Goal: Task Accomplishment & Management: Manage account settings

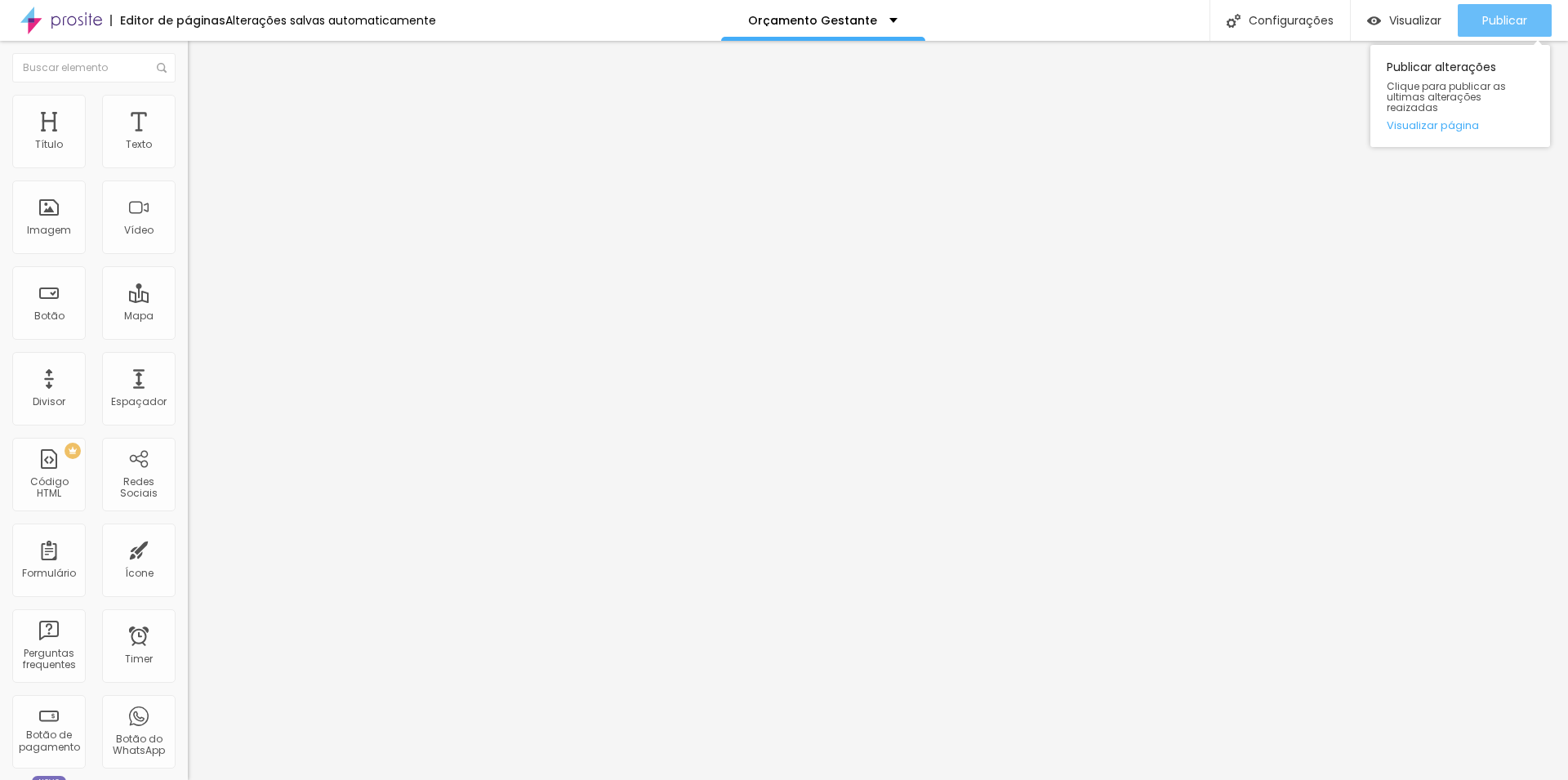
click at [1510, 27] on span "Publicar" at bounding box center [1505, 20] width 45 height 13
click at [1450, 120] on link "Visualizar página" at bounding box center [1459, 125] width 147 height 10
click at [188, 141] on span "Trocar imagem" at bounding box center [232, 134] width 89 height 14
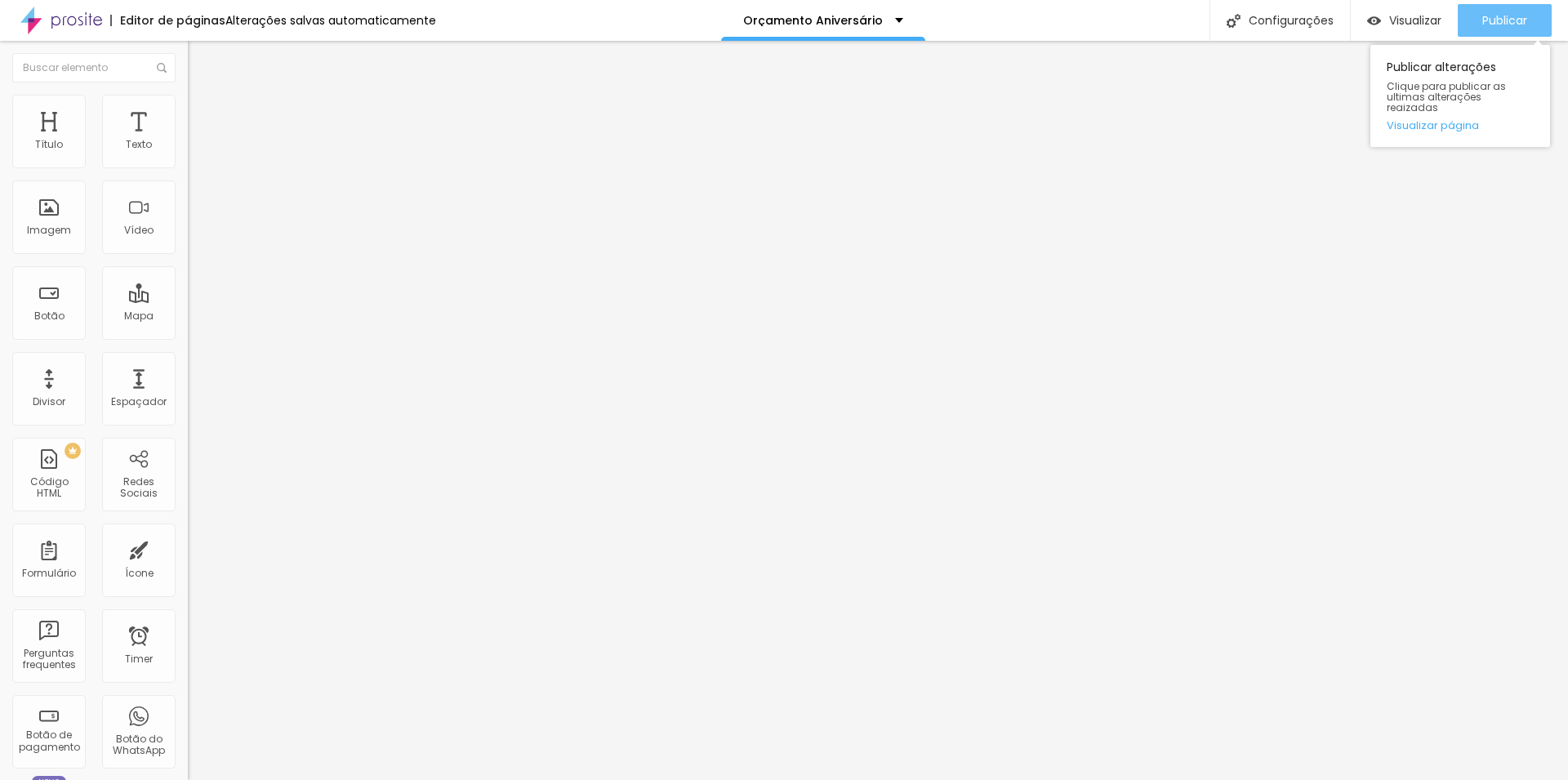
click at [1505, 21] on span "Publicar" at bounding box center [1505, 20] width 45 height 13
click at [1447, 120] on link "Visualizar página" at bounding box center [1459, 125] width 147 height 10
click at [1505, 21] on span "Publicar" at bounding box center [1505, 20] width 45 height 13
click at [1462, 120] on link "Visualizar página" at bounding box center [1459, 125] width 147 height 10
click at [1495, 18] on span "Publicar" at bounding box center [1505, 20] width 45 height 13
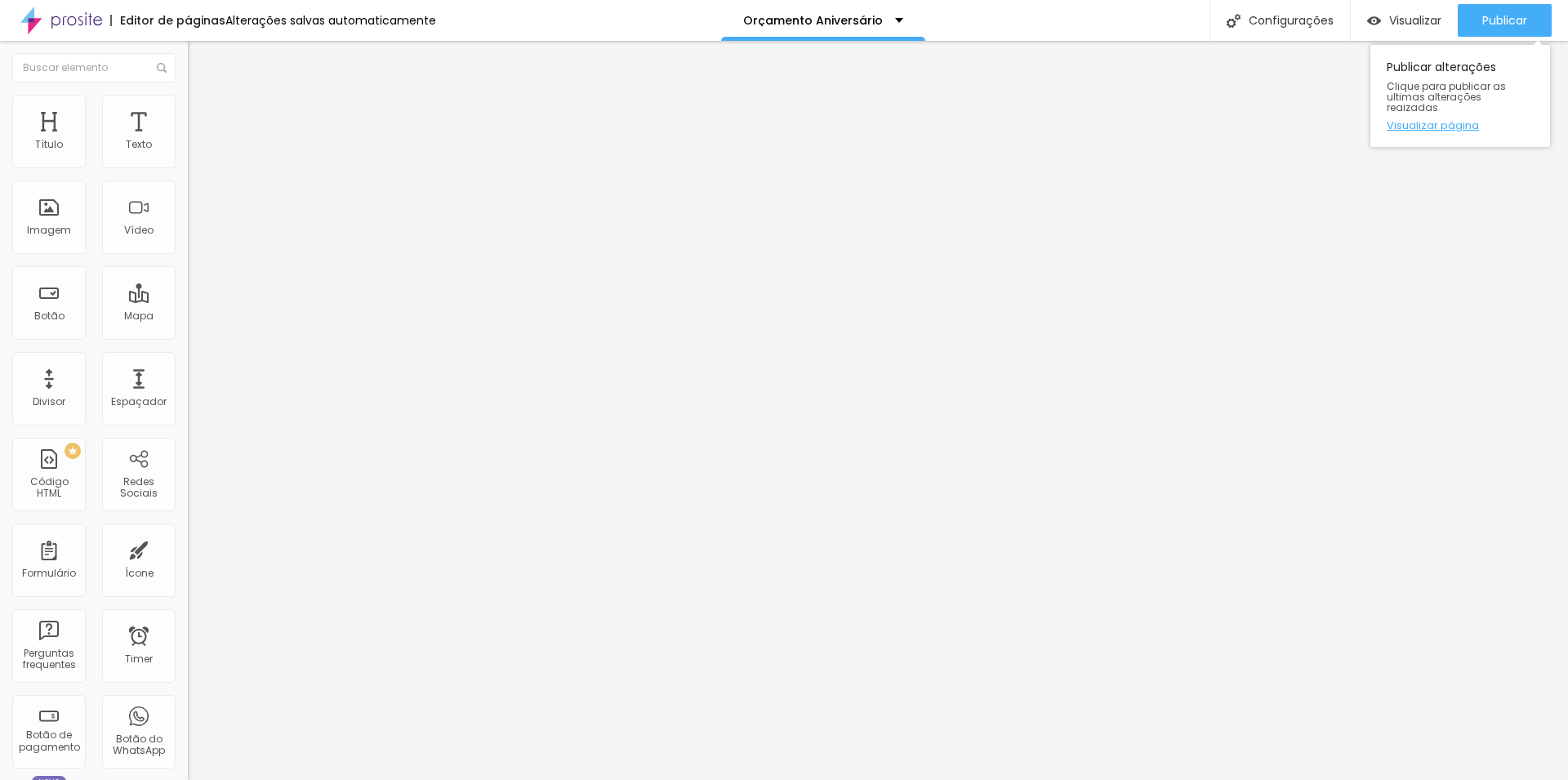
click at [1446, 120] on link "Visualizar página" at bounding box center [1459, 125] width 147 height 10
click at [1507, 23] on span "Publicar" at bounding box center [1505, 20] width 45 height 13
click at [1460, 120] on link "Visualizar página" at bounding box center [1459, 125] width 147 height 10
click at [117, 385] on div "Espaçador" at bounding box center [139, 388] width 74 height 74
click at [131, 407] on div "Espaçador" at bounding box center [139, 401] width 56 height 11
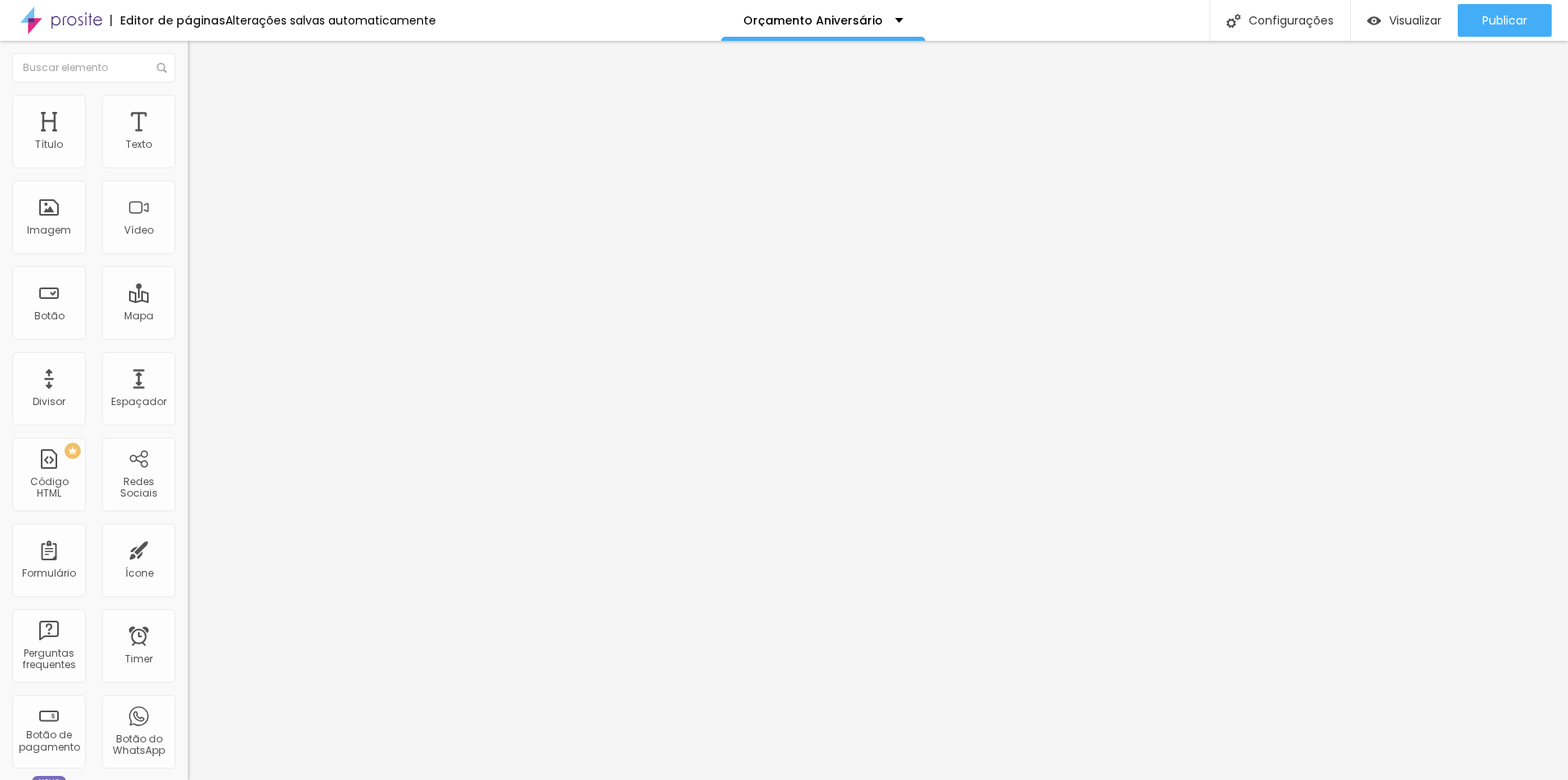
click at [202, 141] on span "Titulo 1" at bounding box center [228, 129] width 53 height 23
click at [118, 402] on div "Espaçador" at bounding box center [139, 401] width 56 height 11
click at [63, 400] on div "Divisor" at bounding box center [50, 401] width 33 height 11
click at [200, 64] on img "button" at bounding box center [206, 59] width 13 height 13
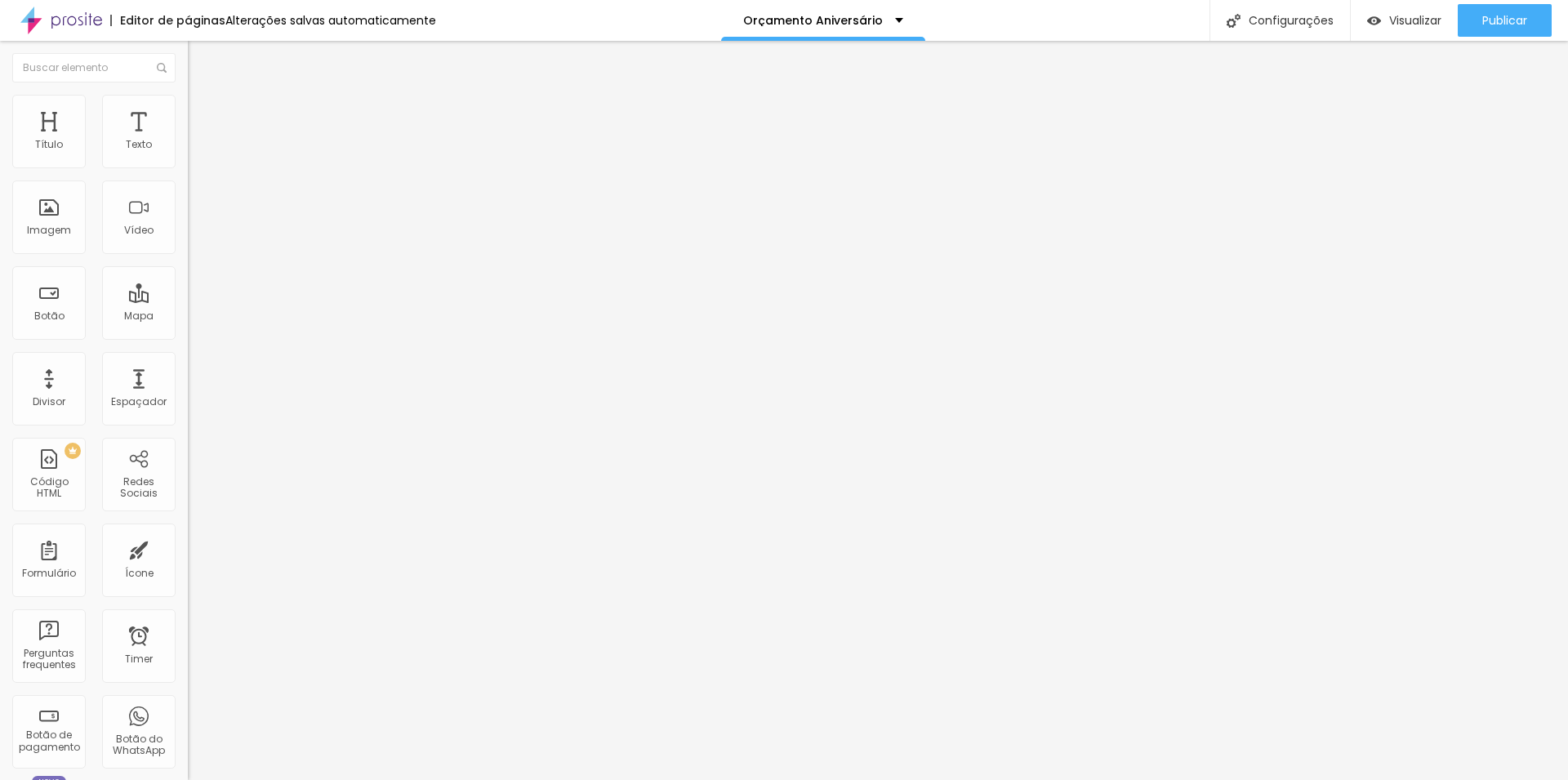
click at [200, 63] on img "button" at bounding box center [206, 59] width 13 height 13
click at [126, 143] on div "Texto" at bounding box center [139, 144] width 26 height 11
click at [126, 136] on div "Texto" at bounding box center [139, 131] width 74 height 74
click at [188, 111] on ul "Estilo Avançado" at bounding box center [281, 95] width 188 height 33
click at [188, 103] on img at bounding box center [195, 102] width 15 height 15
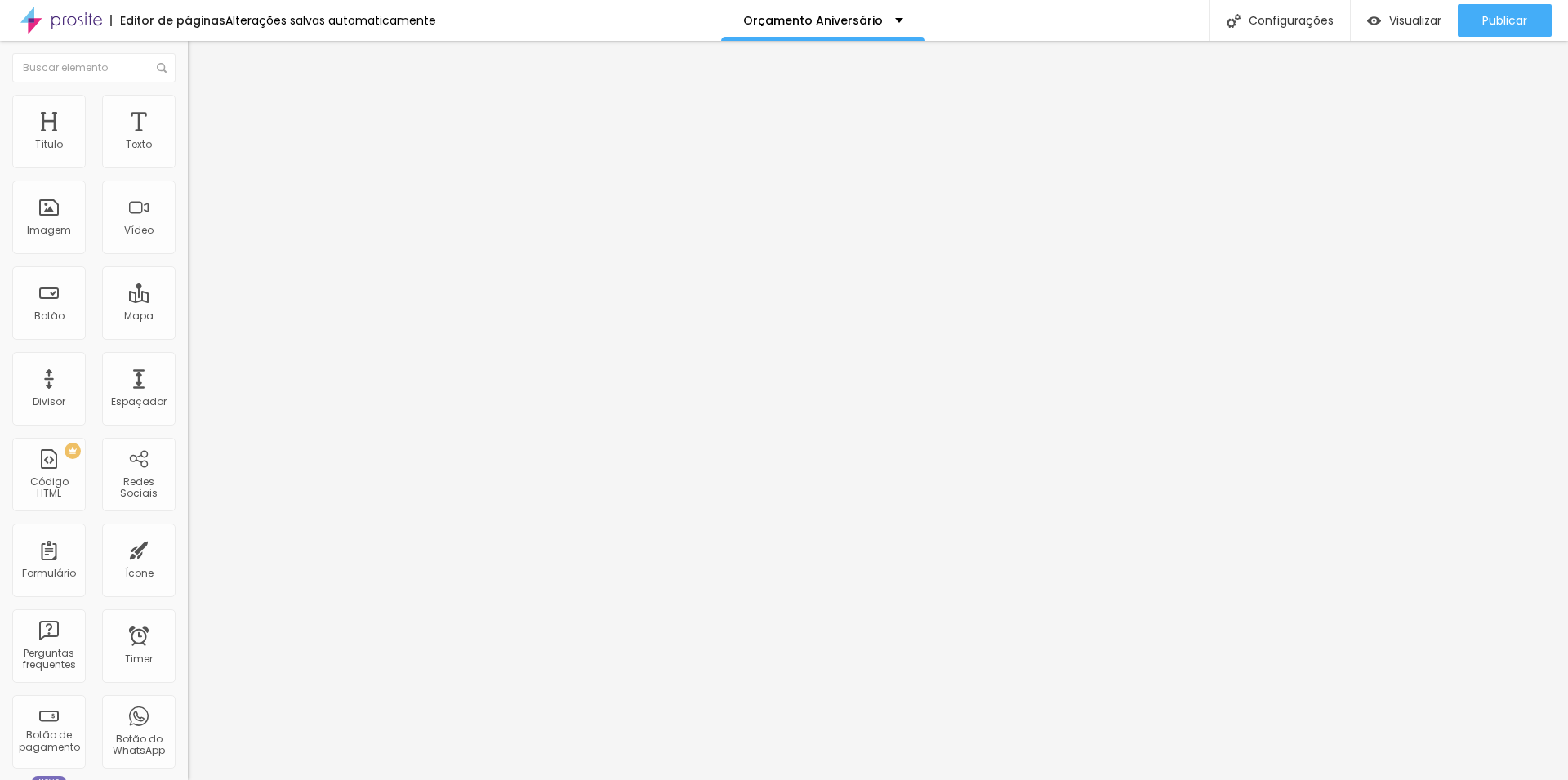
click at [200, 62] on img "button" at bounding box center [206, 59] width 13 height 13
click at [58, 143] on div "Título" at bounding box center [49, 144] width 28 height 11
click at [202, 96] on span "Estilo" at bounding box center [215, 89] width 25 height 14
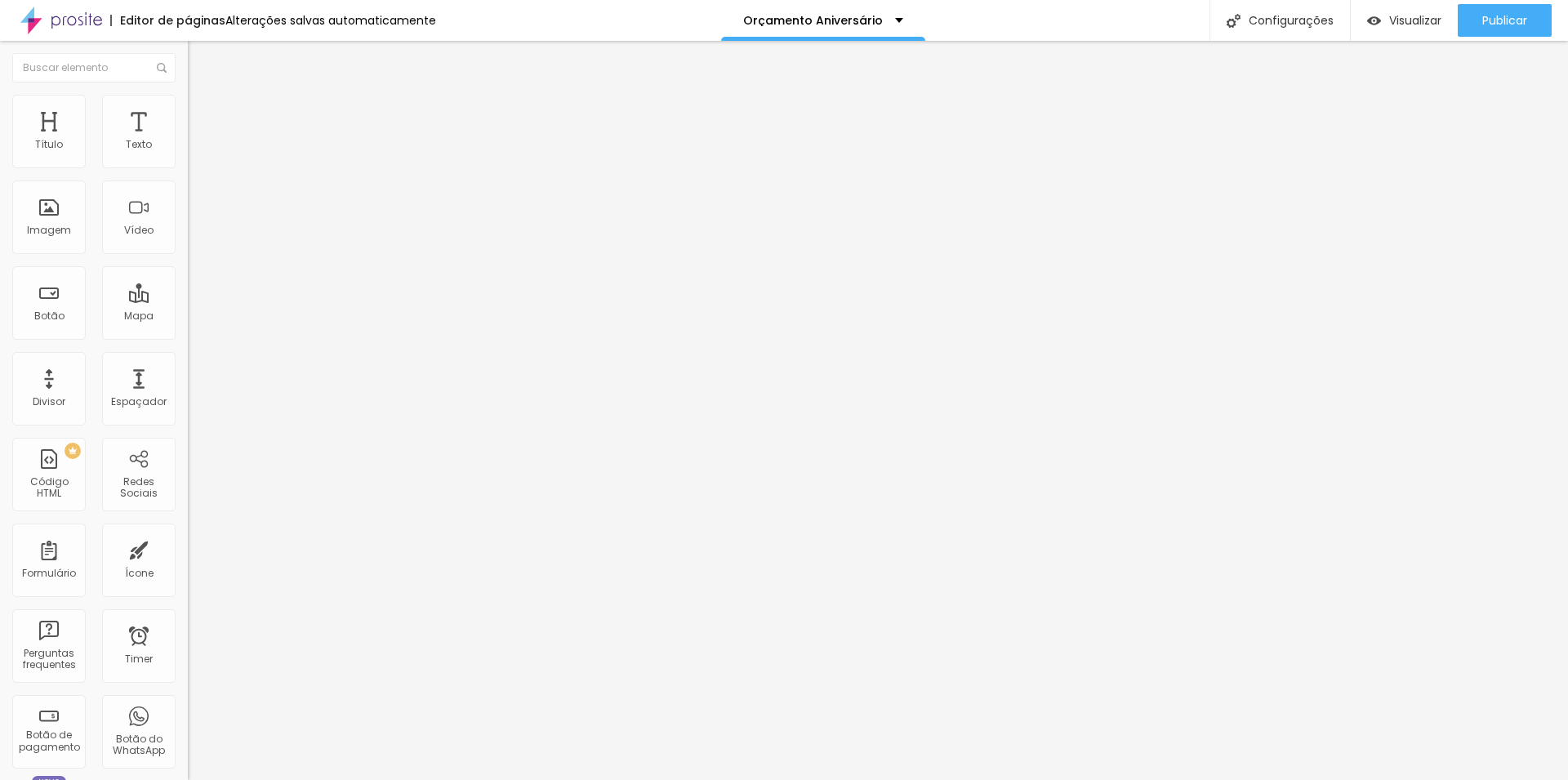
click at [200, 63] on img "button" at bounding box center [206, 59] width 13 height 13
click at [200, 57] on img "button" at bounding box center [206, 59] width 13 height 13
click at [188, 206] on div "Tipografia" at bounding box center [281, 201] width 188 height 10
click at [188, 241] on button "button" at bounding box center [199, 234] width 23 height 17
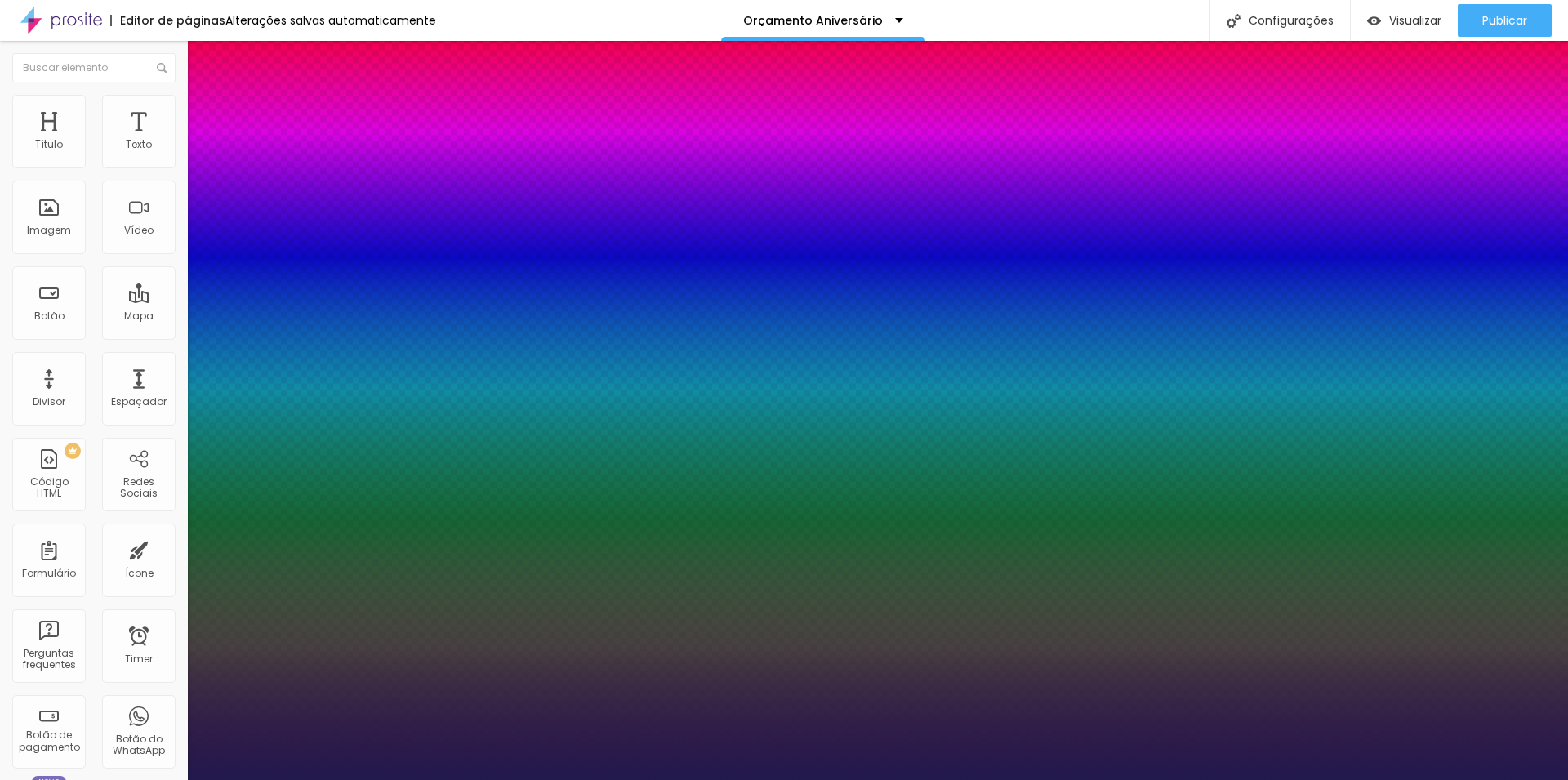
type input "1"
click at [915, 779] on div at bounding box center [784, 780] width 1568 height 0
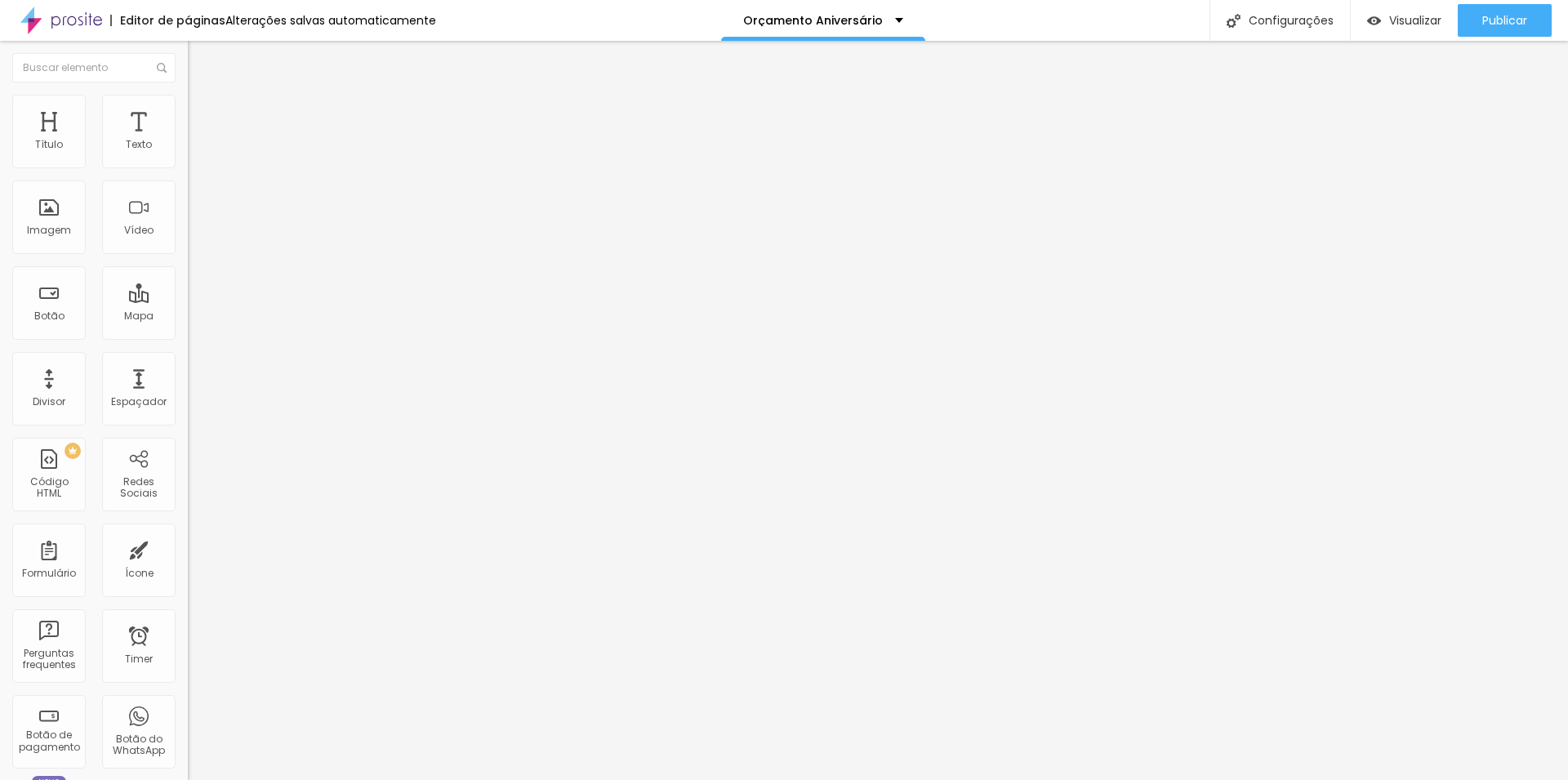
click at [195, 237] on icon "button" at bounding box center [199, 231] width 10 height 10
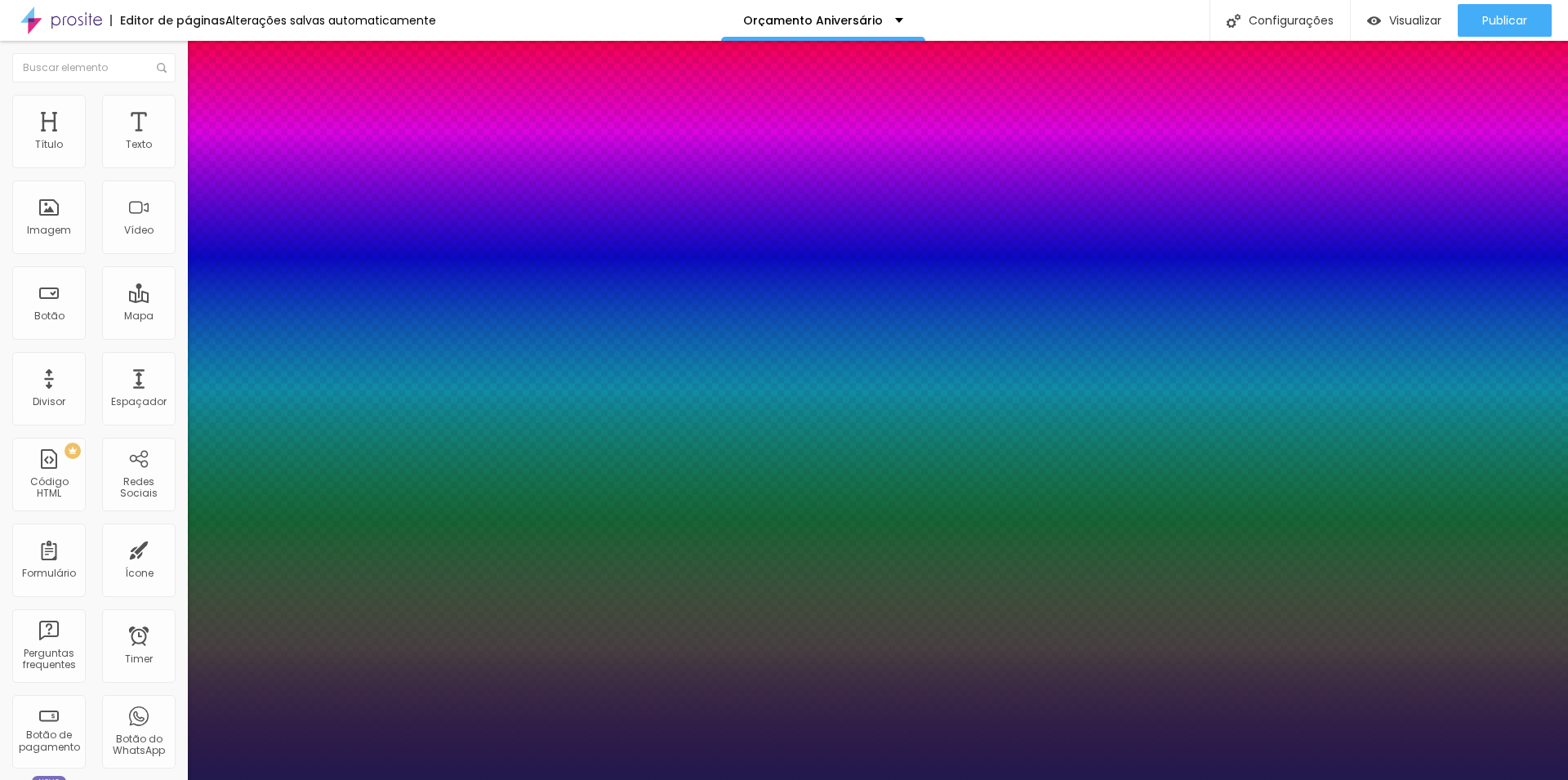
type input "1"
type input "17"
type input "1"
type input "22"
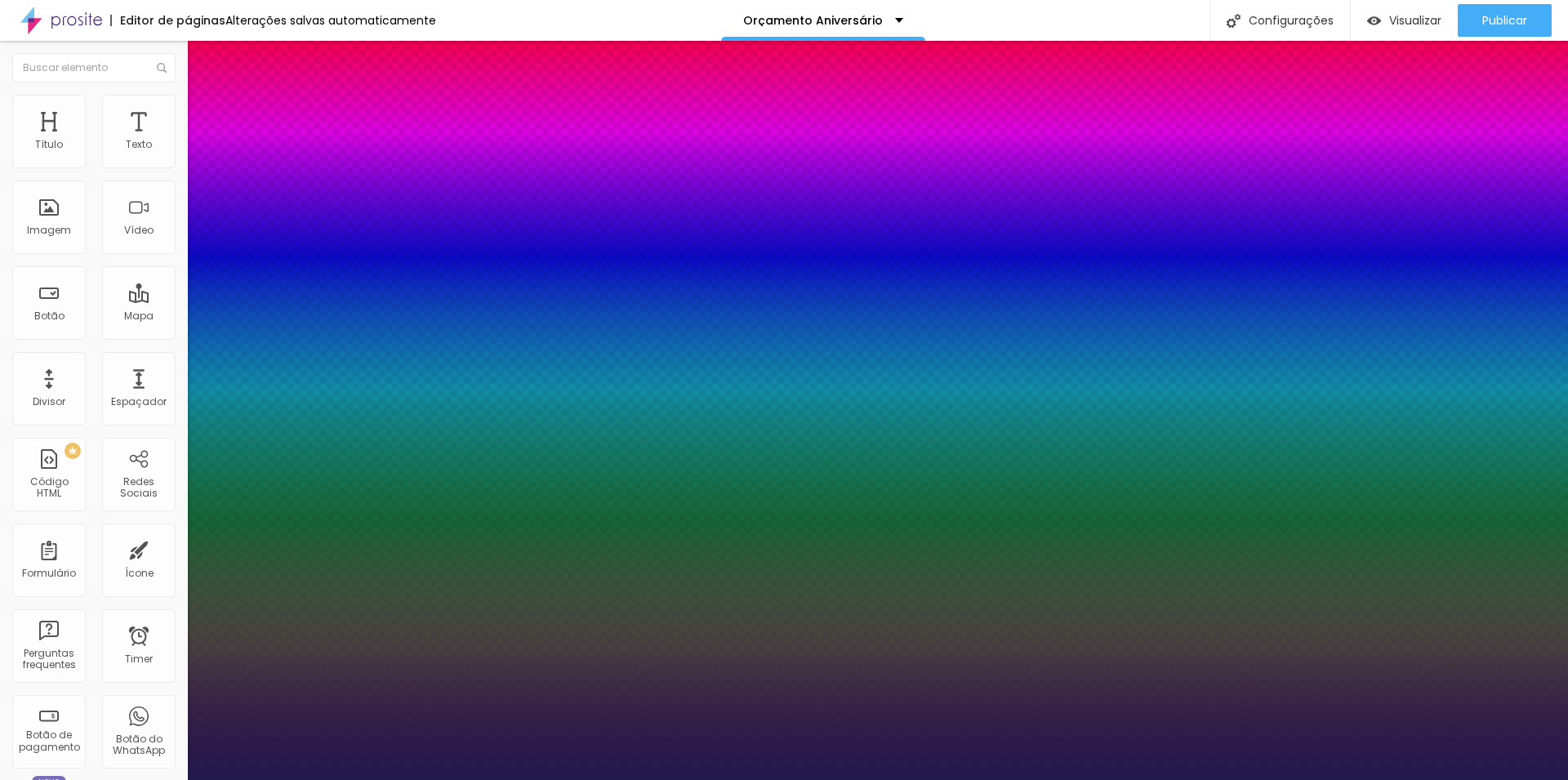
type input "22"
type input "1"
type input "23"
type input "1"
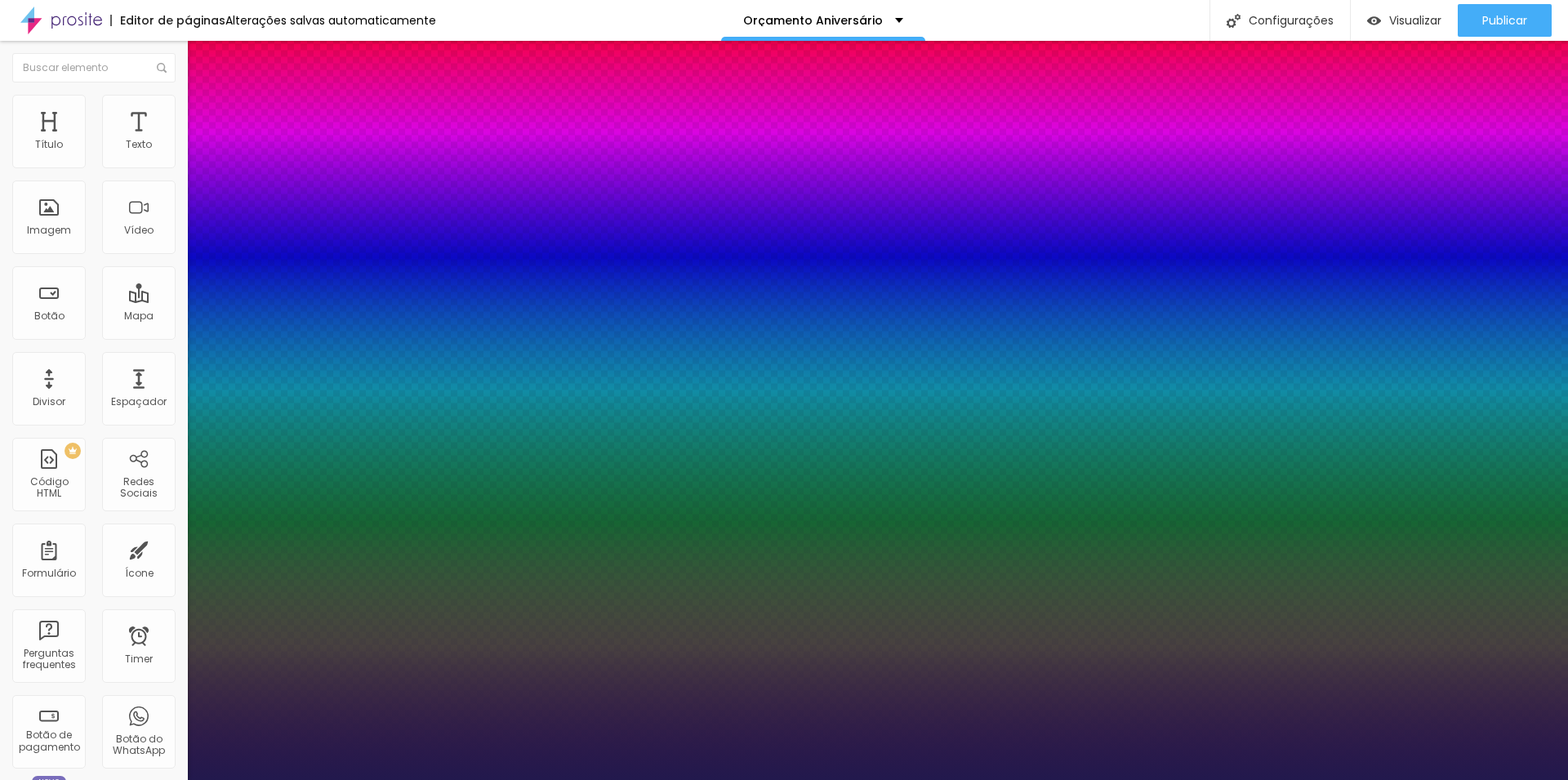
type input "24"
type input "1"
type input "25"
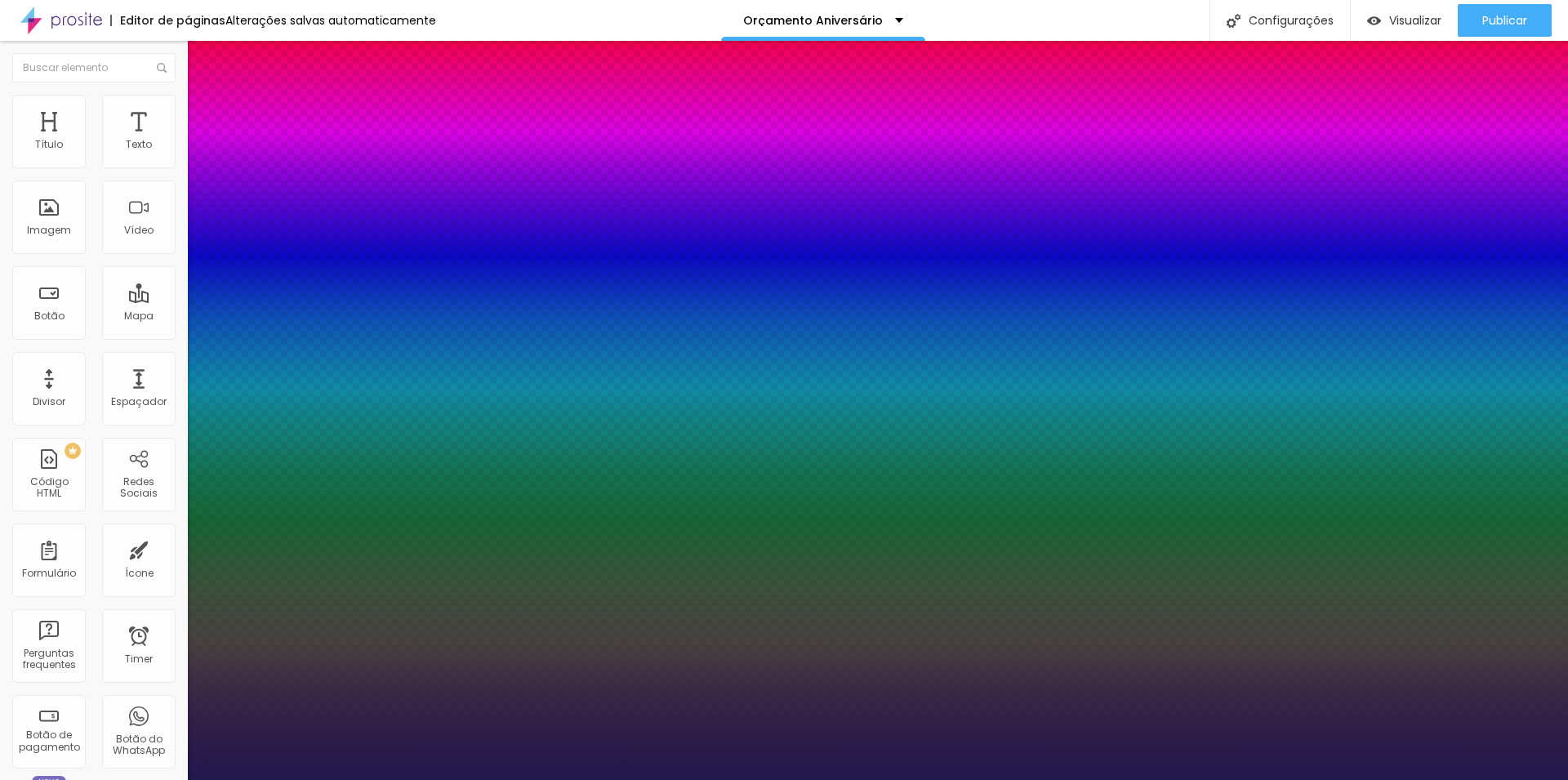
type input "1"
type input "26"
type input "1"
type input "27"
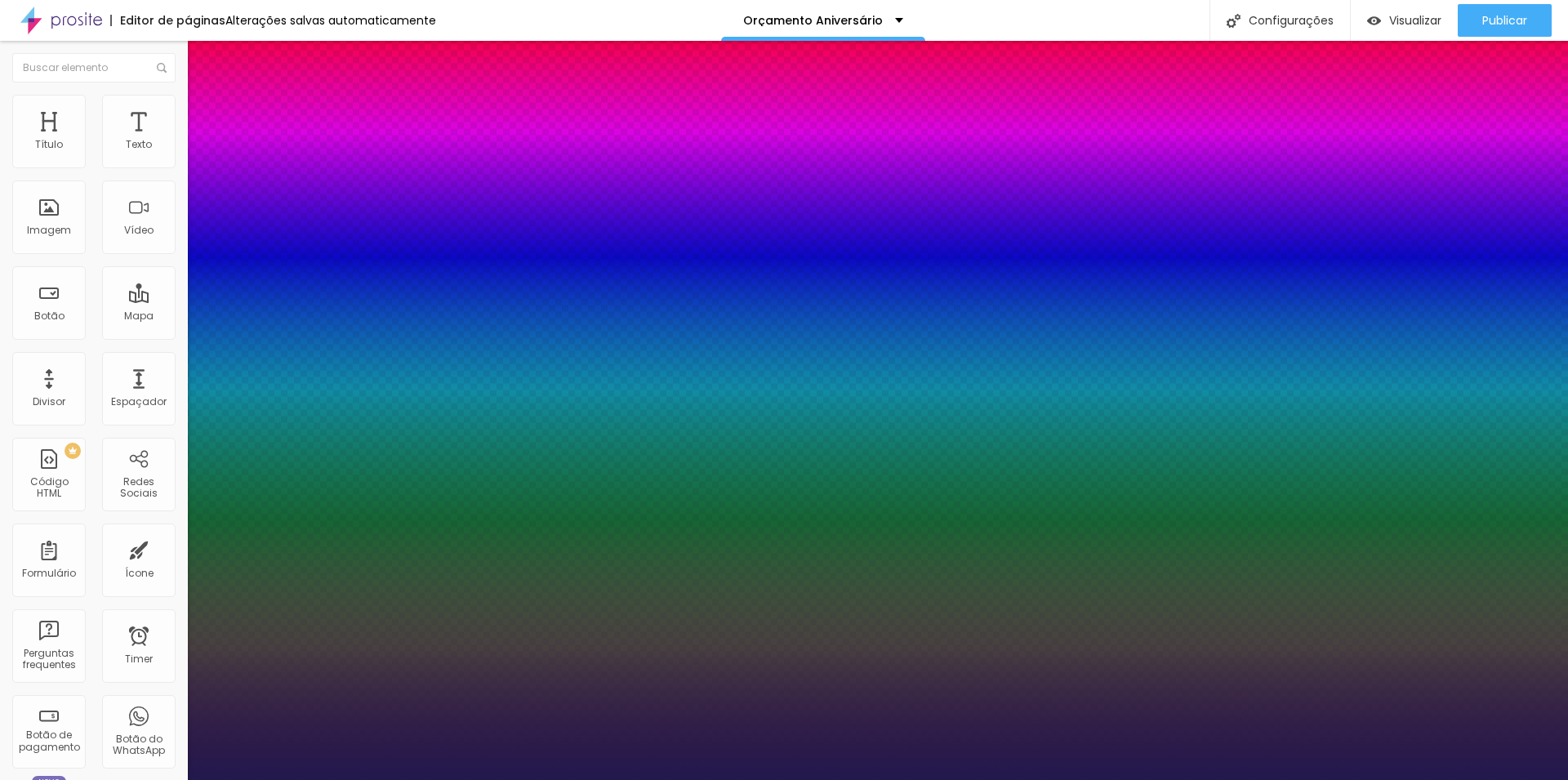
type input "27"
type input "1"
type input "28"
type input "1"
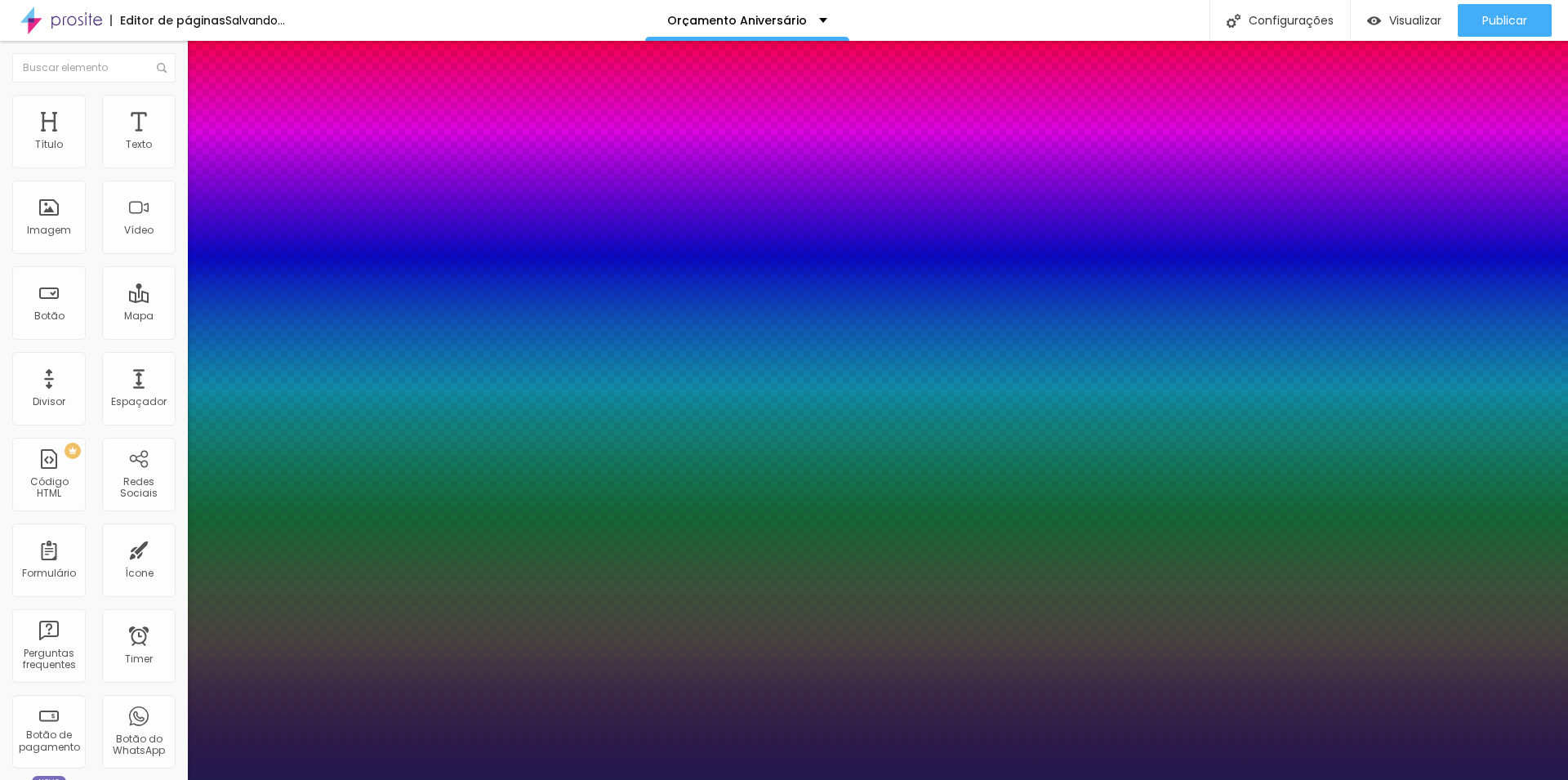
type input "29"
type input "1"
type input "30"
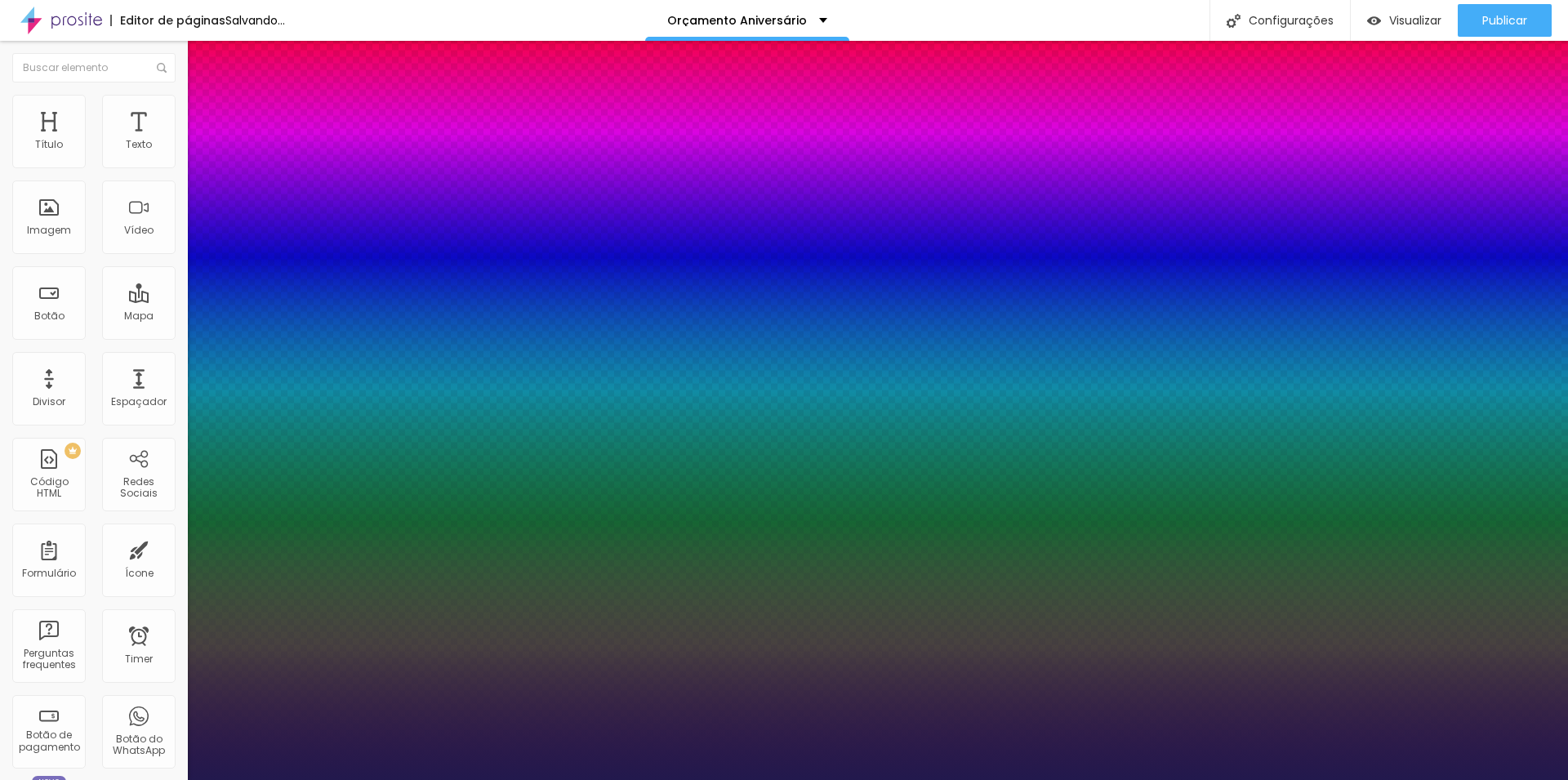
type input "1"
type input "31"
type input "1"
type input "32"
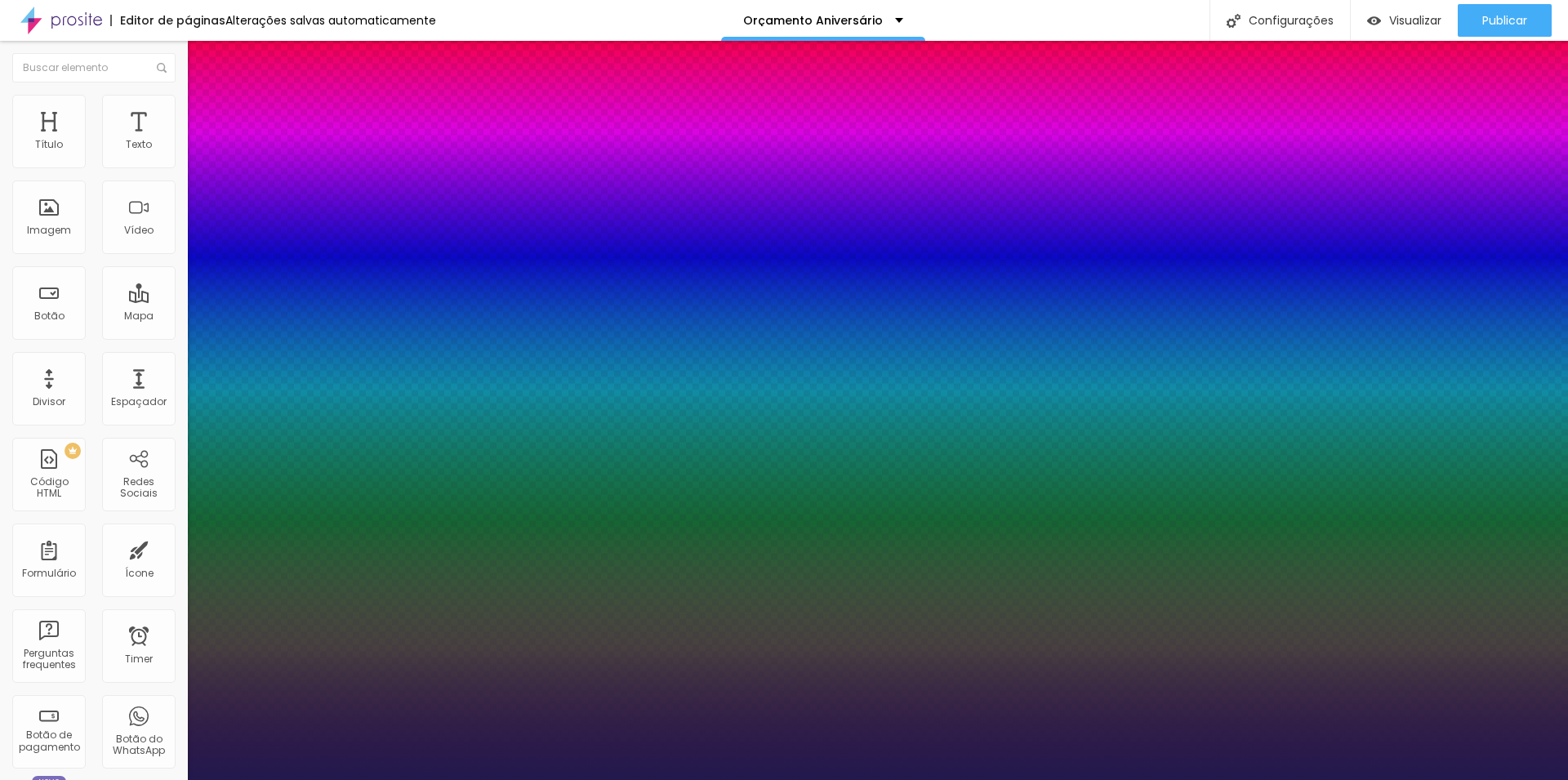
type input "32"
type input "1"
type input "33"
type input "1"
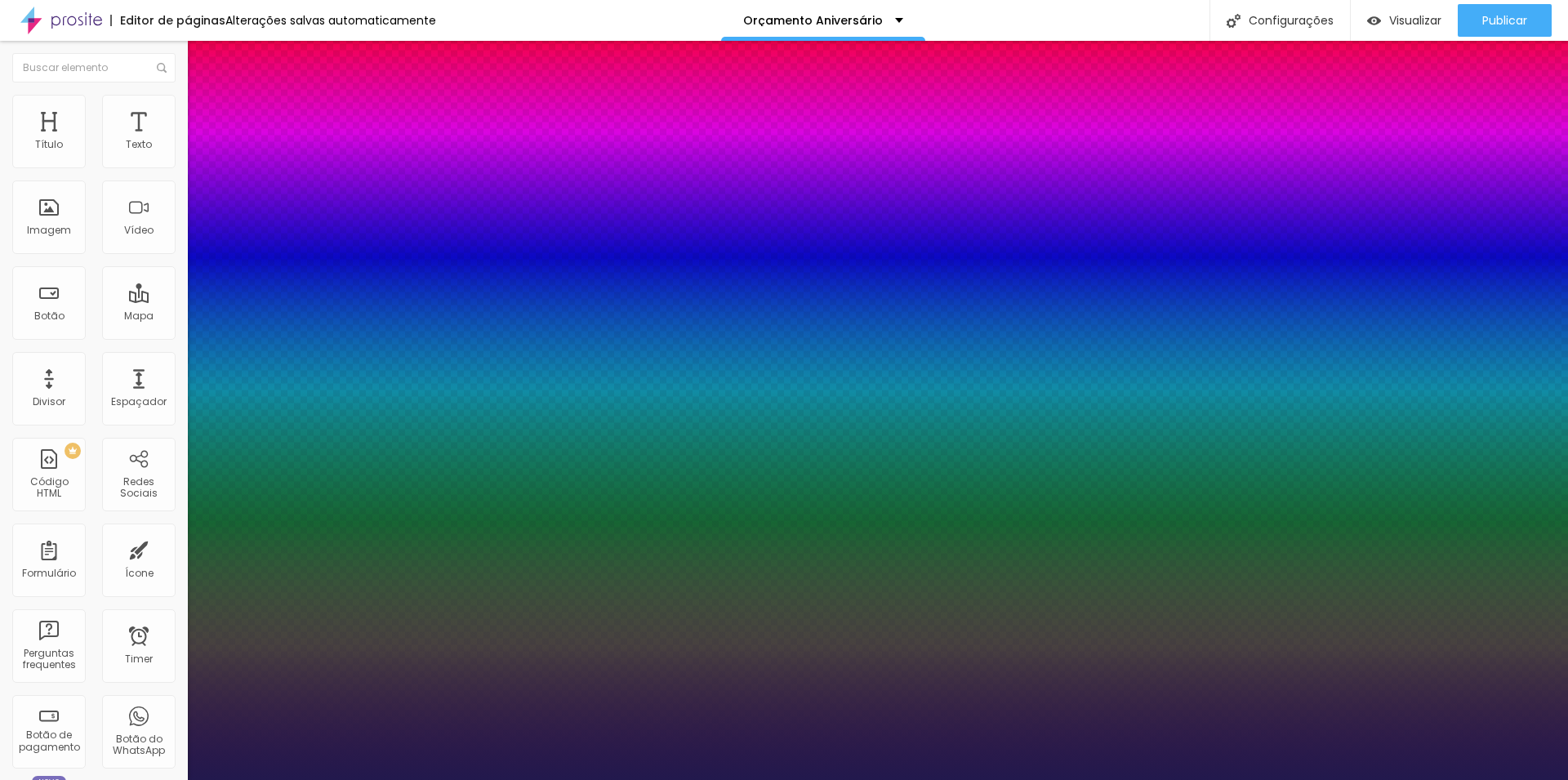
type input "34"
type input "1"
type input "35"
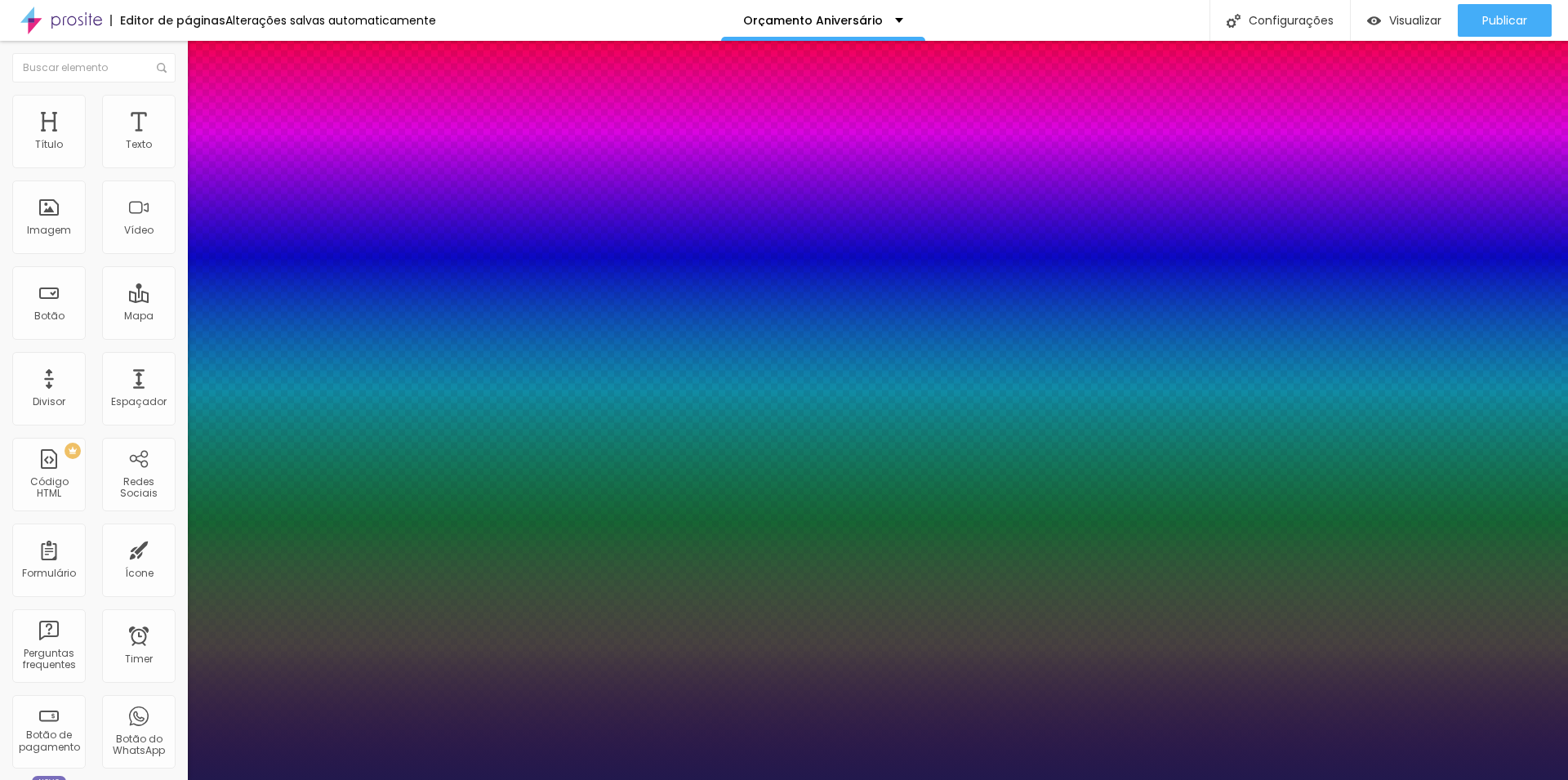
type input "1"
type input "36"
type input "1"
type input "37"
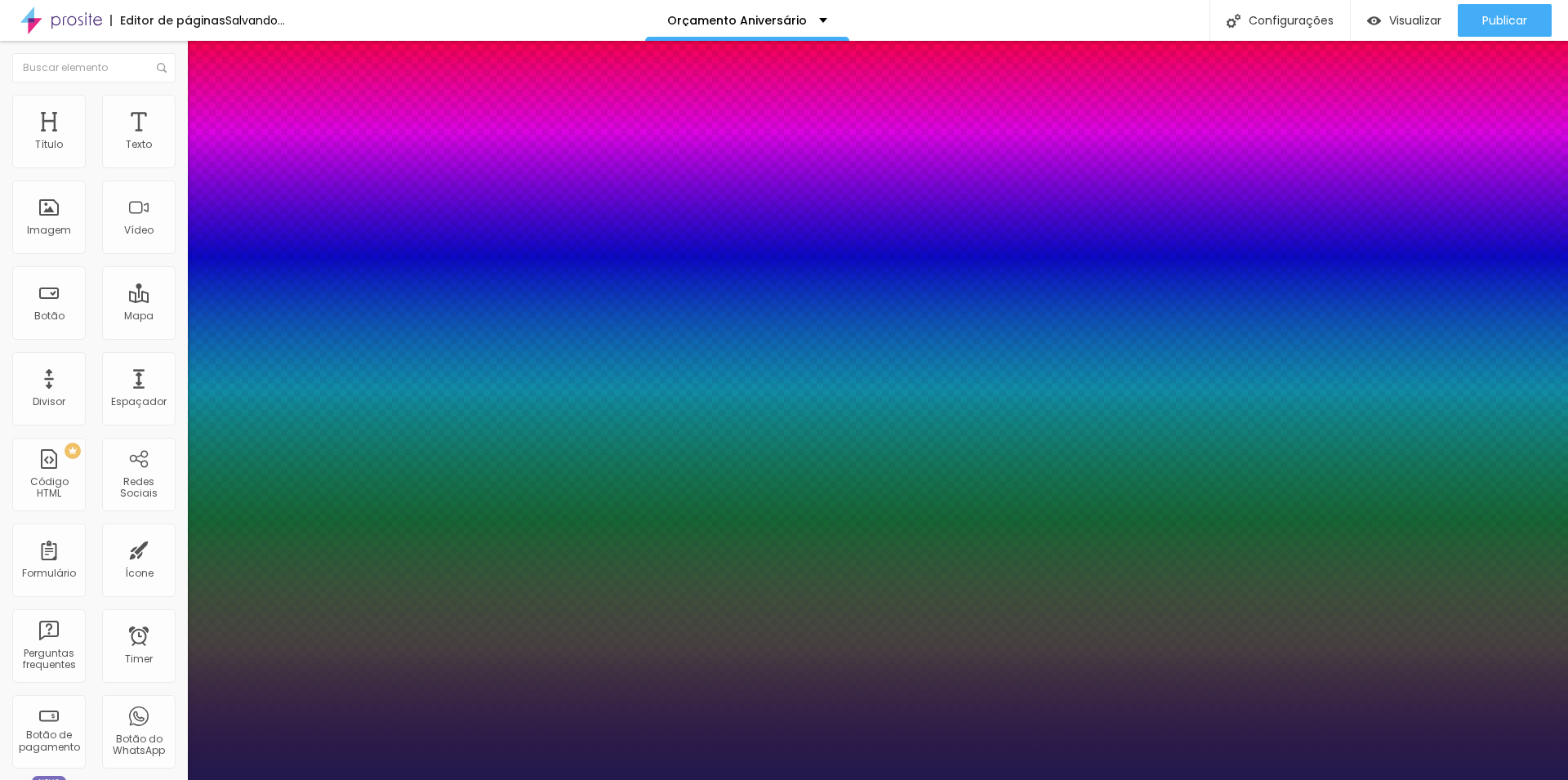
type input "37"
type input "1"
type input "38"
type input "1"
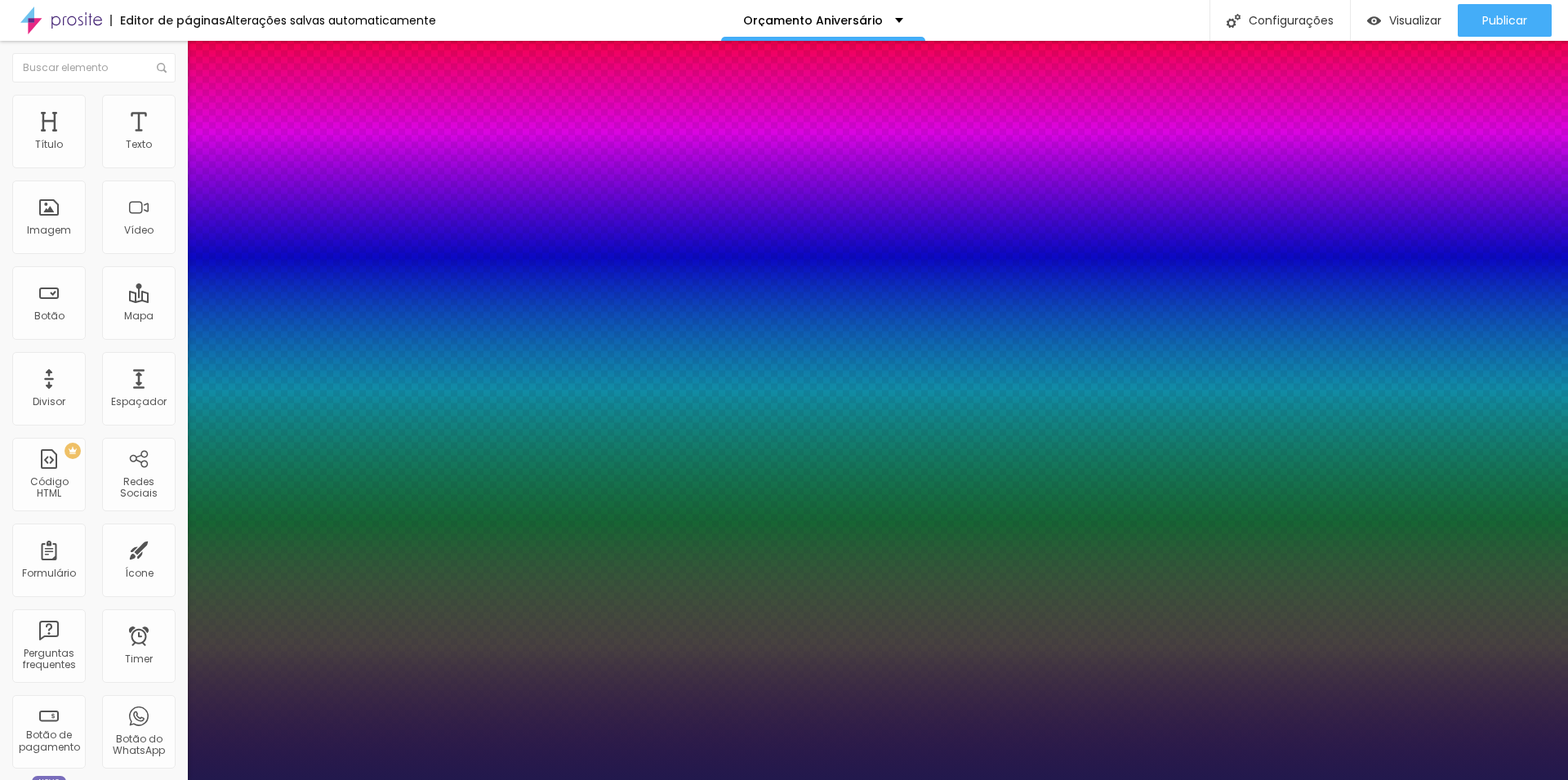
type input "39"
type input "1"
drag, startPoint x: 221, startPoint y: 467, endPoint x: 250, endPoint y: 466, distance: 29.0
type input "39"
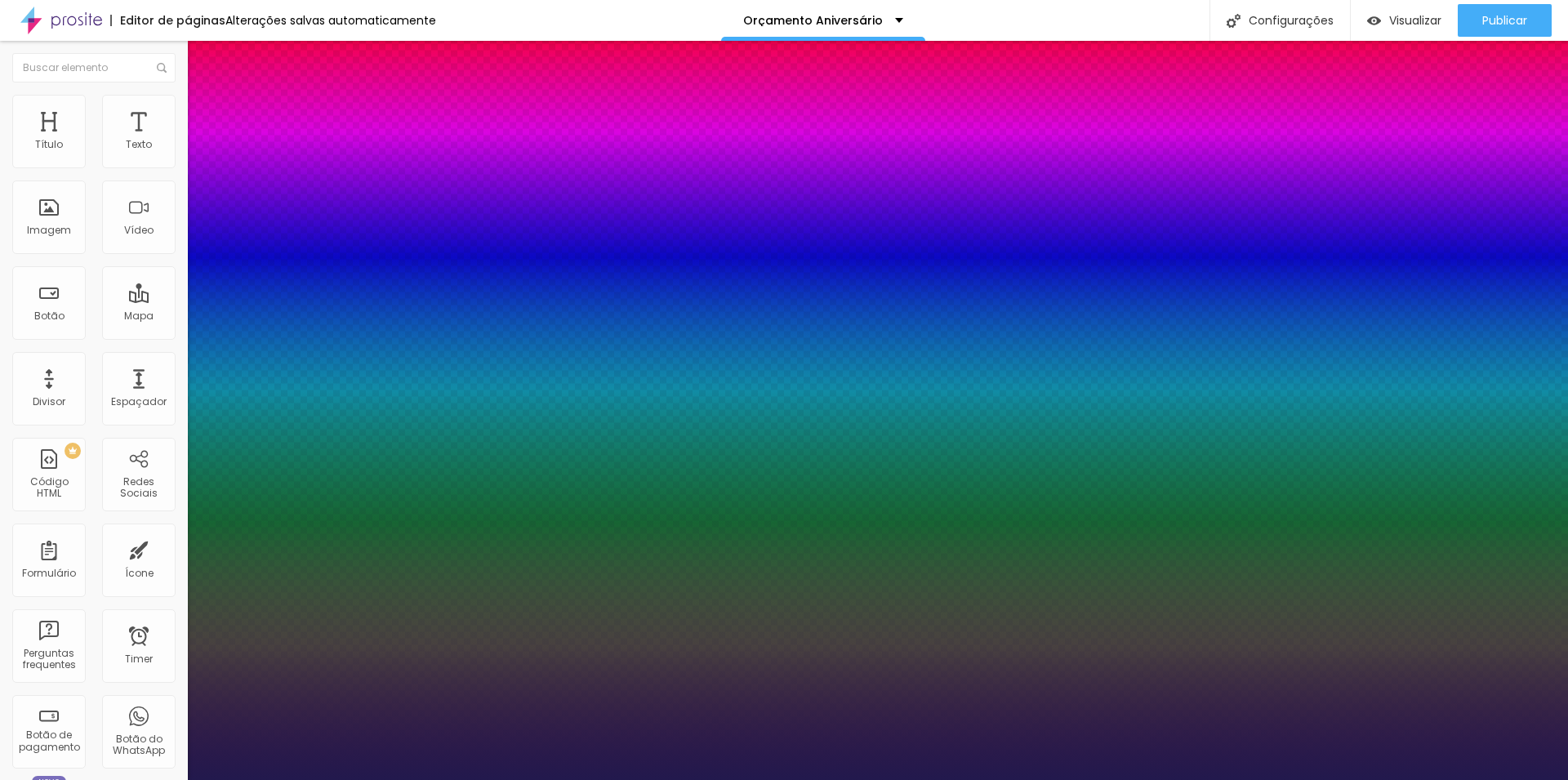
type input "10"
type input "16"
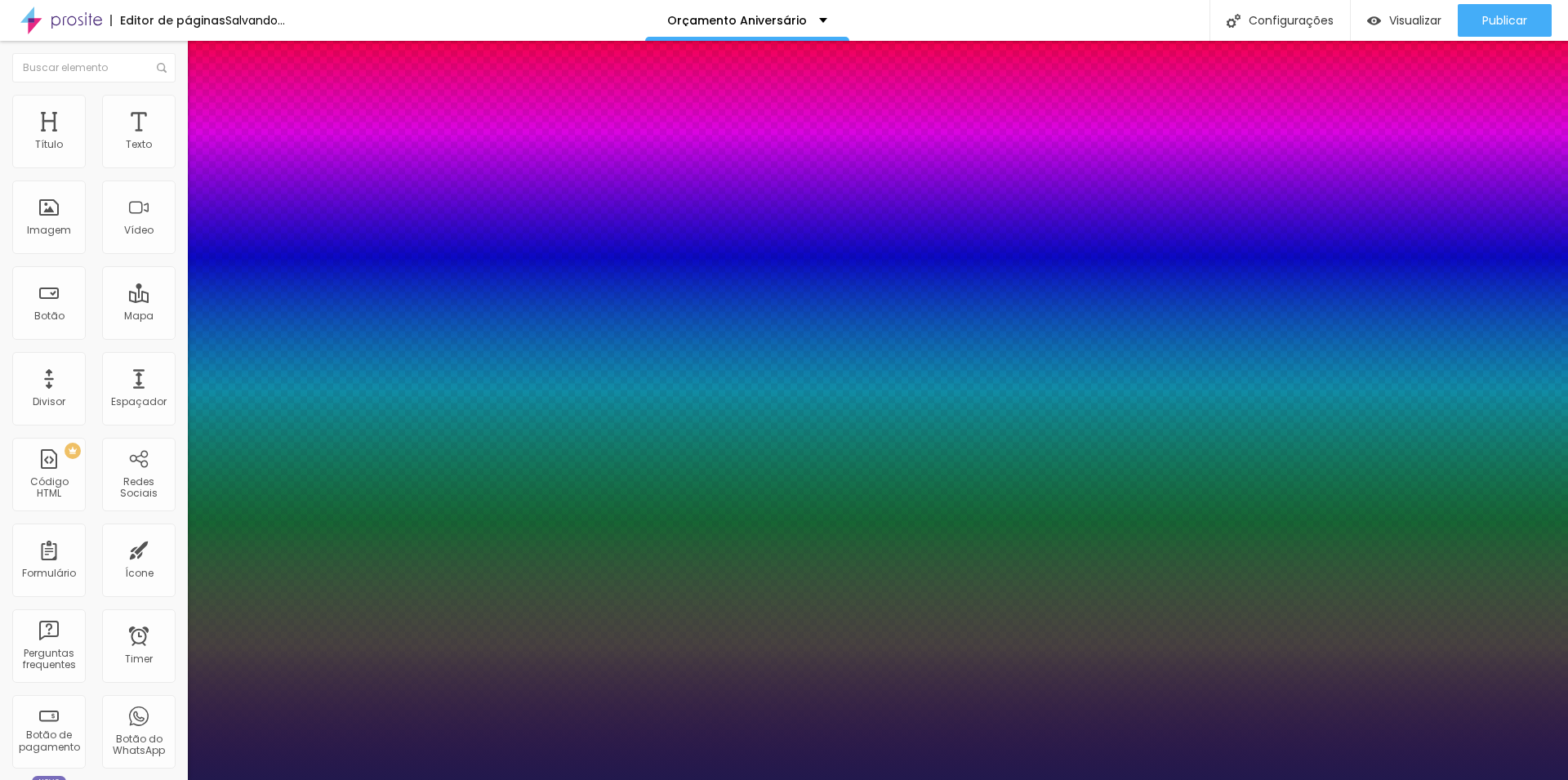
type input "17"
type input "18"
type input "19"
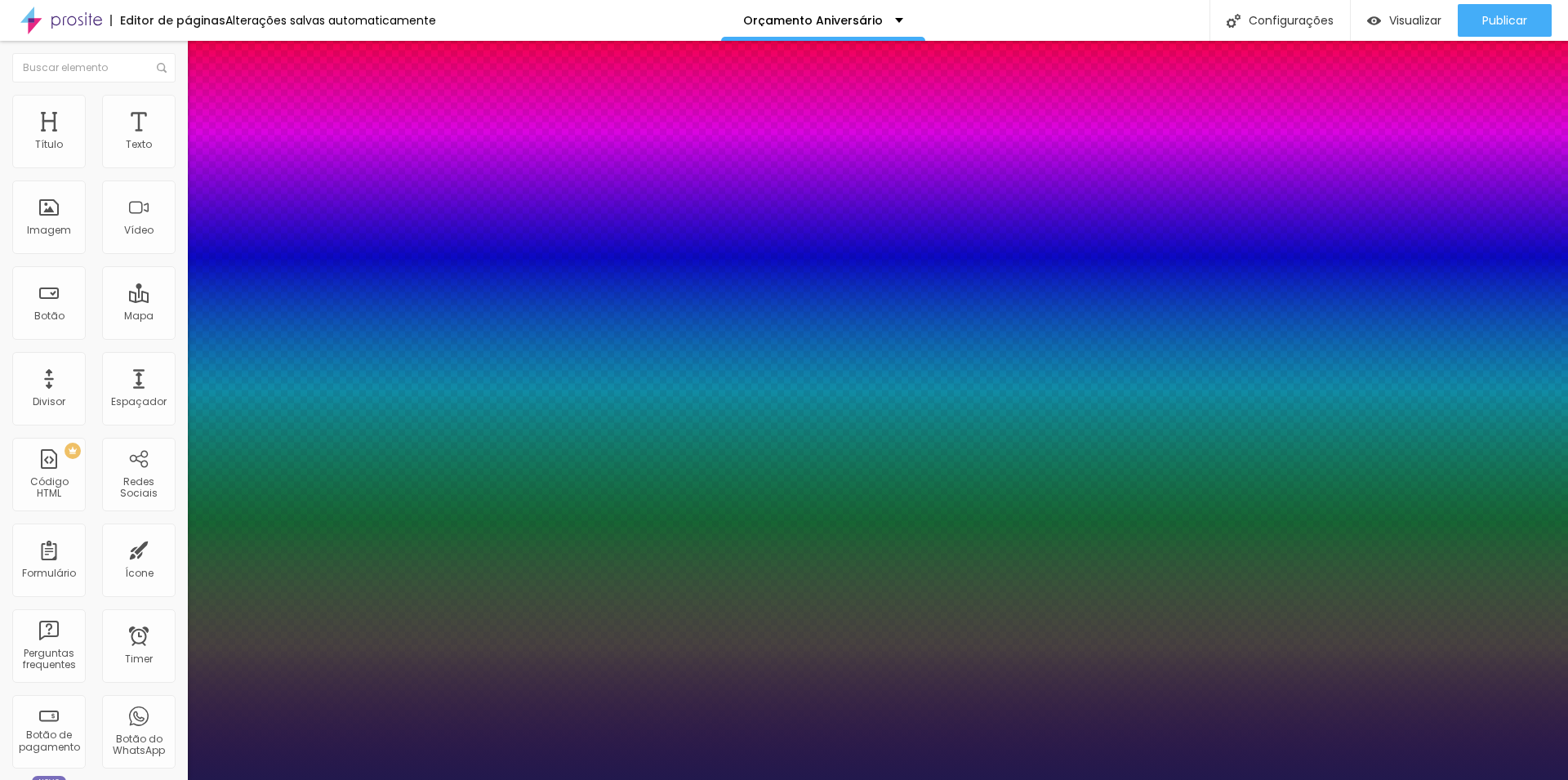
type input "19"
type input "20"
type input "25"
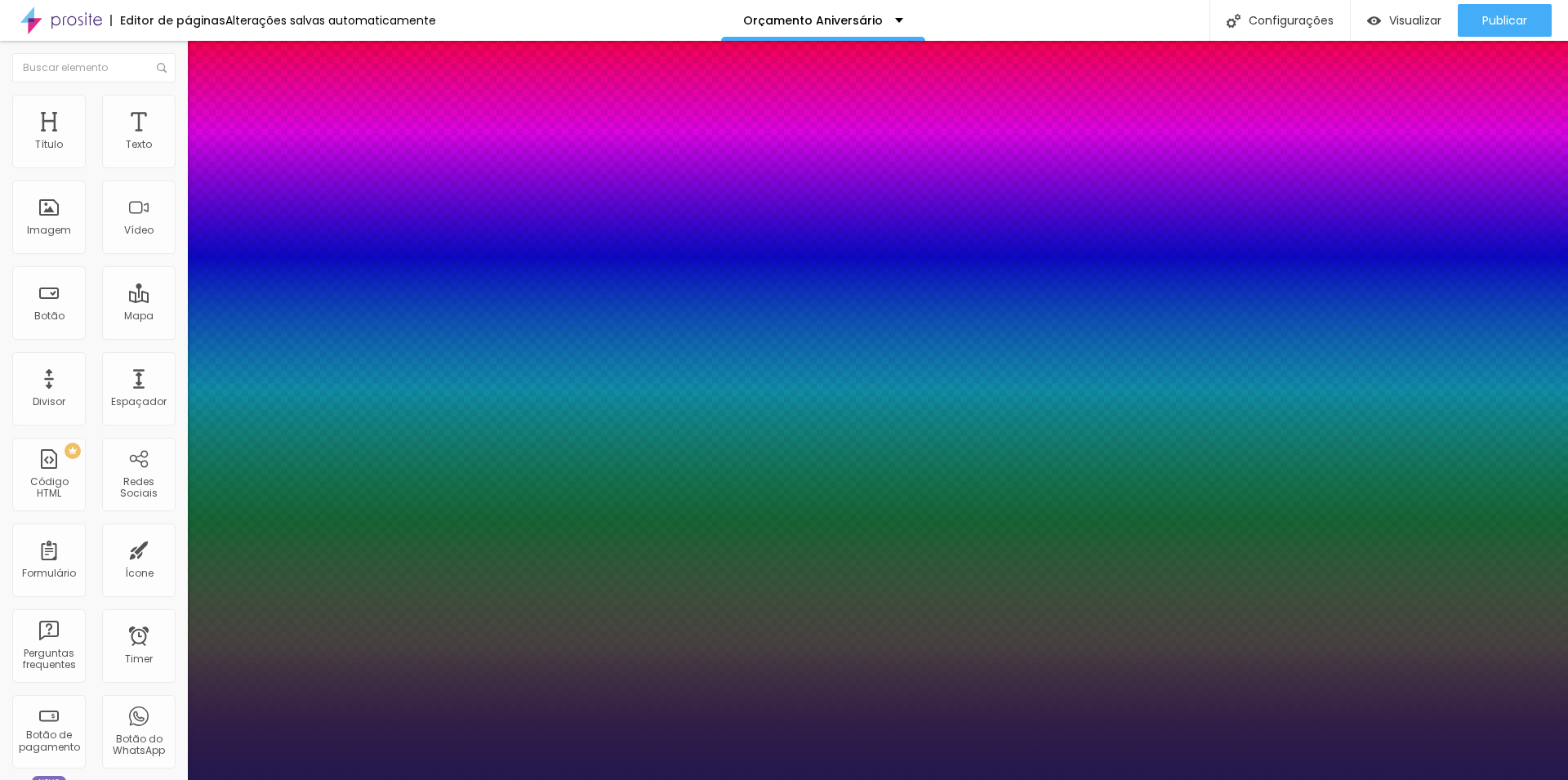
type input "24"
type input "13"
type input "6"
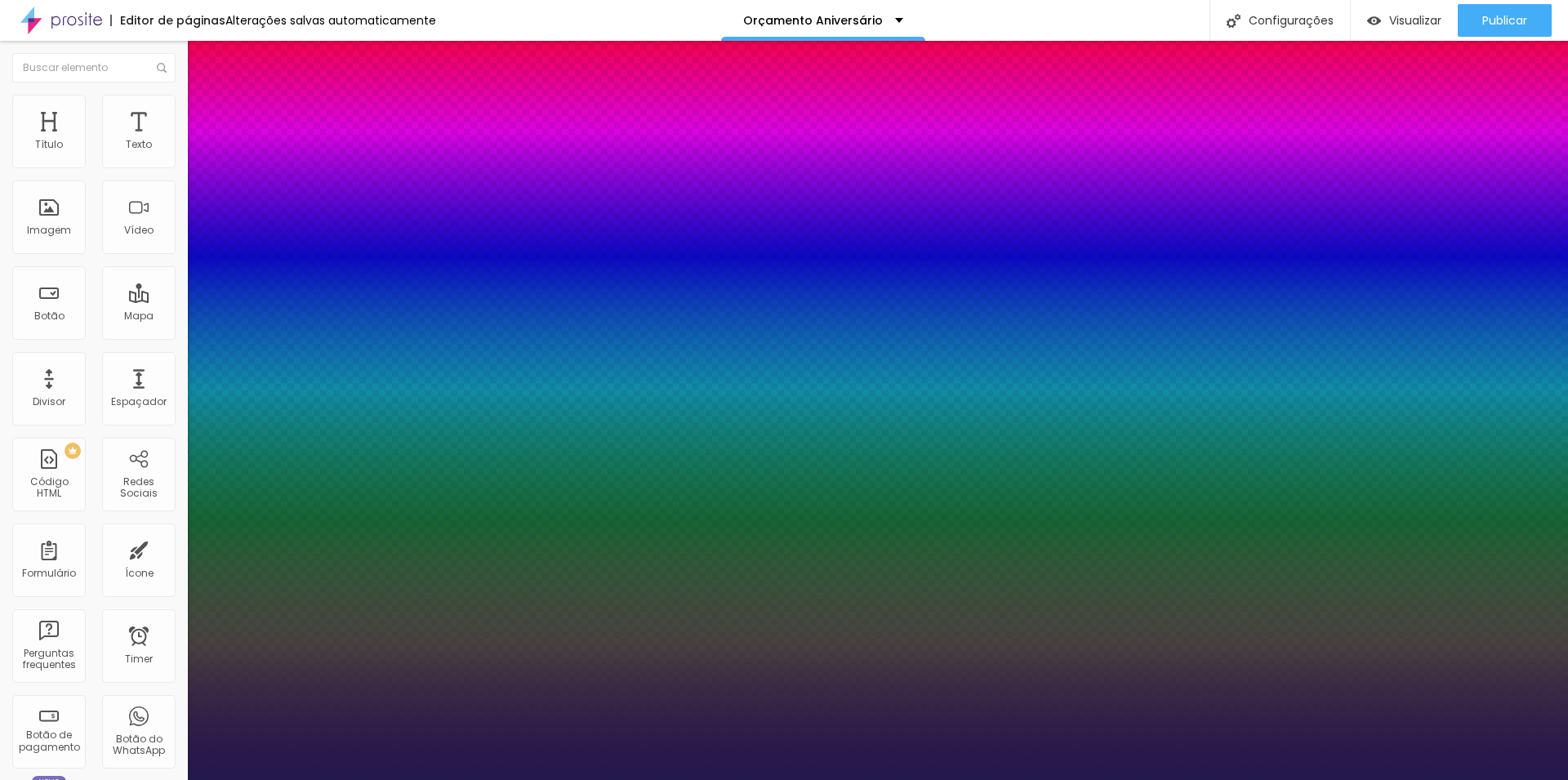
type input "6"
type input "0"
drag, startPoint x: 214, startPoint y: 545, endPoint x: 207, endPoint y: 551, distance: 9.2
type input "0"
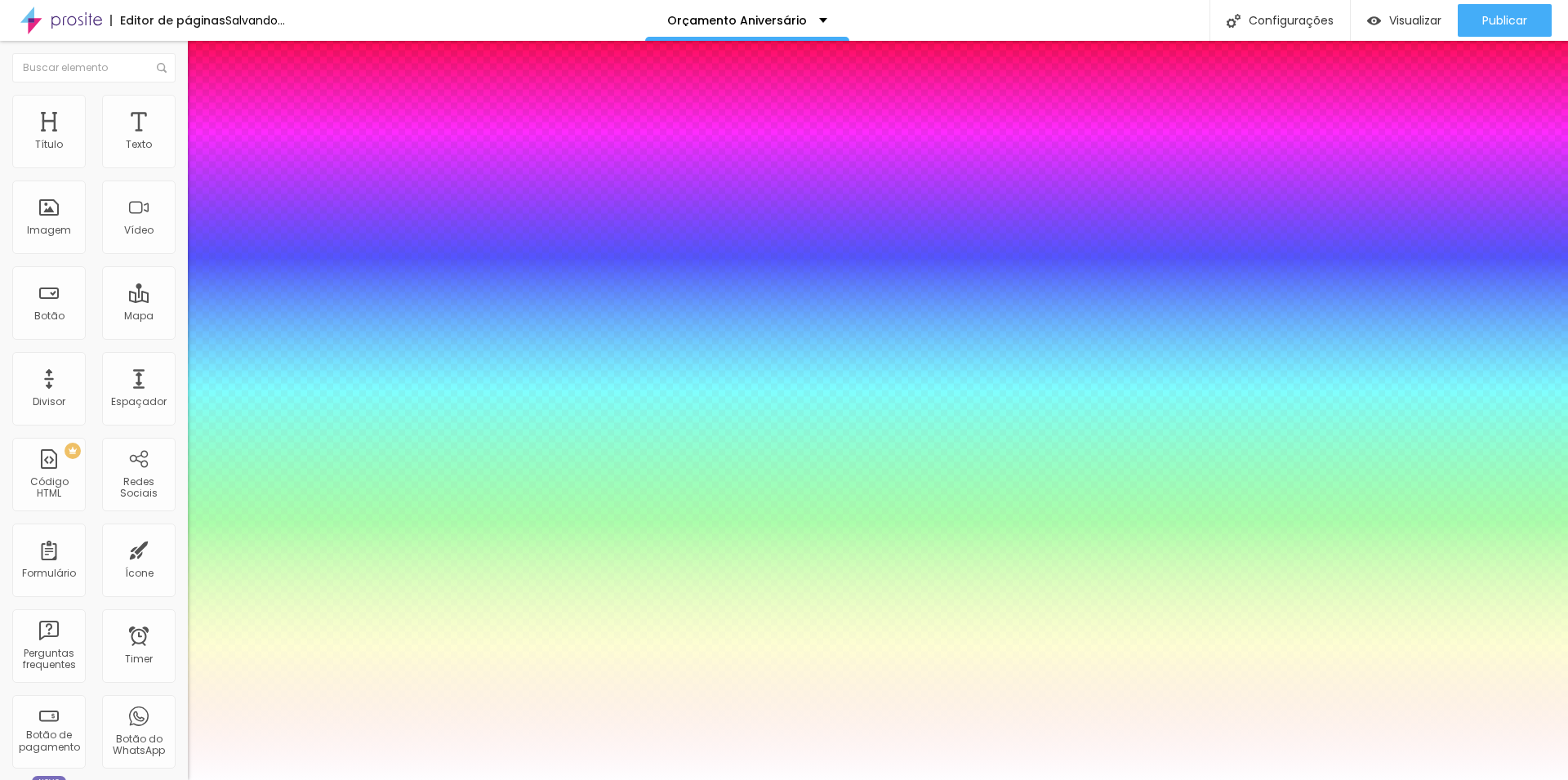
type input "#FFFFFF"
drag, startPoint x: 297, startPoint y: 724, endPoint x: 225, endPoint y: 640, distance: 110.6
click at [225, 640] on div at bounding box center [784, 390] width 1568 height 780
click at [952, 779] on div at bounding box center [784, 780] width 1568 height 0
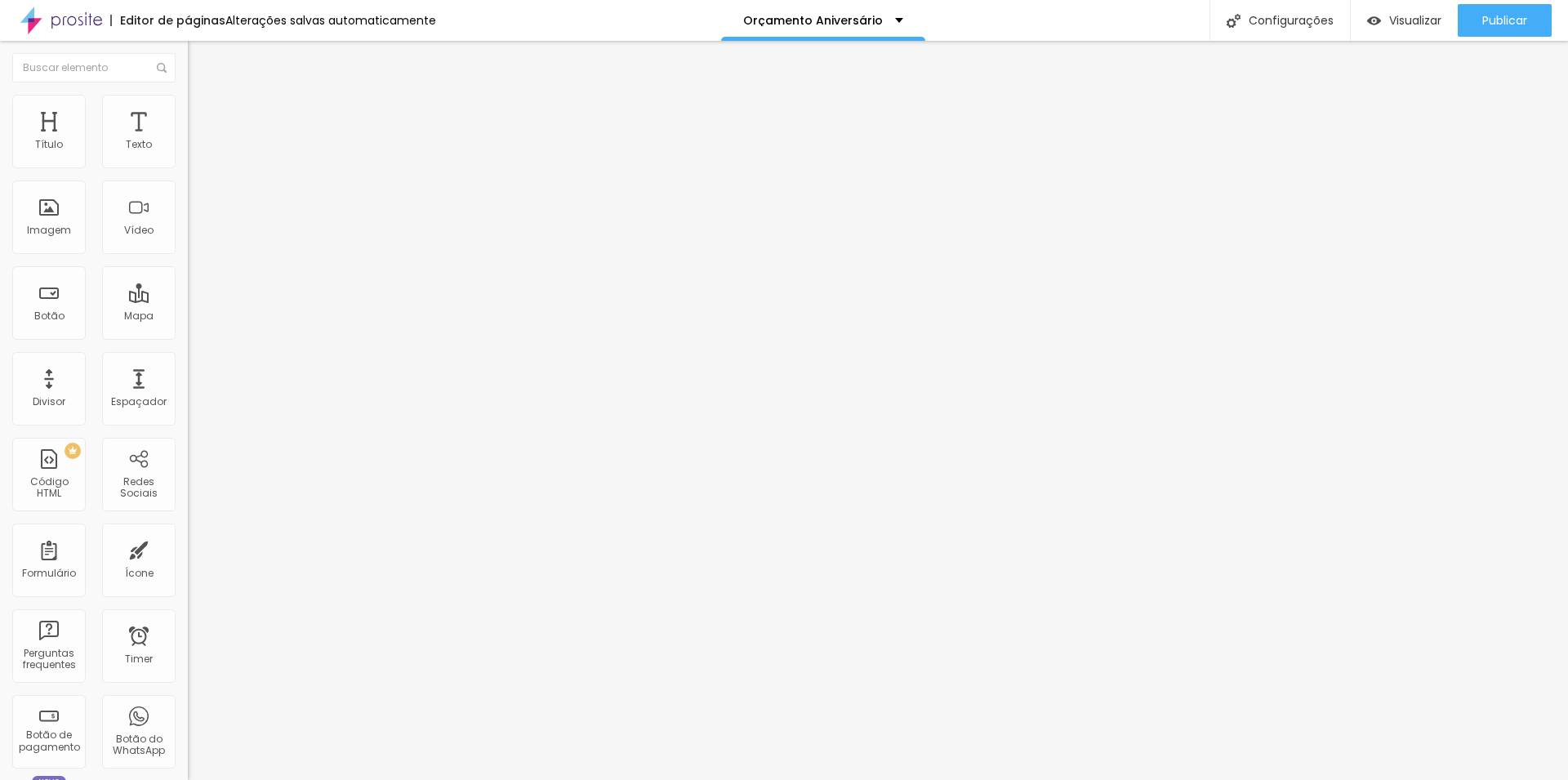
click at [188, 206] on div "Tipografia" at bounding box center [281, 201] width 188 height 10
click at [196, 235] on icon "button" at bounding box center [200, 232] width 7 height 7
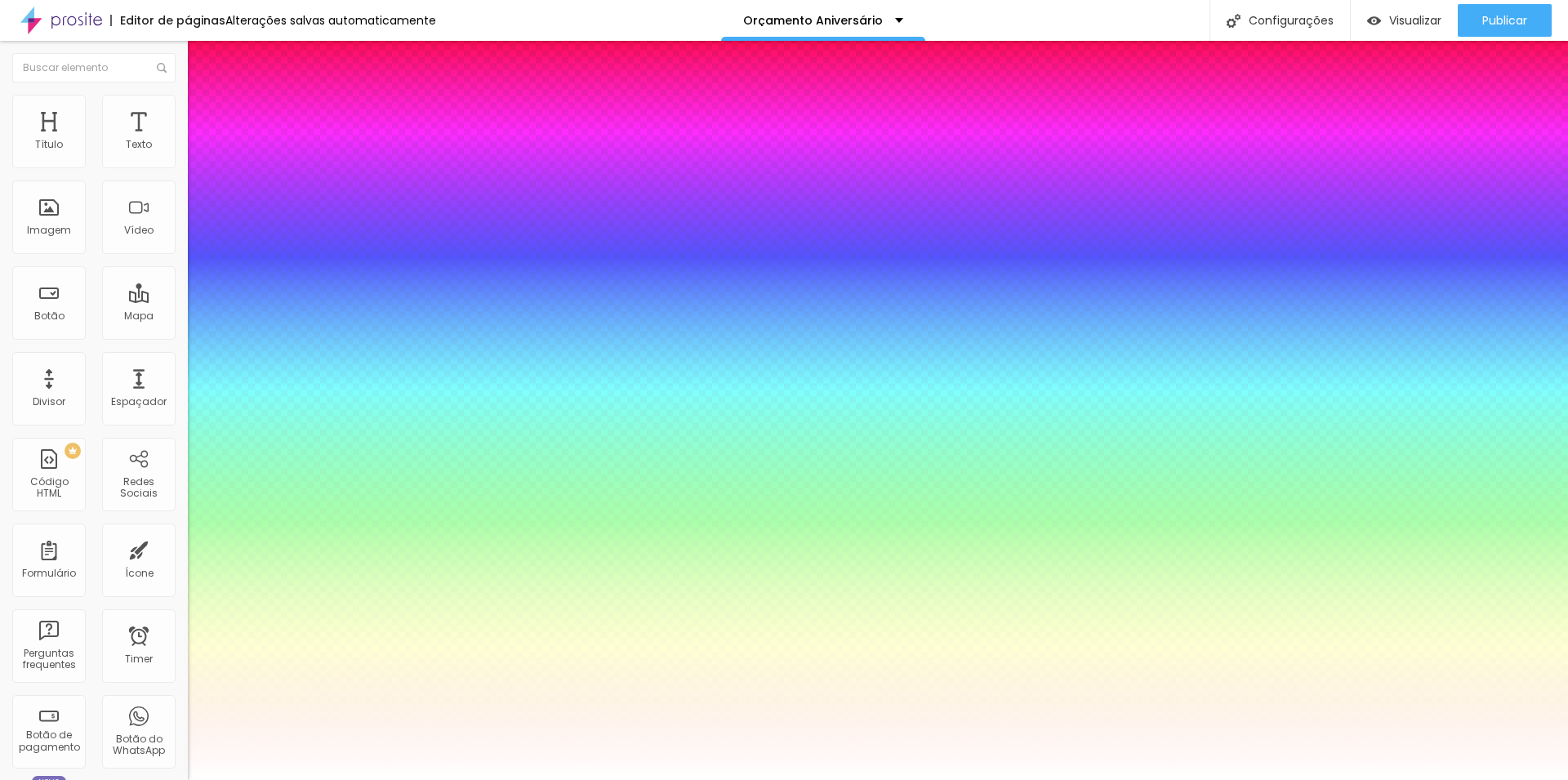
type input "4"
type input "22"
type input "28"
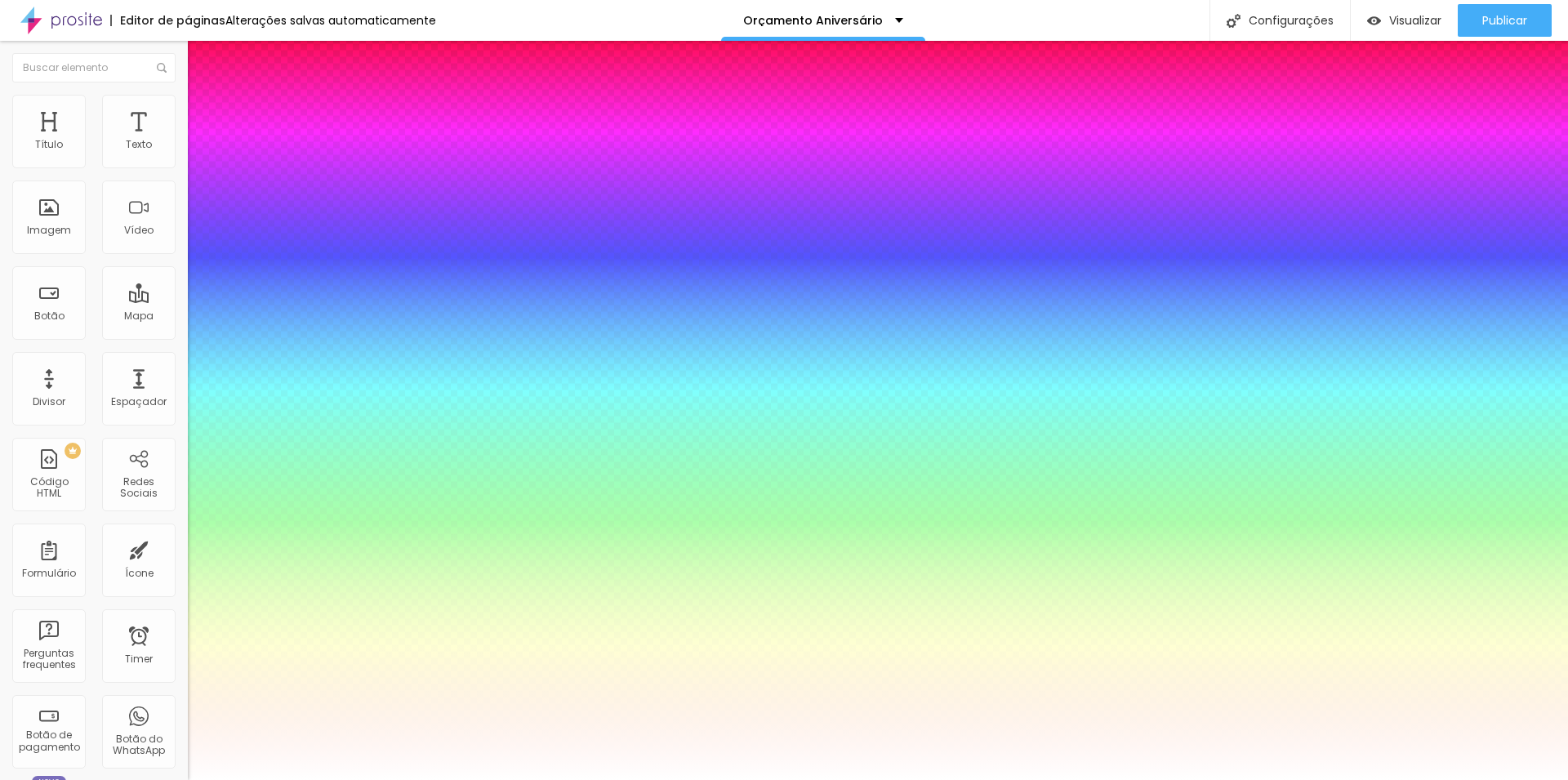
type input "28"
type input "29"
type input "28"
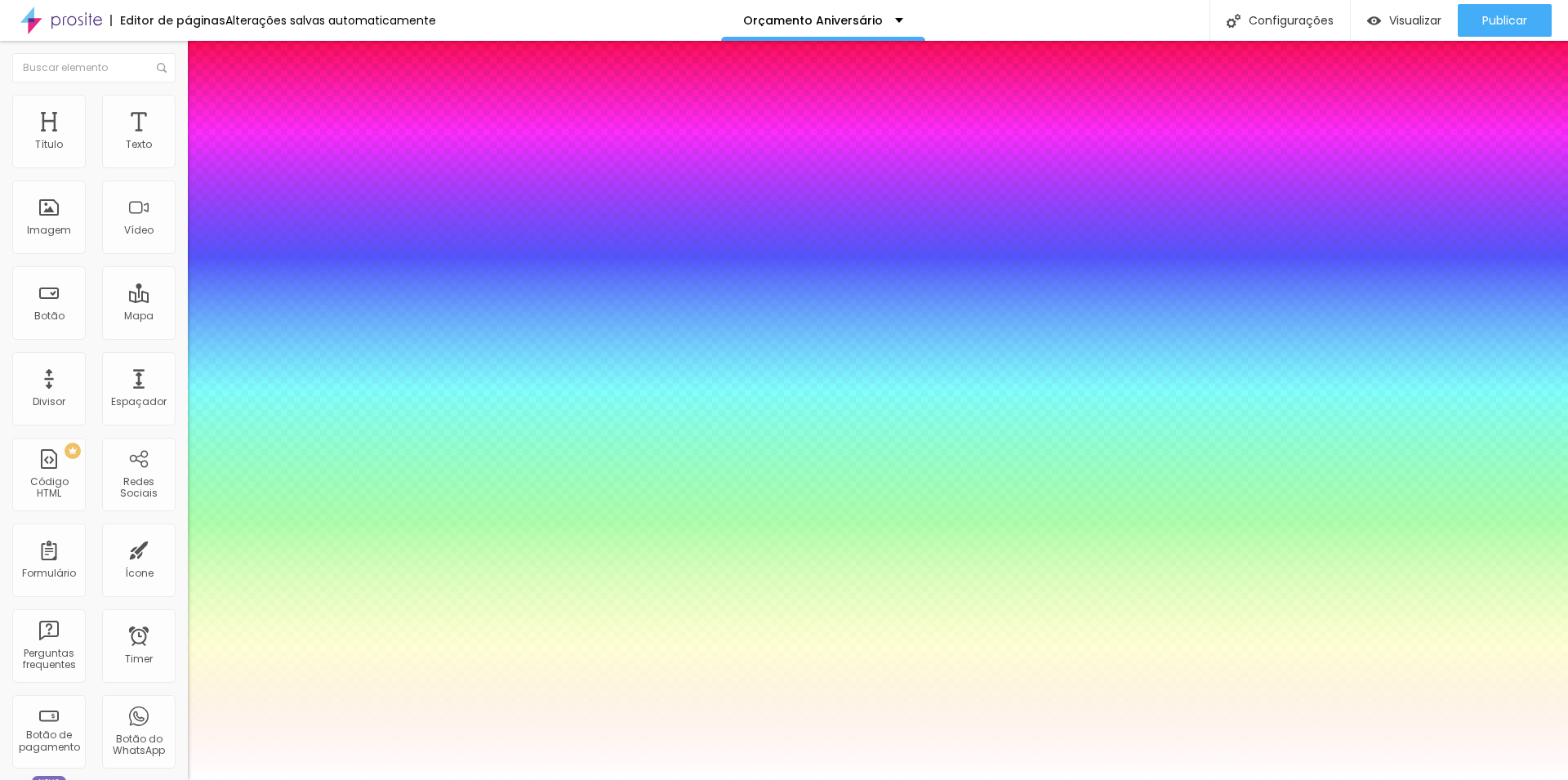
type input "20"
type input "14"
type input "11"
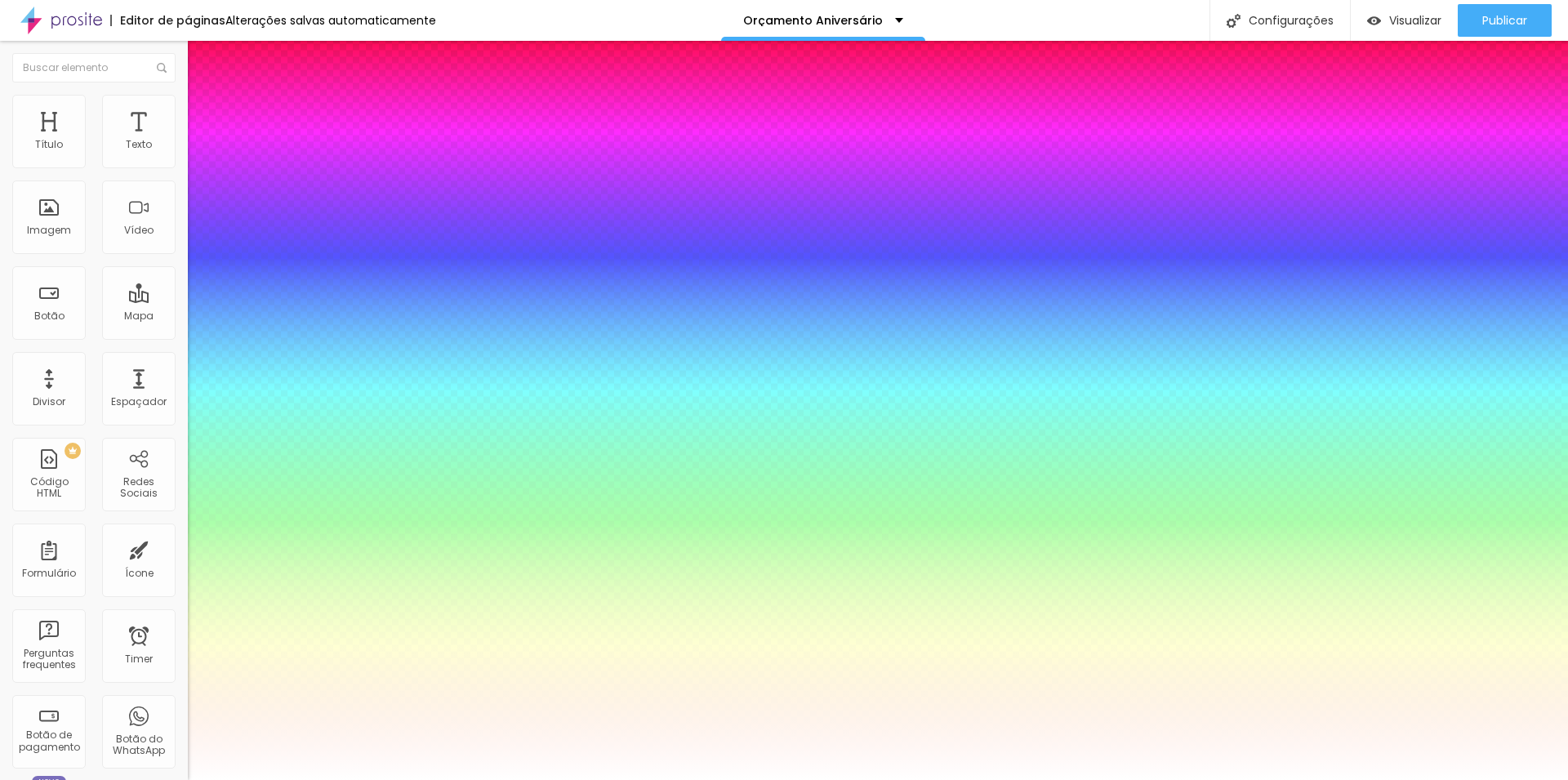
type input "11"
type input "4"
type input "0"
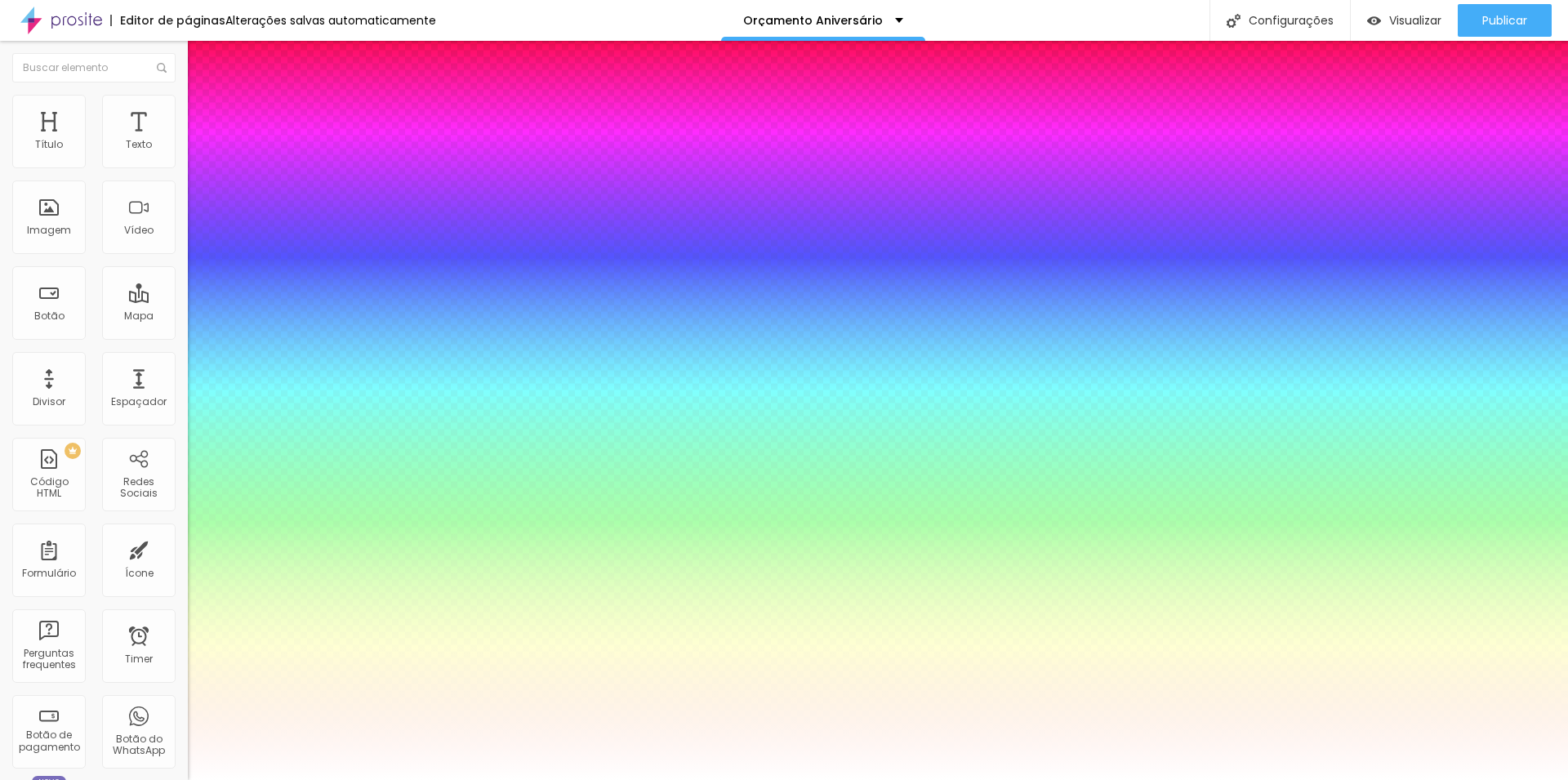
drag, startPoint x: 208, startPoint y: 547, endPoint x: 188, endPoint y: 546, distance: 20.0
click at [952, 779] on div at bounding box center [784, 780] width 1568 height 0
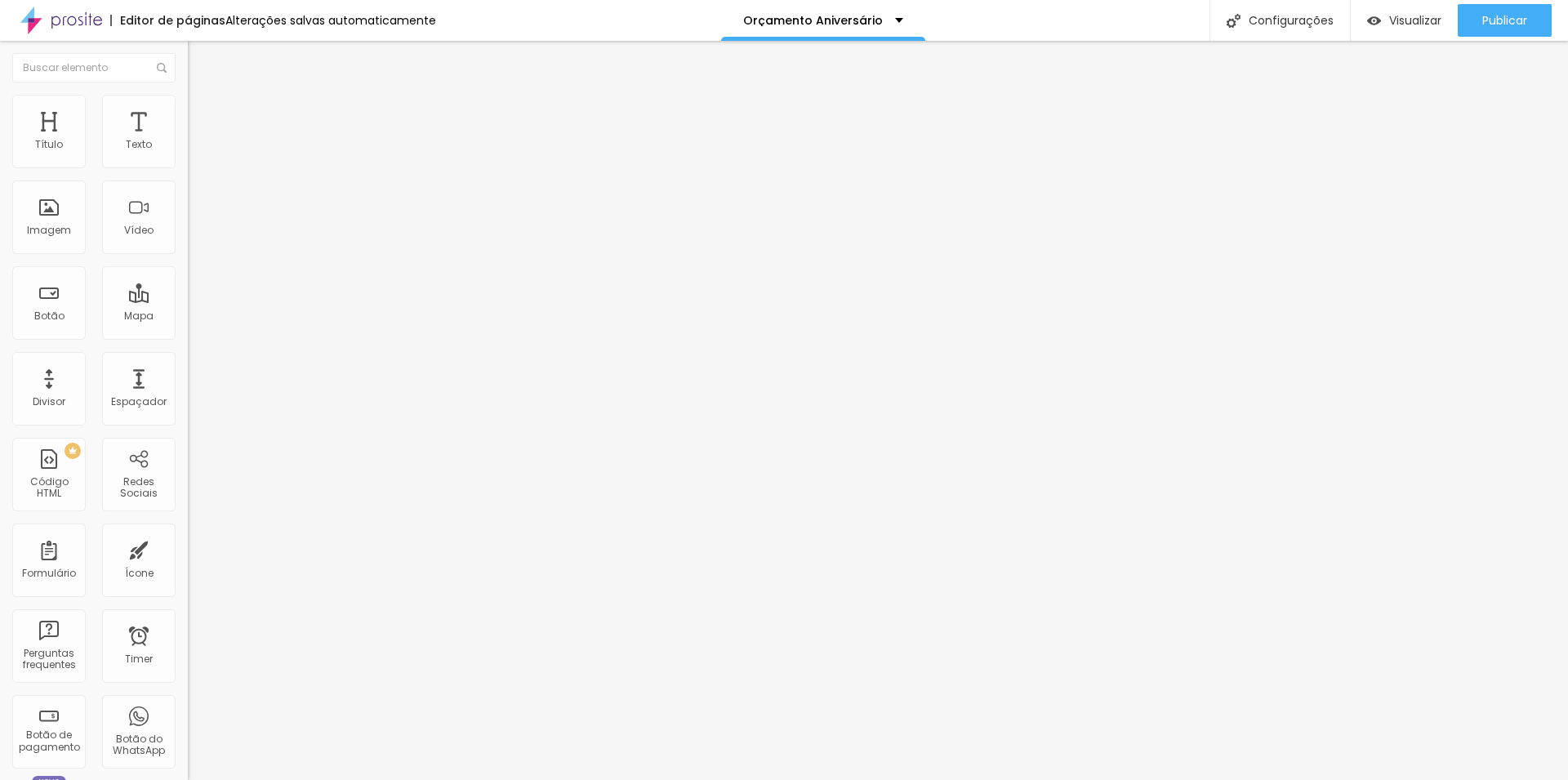
click at [188, 99] on li "Avançado" at bounding box center [281, 102] width 188 height 17
click at [202, 113] on span "Avançado" at bounding box center [229, 106] width 54 height 14
type input "4"
type input "0"
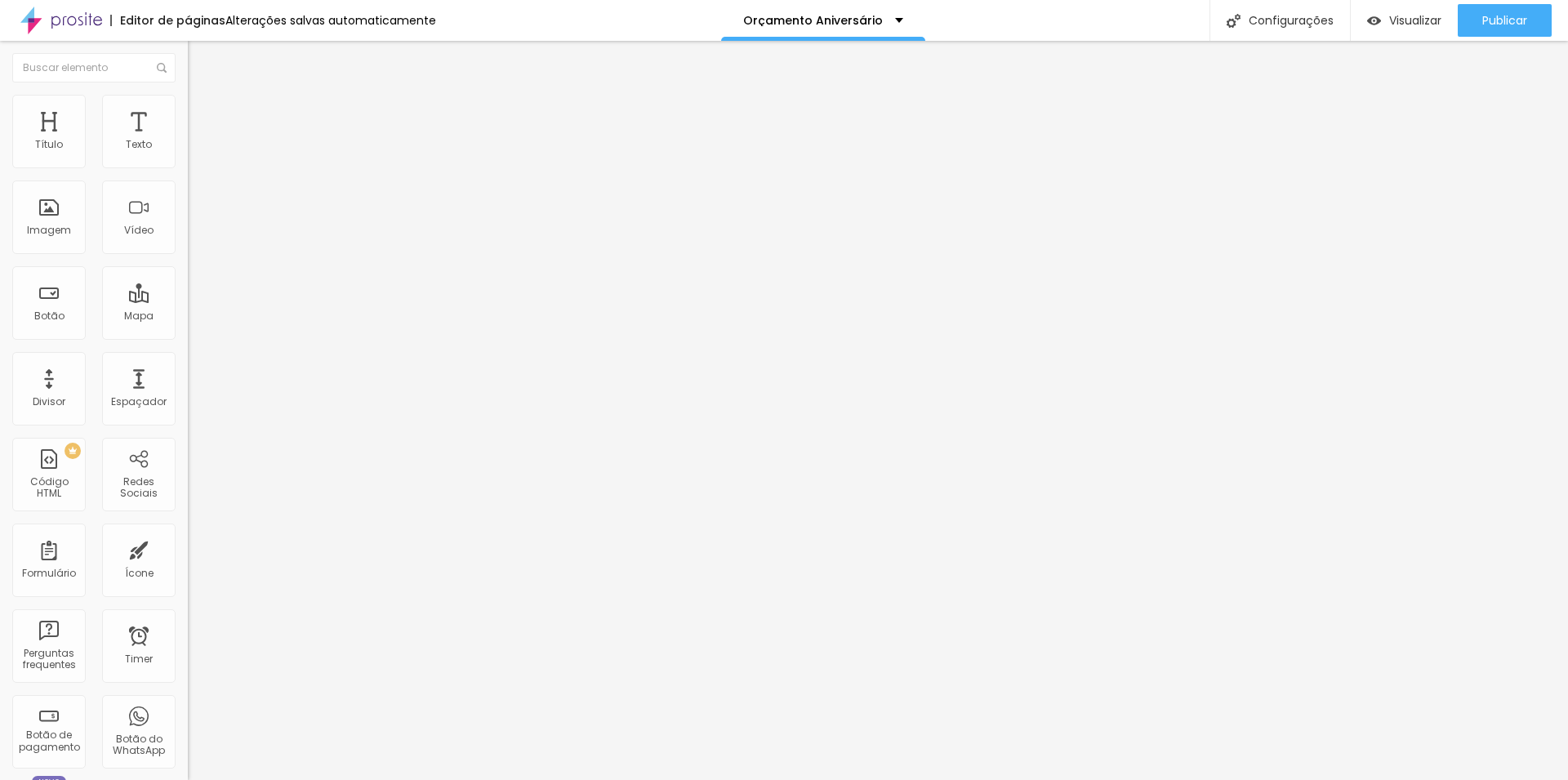
type input "0"
drag, startPoint x: 45, startPoint y: 200, endPoint x: 24, endPoint y: 200, distance: 21.0
type input "0"
click at [188, 532] on input "range" at bounding box center [240, 538] width 105 height 13
click at [202, 96] on span "Estilo" at bounding box center [215, 89] width 25 height 14
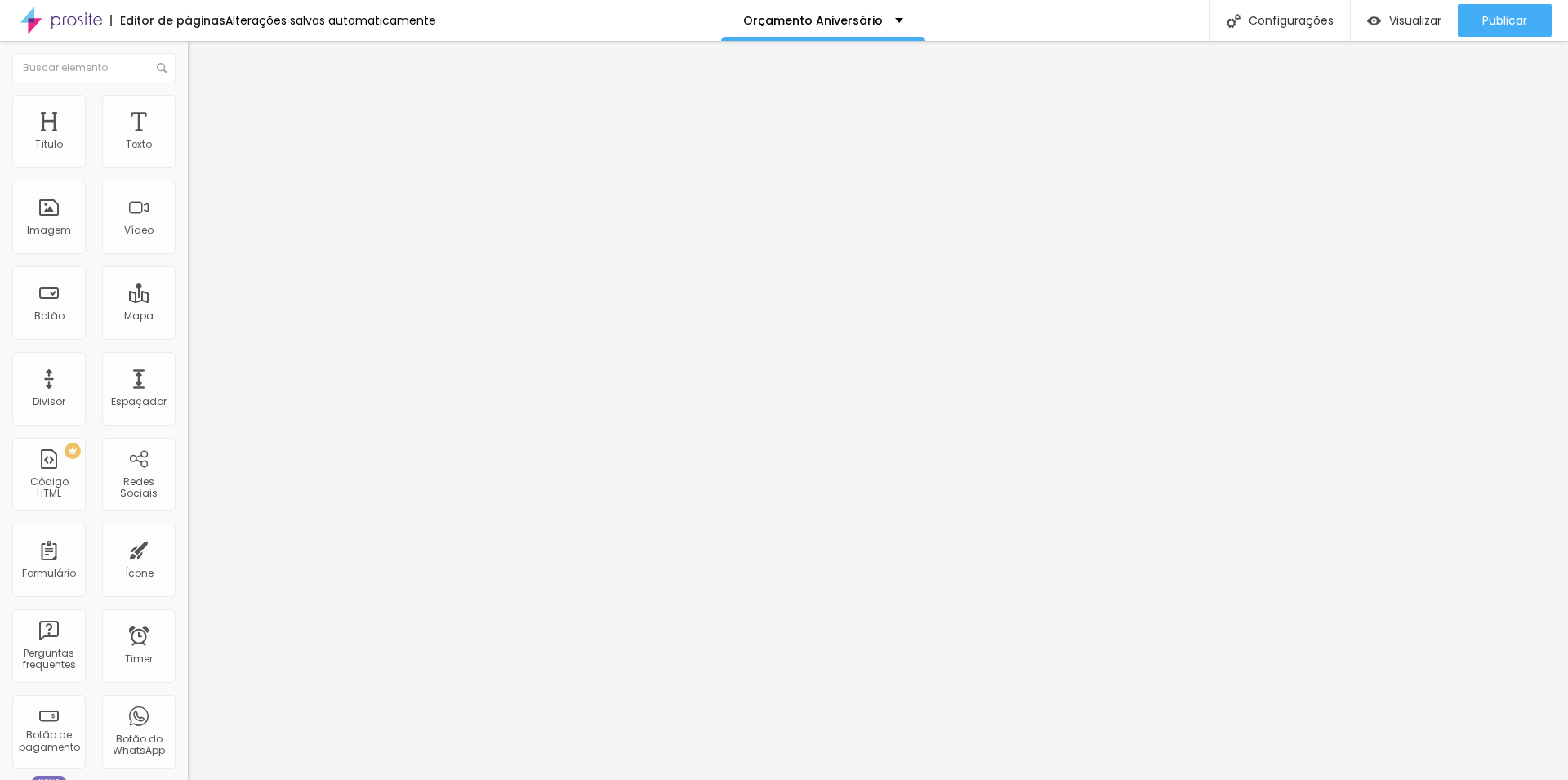
click at [196, 235] on icon "button" at bounding box center [200, 232] width 7 height 7
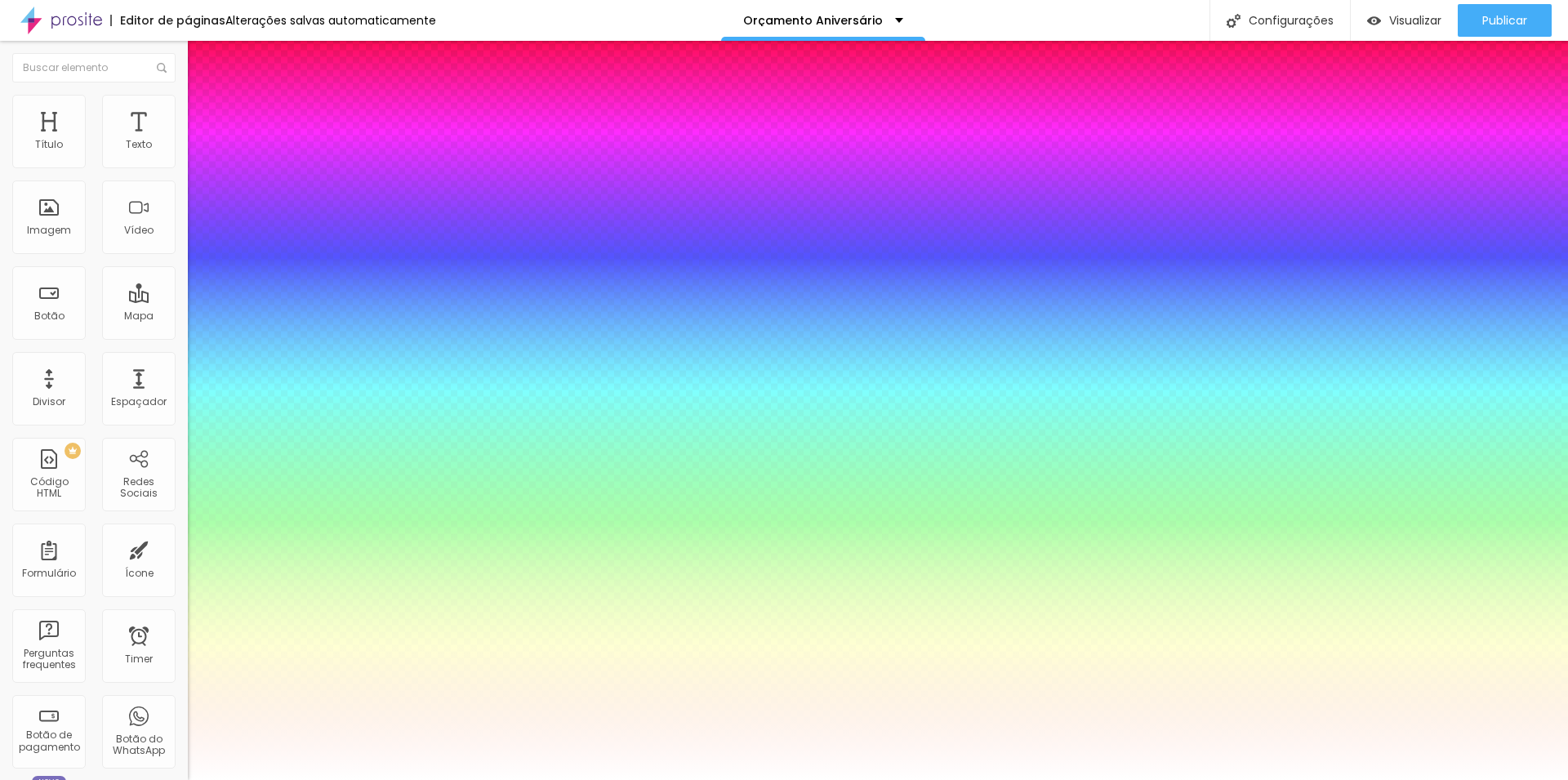
type input "1.4"
type input "1.6"
type input "1.7"
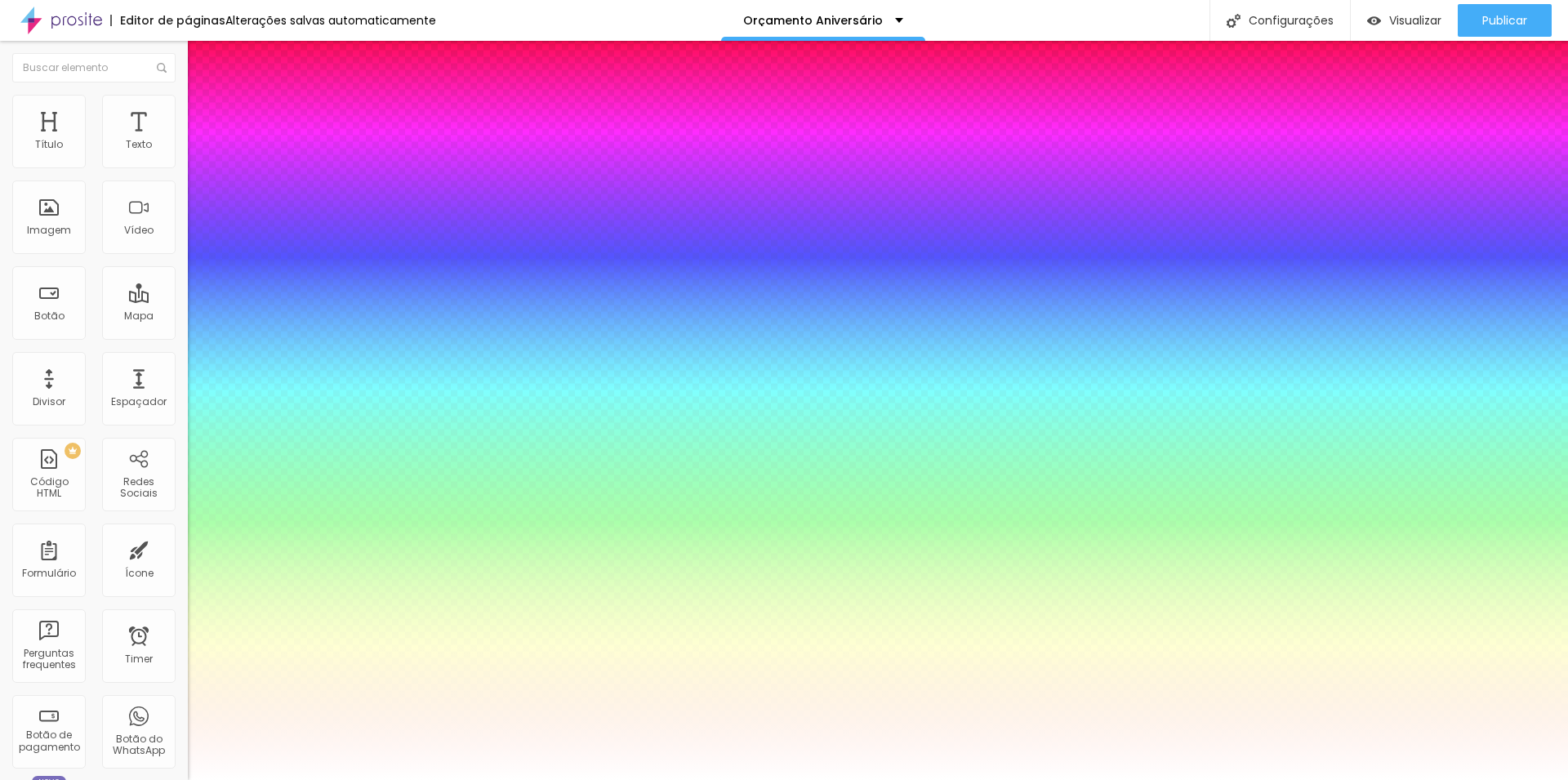
type input "1.7"
type input "1.8"
type input "1.7"
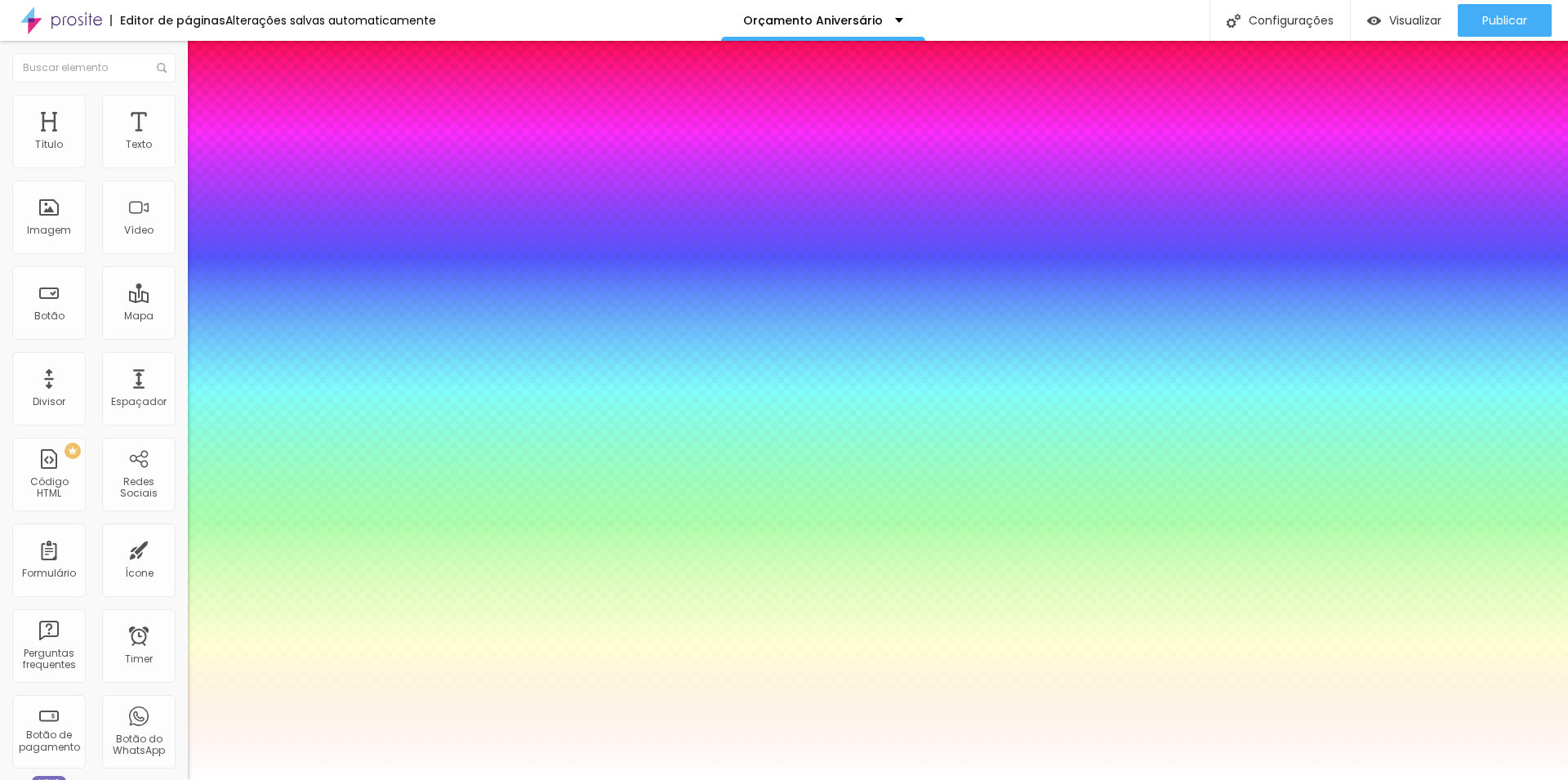
type input "1.5"
type input "1.4"
type input "1.3"
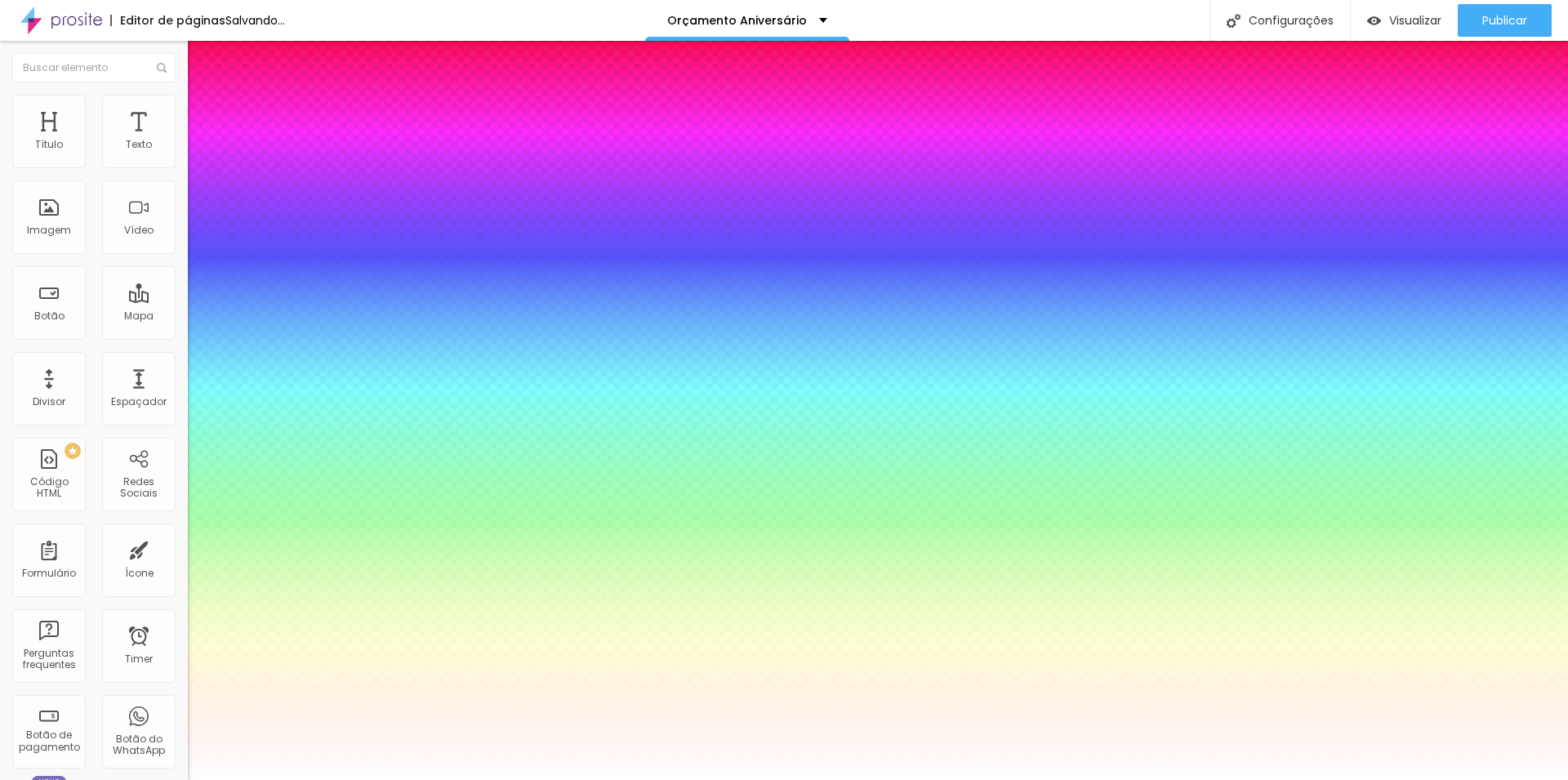
type input "1.3"
type input "1.2"
type input "1.1"
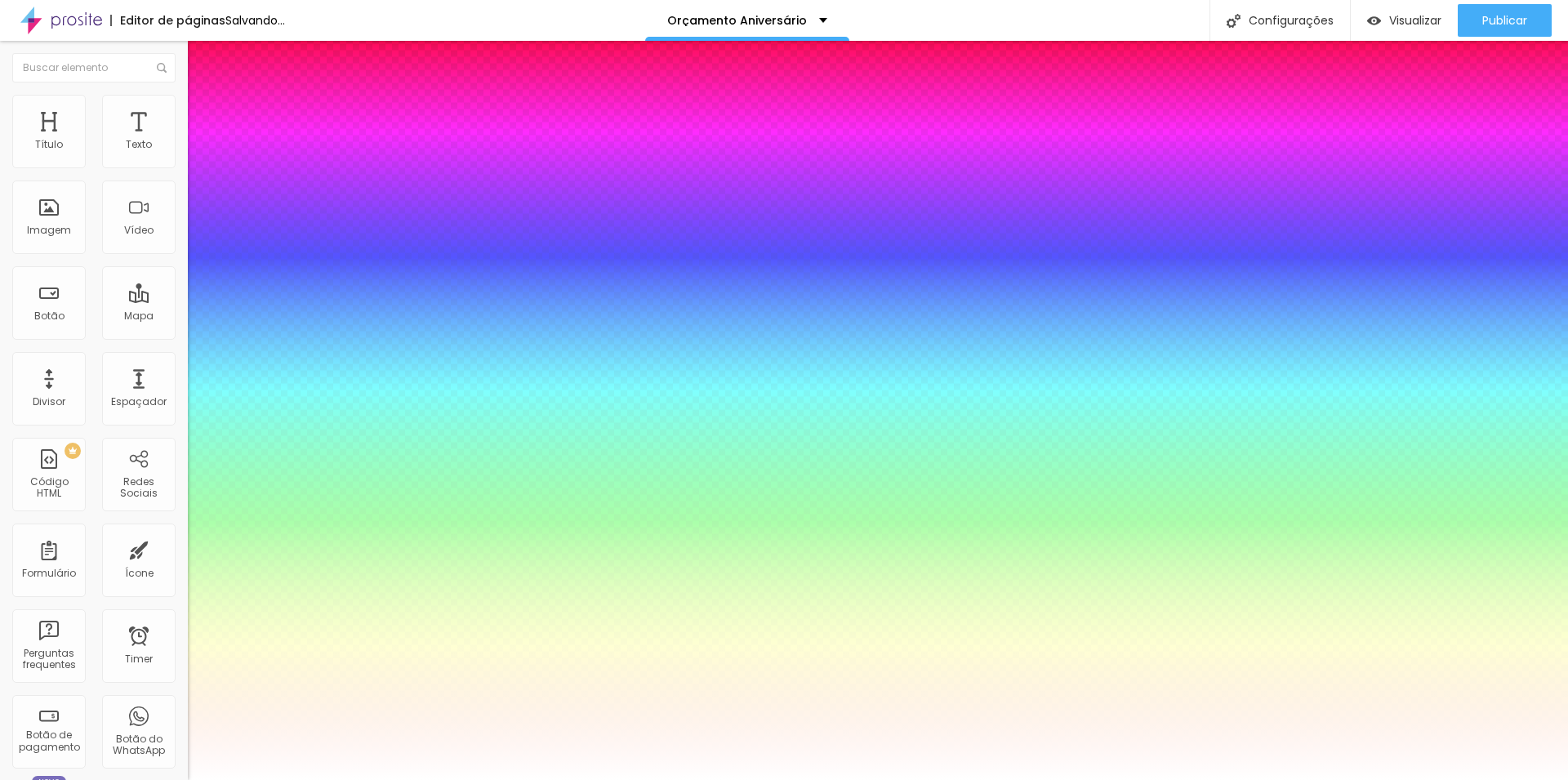
type input "1"
type input "0.9"
type input "0.8"
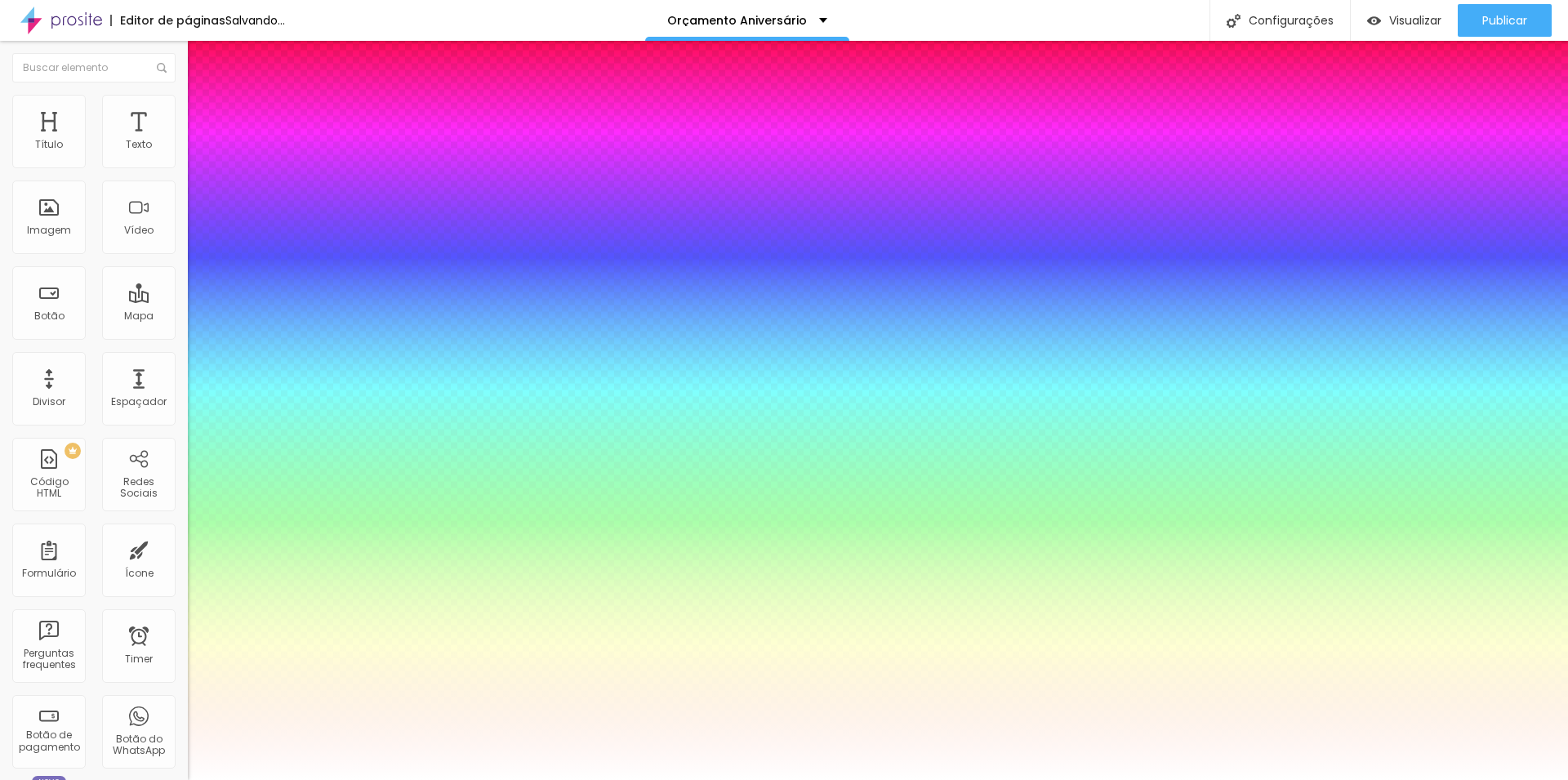
type input "0.8"
type input "0.7"
type input "0.8"
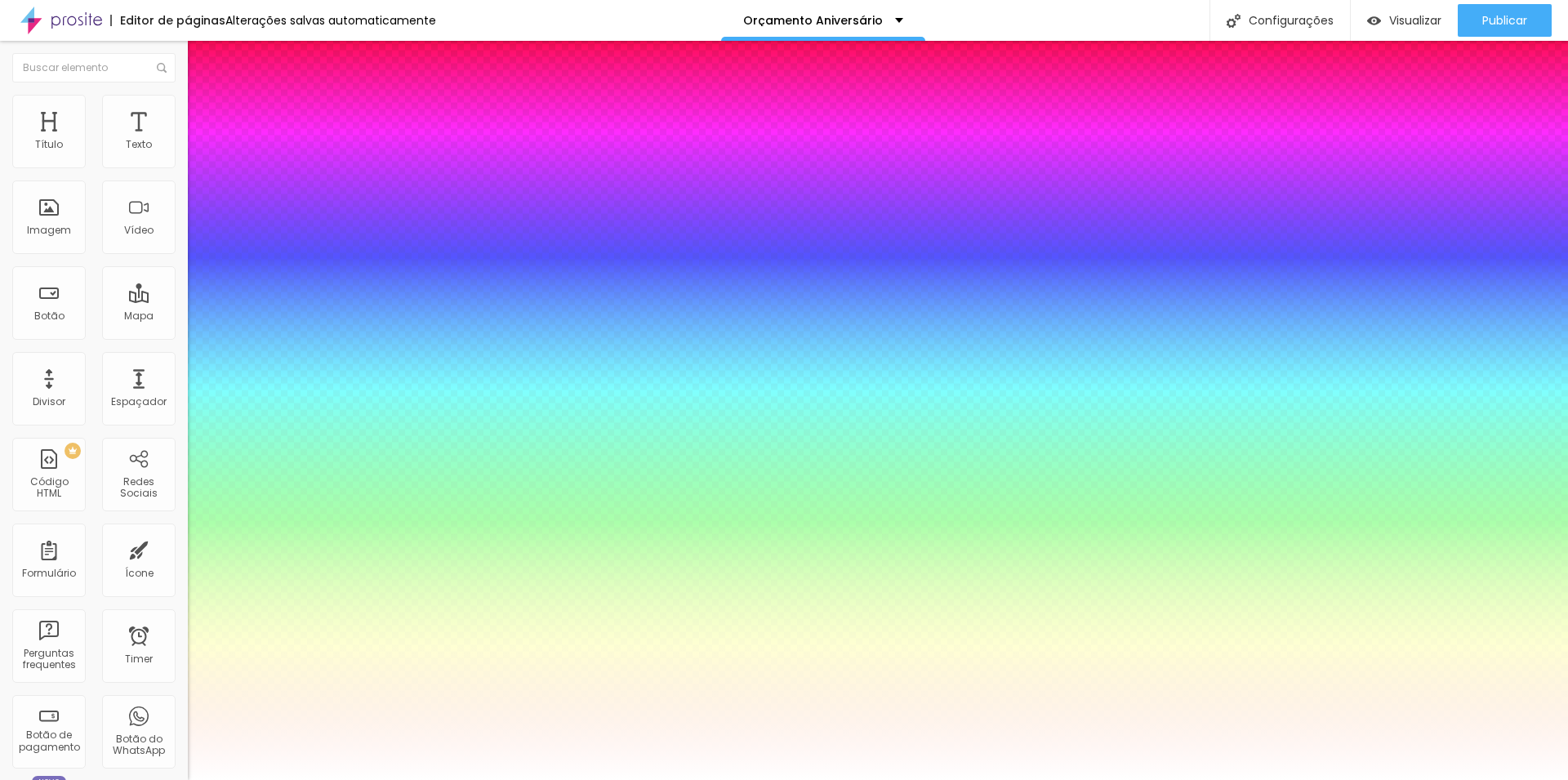
type input "0.9"
type input "1"
type input "1.1"
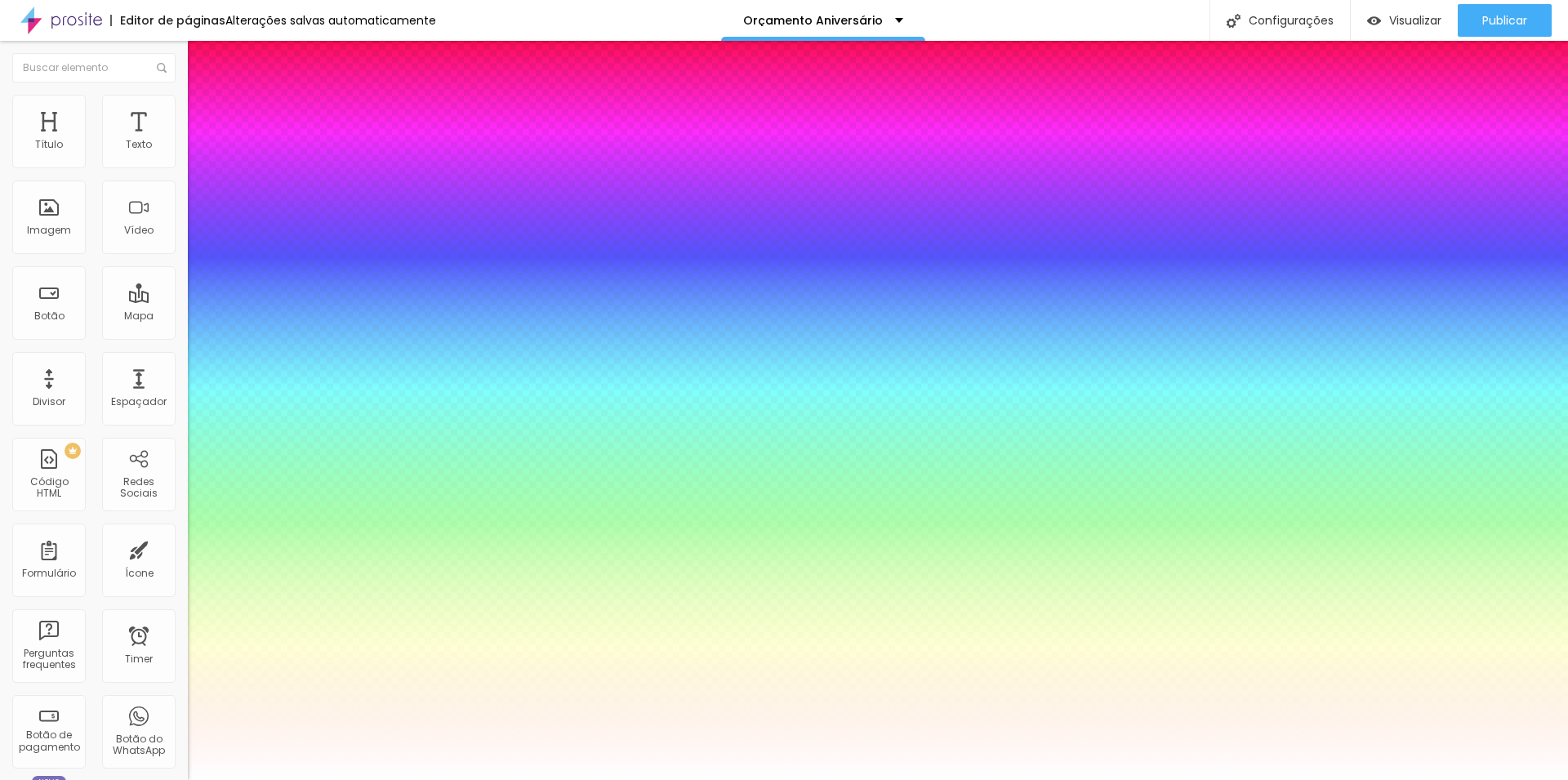
type input "1.1"
type input "1.2"
type input "1.3"
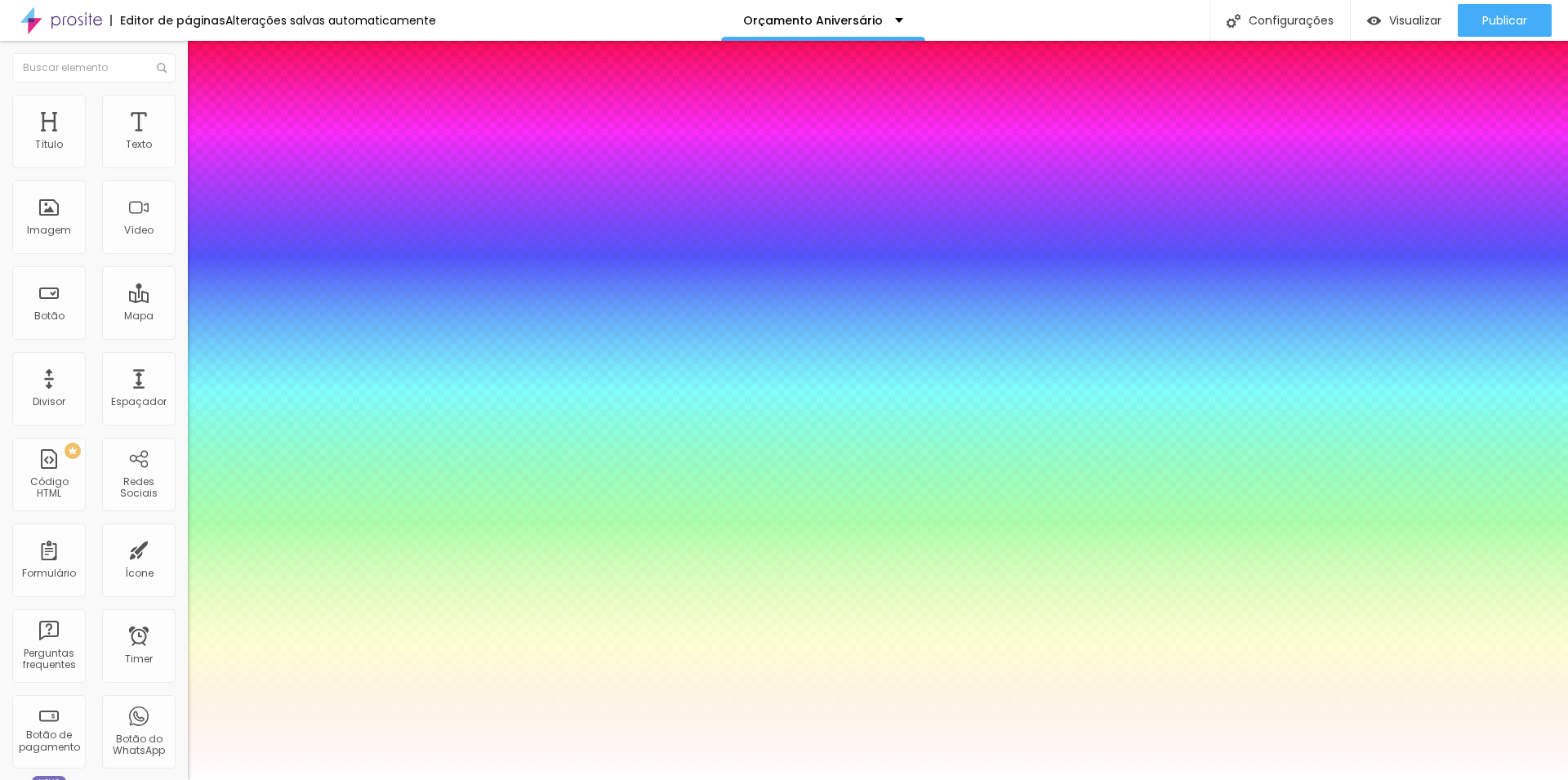
click at [71, 779] on div at bounding box center [784, 780] width 1568 height 0
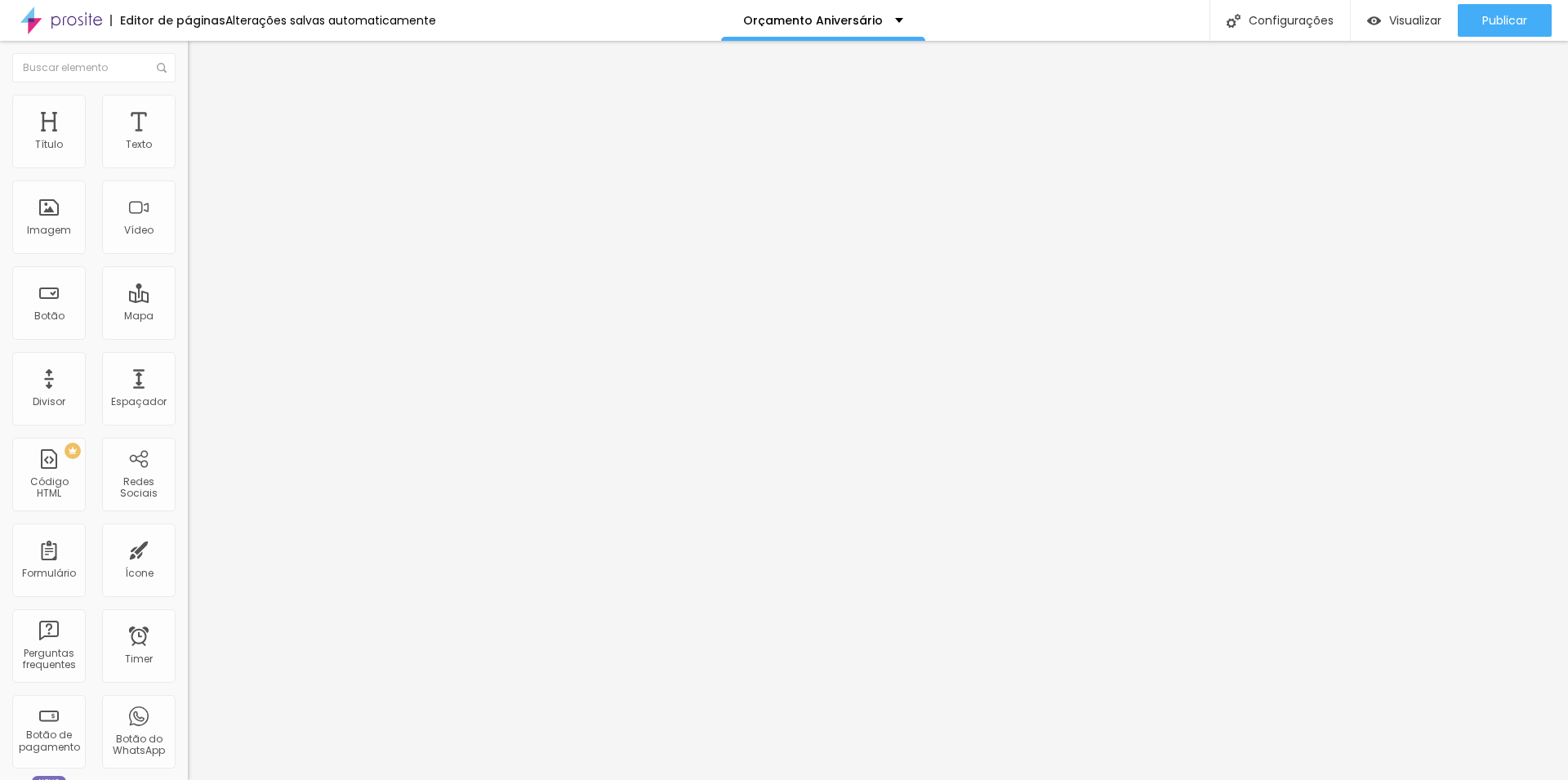
click at [196, 290] on icon "button" at bounding box center [200, 287] width 7 height 7
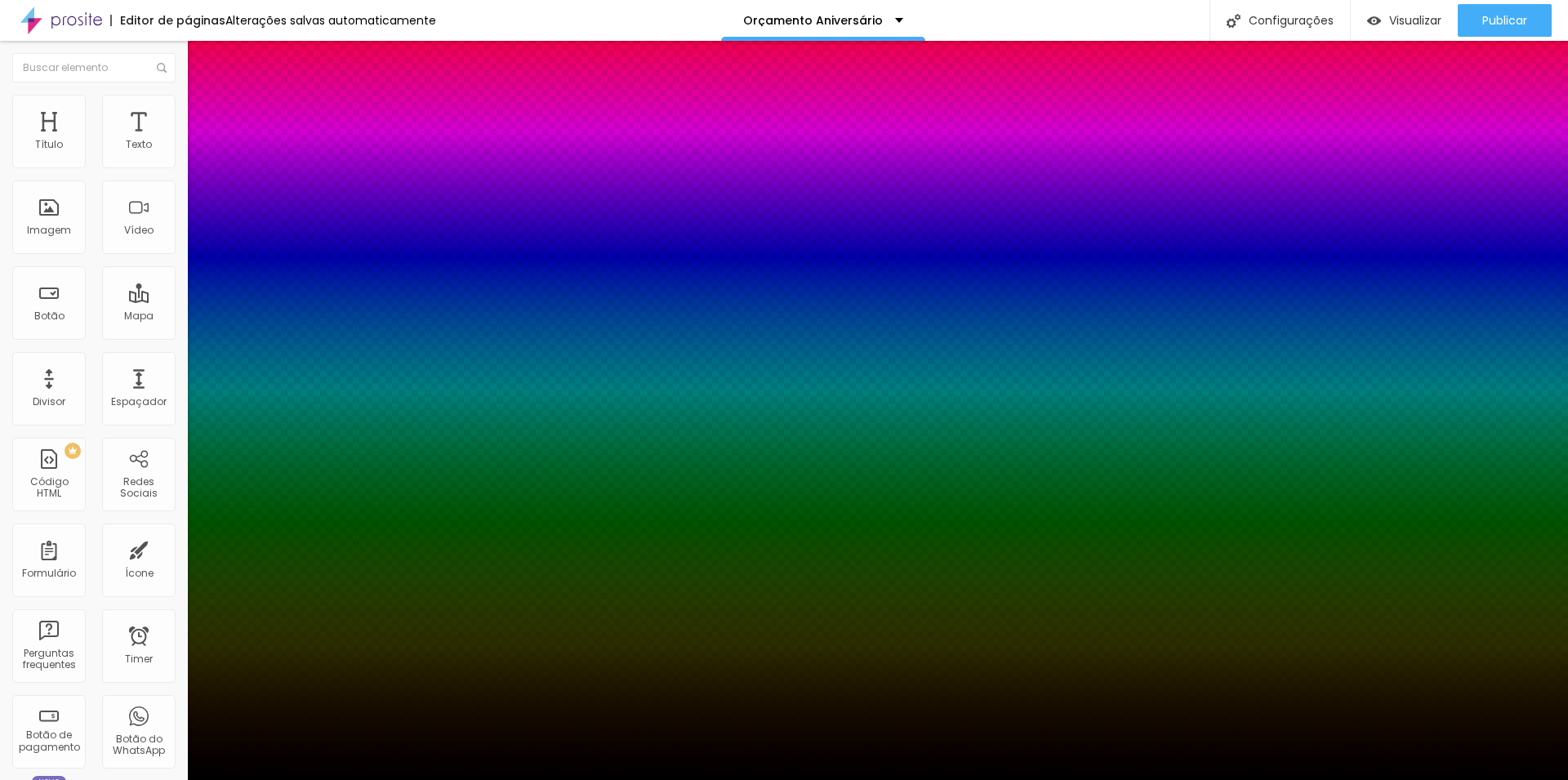
click at [161, 779] on div at bounding box center [784, 780] width 1568 height 0
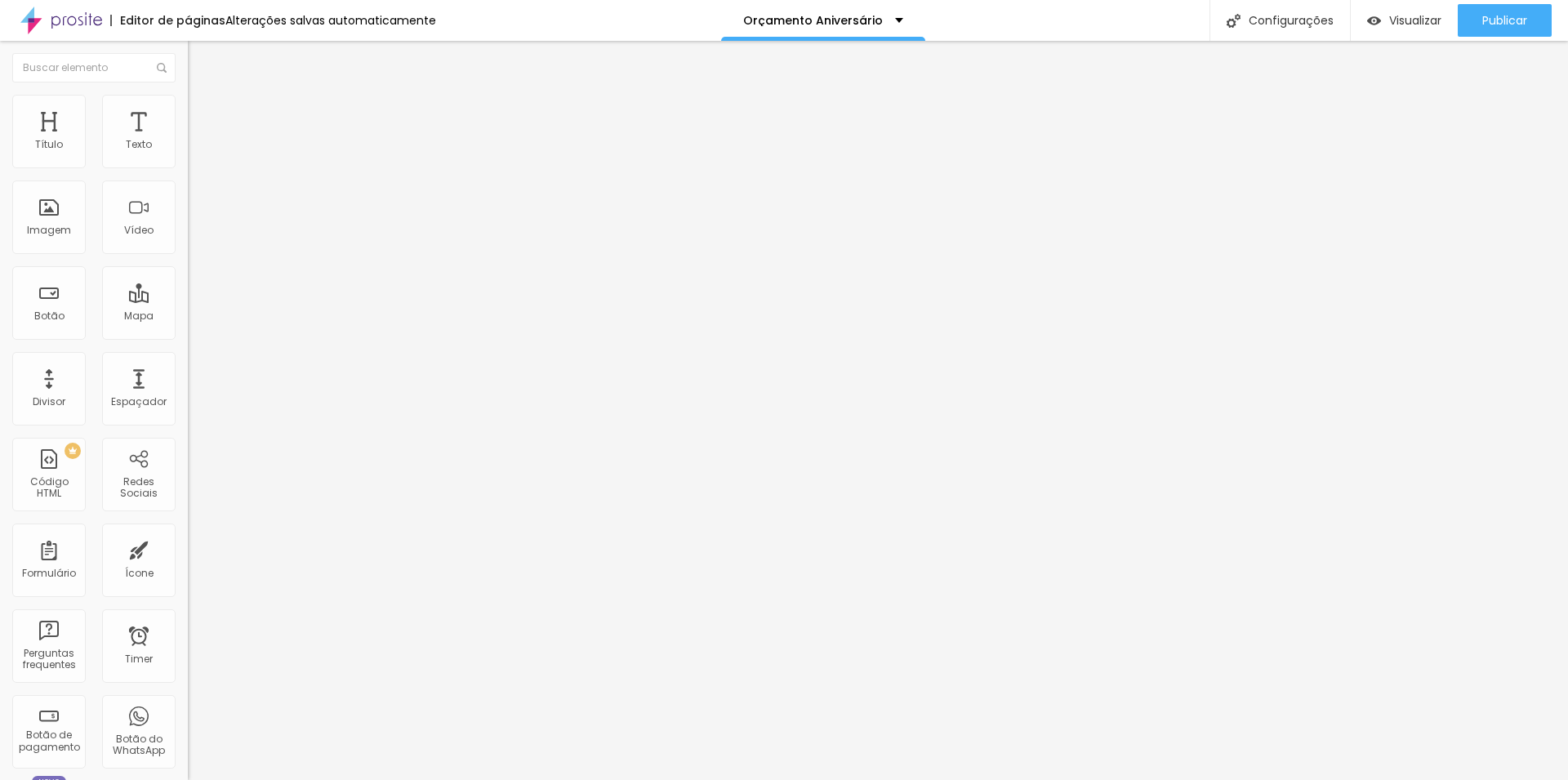
click at [202, 141] on span "Titulo 1" at bounding box center [228, 129] width 53 height 23
click at [63, 153] on div "Título" at bounding box center [49, 131] width 74 height 74
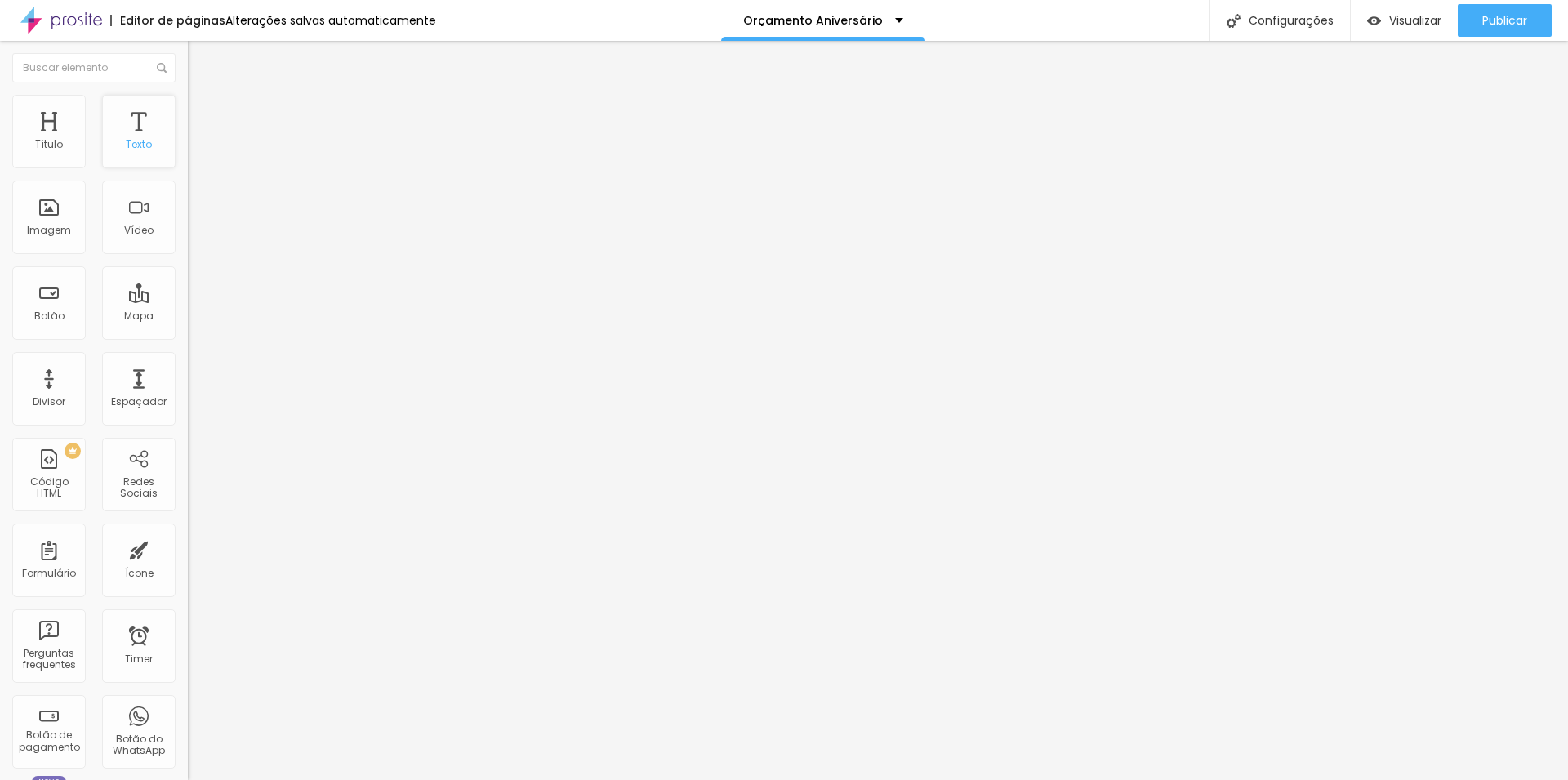
click at [126, 147] on div "Texto" at bounding box center [139, 144] width 26 height 11
click at [202, 113] on span "Estilo" at bounding box center [215, 106] width 25 height 14
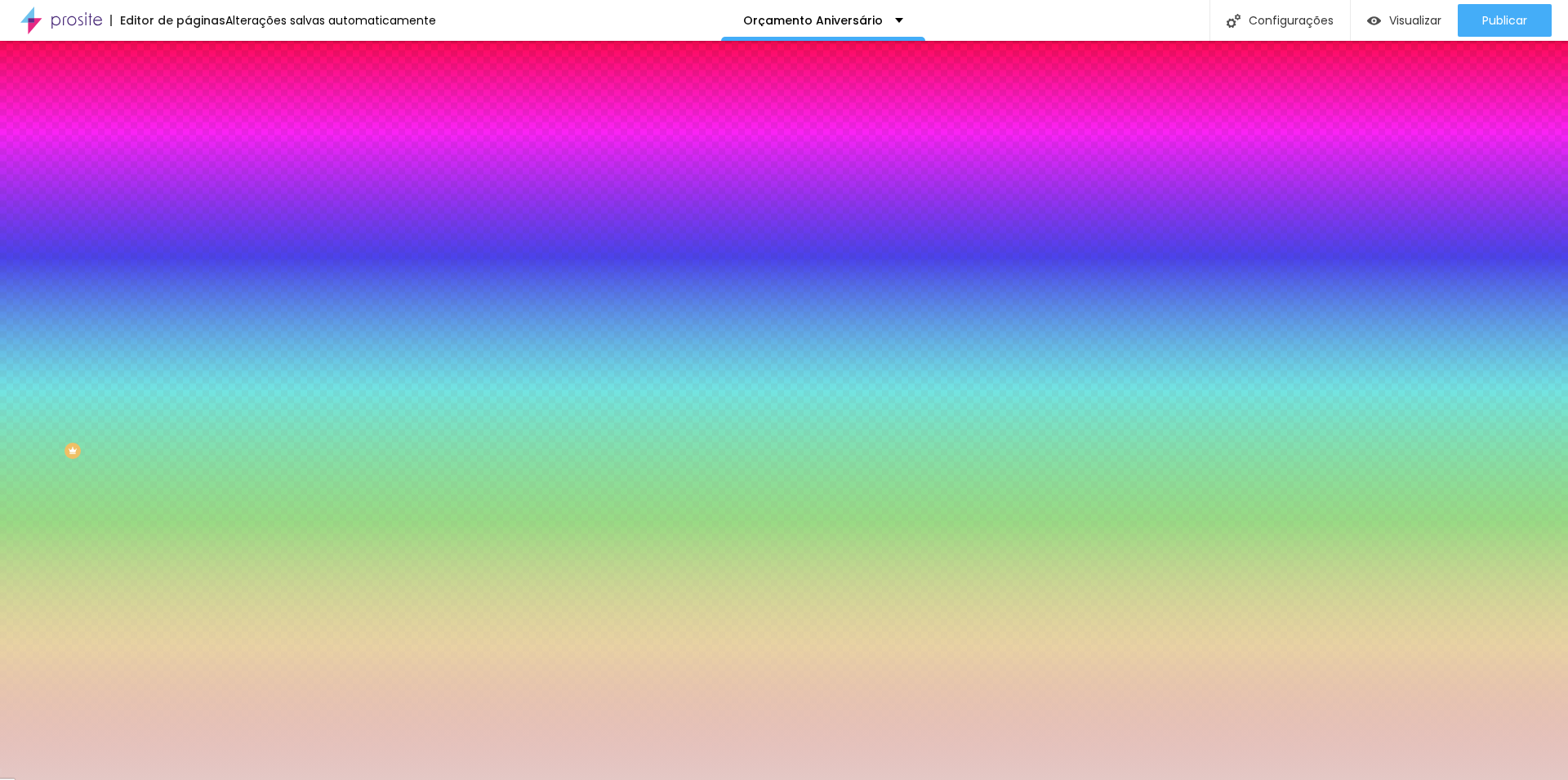
click at [202, 116] on span "Avançado" at bounding box center [229, 122] width 54 height 14
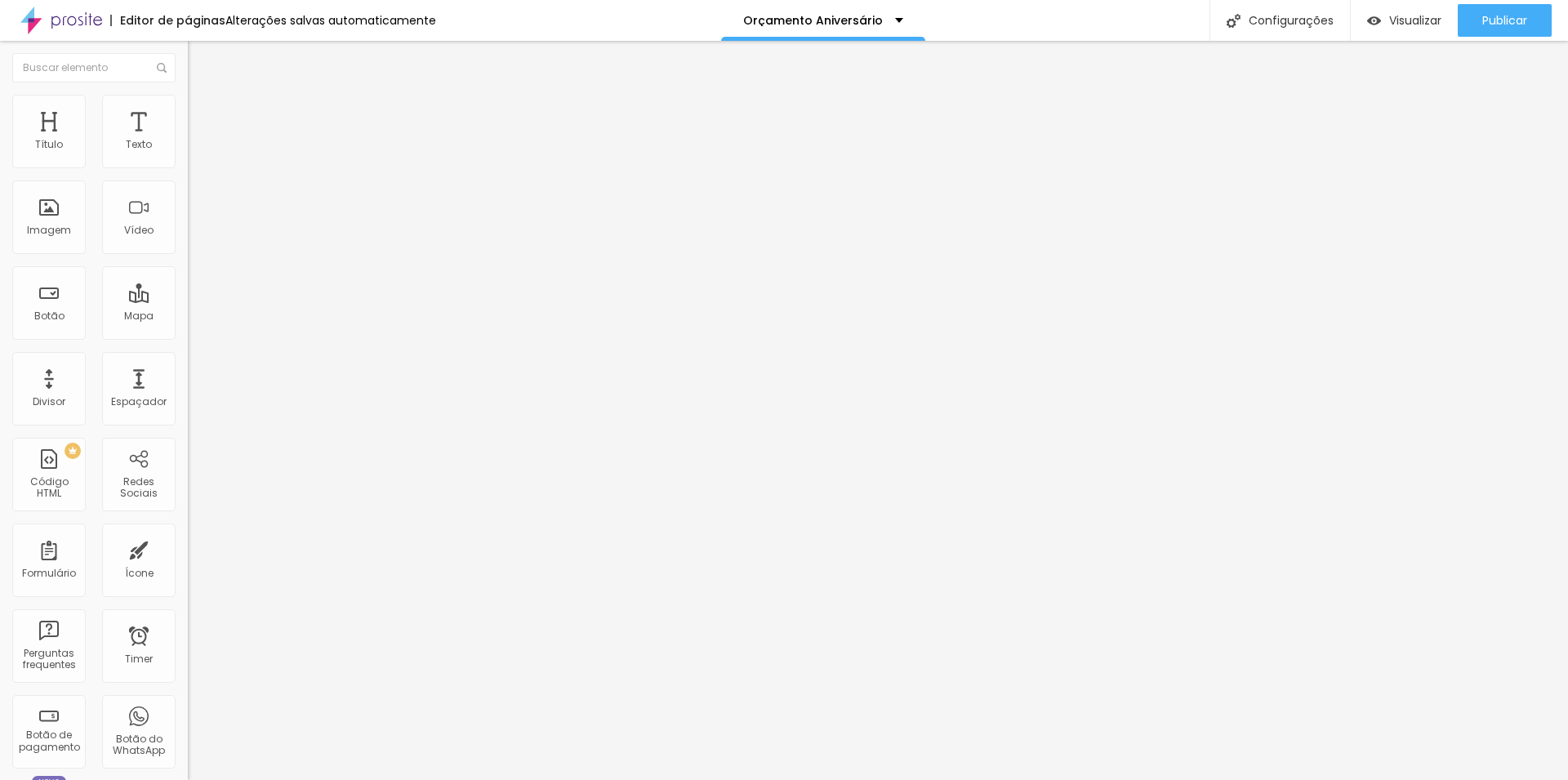
type input "25"
type input "30"
type input "35"
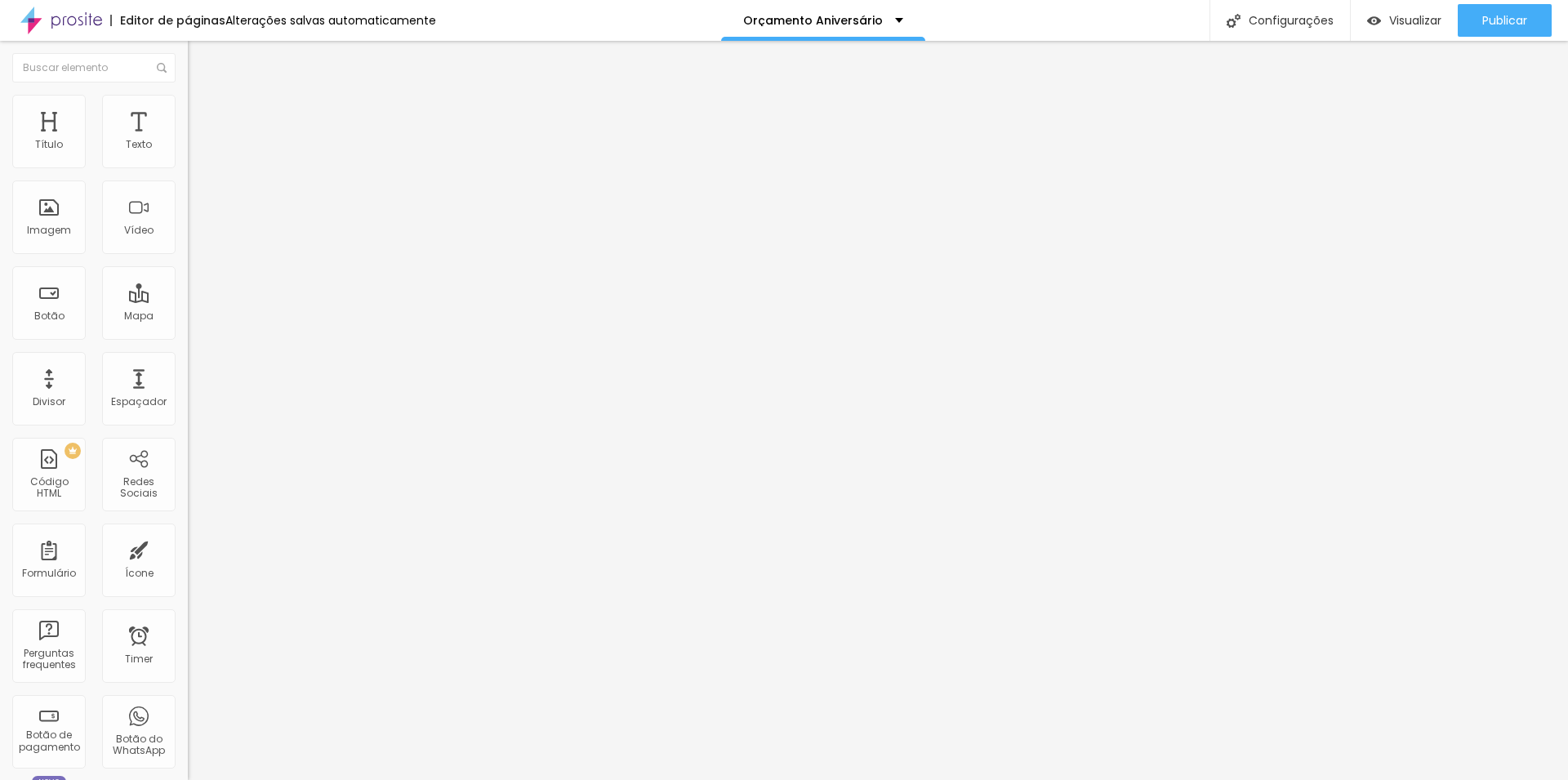
type input "35"
type input "40"
type input "45"
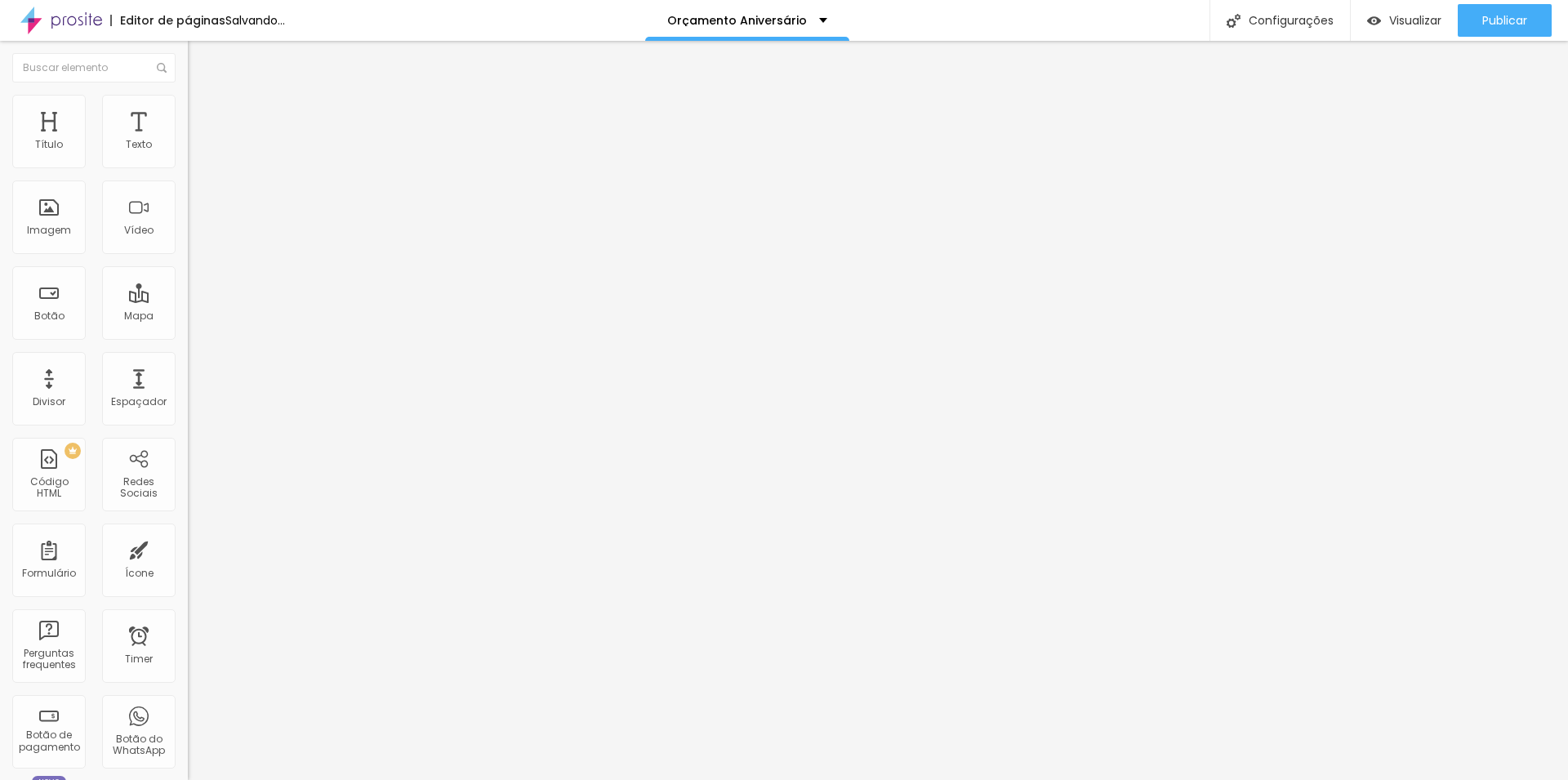
type input "40"
type input "35"
type input "30"
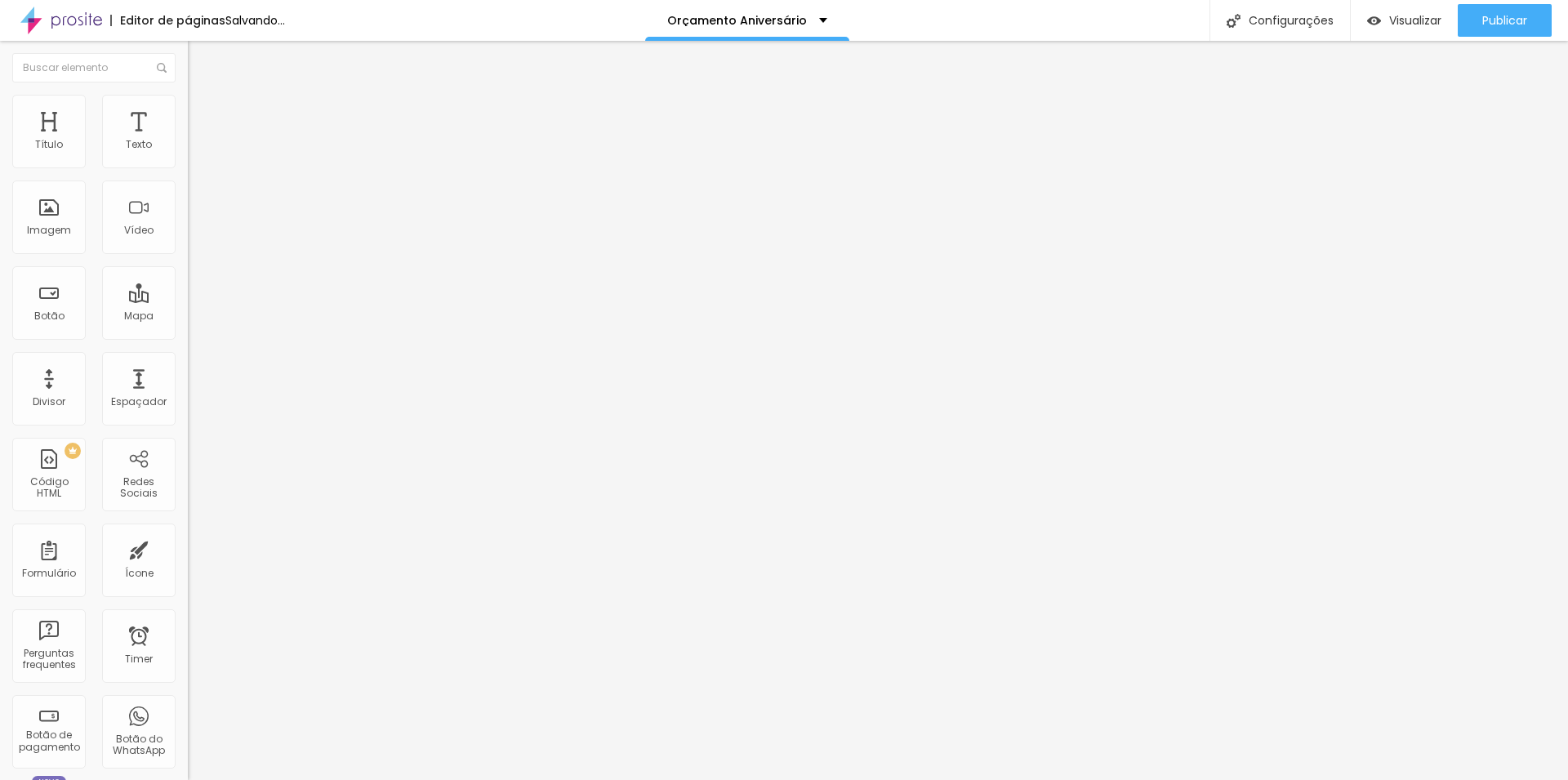
type input "30"
type input "25"
type input "20"
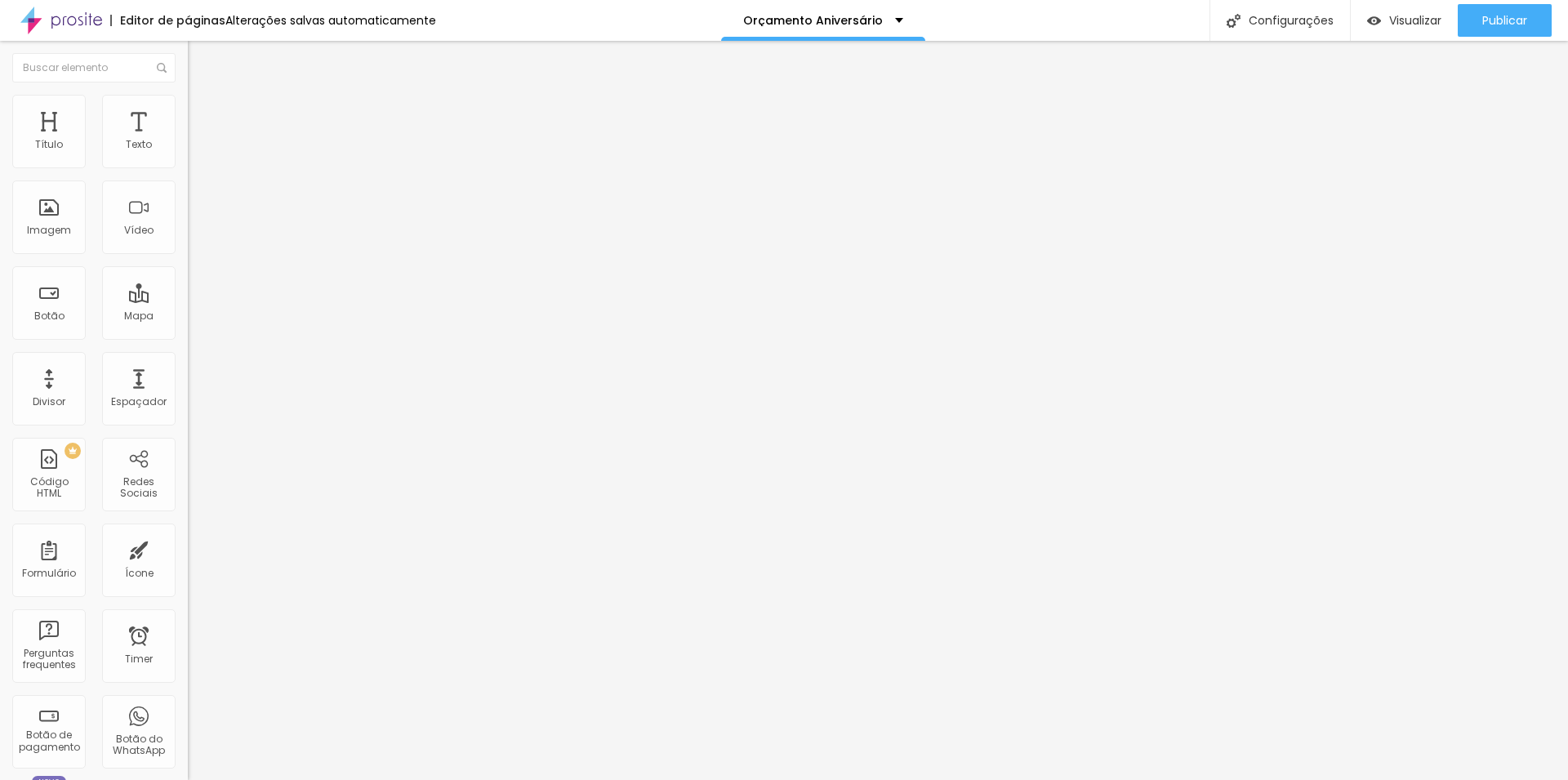
click at [188, 317] on input "range" at bounding box center [240, 323] width 105 height 13
click at [202, 112] on span "Estilo" at bounding box center [215, 106] width 25 height 14
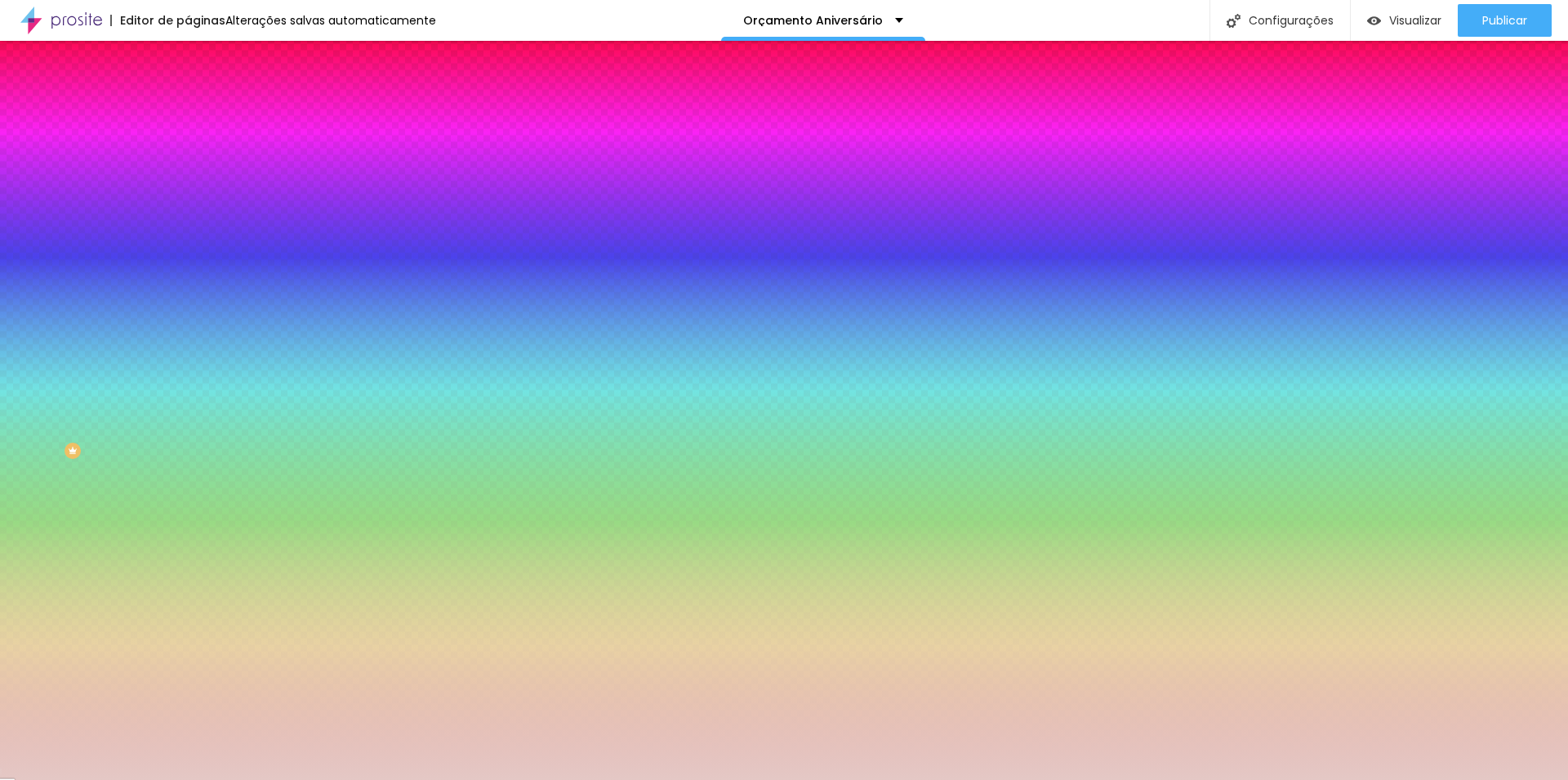
type input "9"
type input "22"
type input "33"
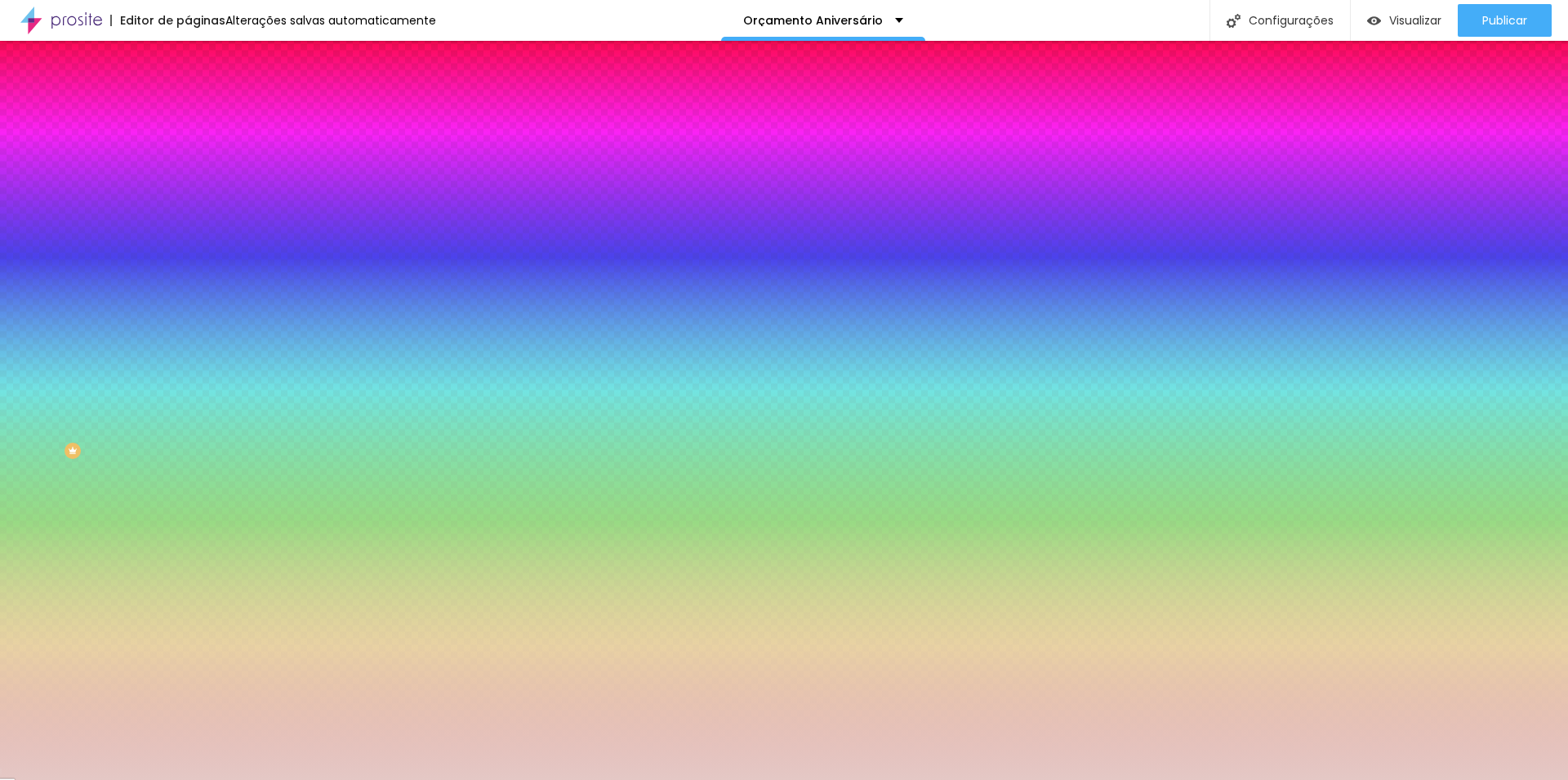
type input "33"
type input "44"
type input "57"
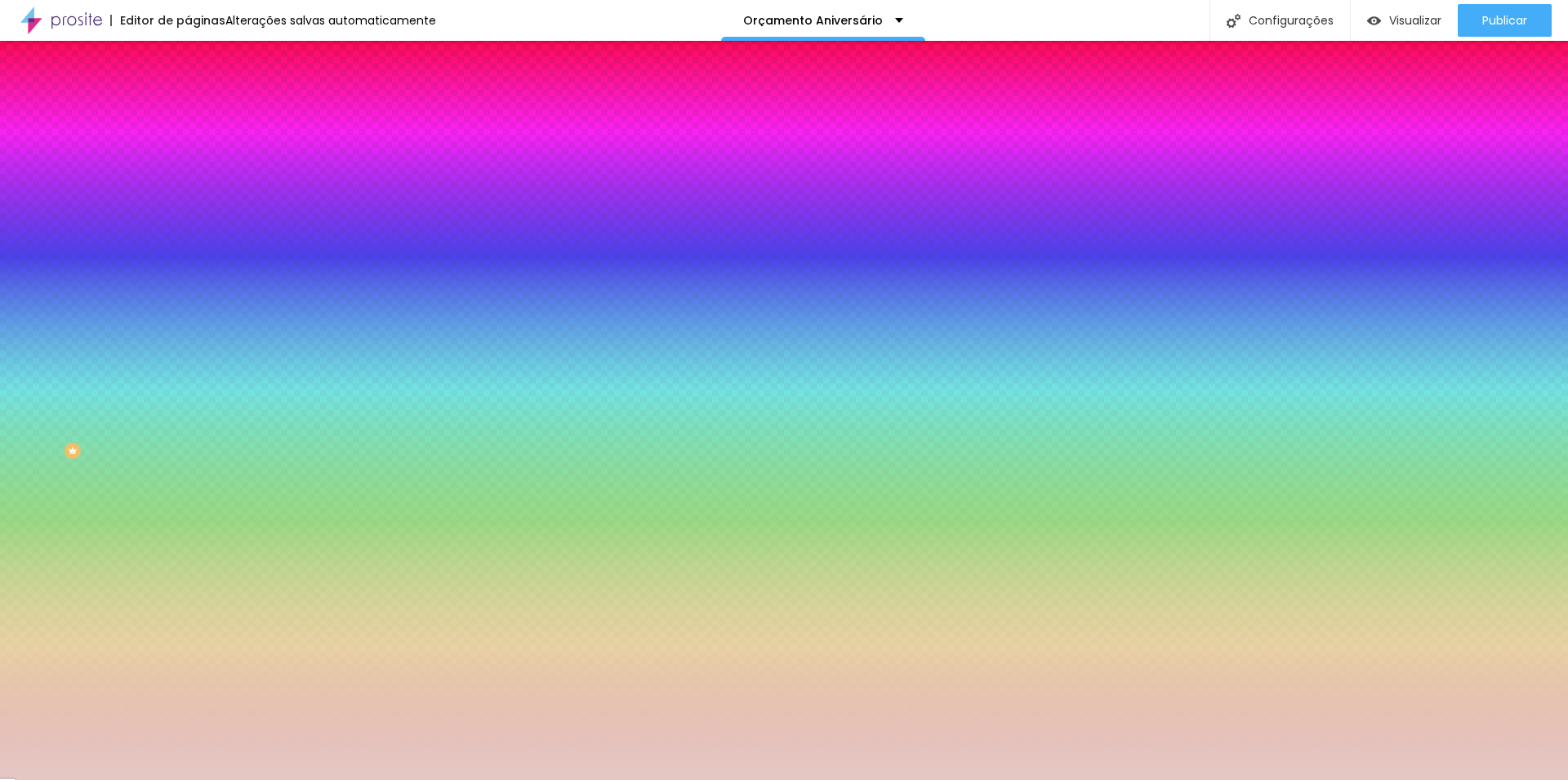
type input "62"
type input "70"
type input "79"
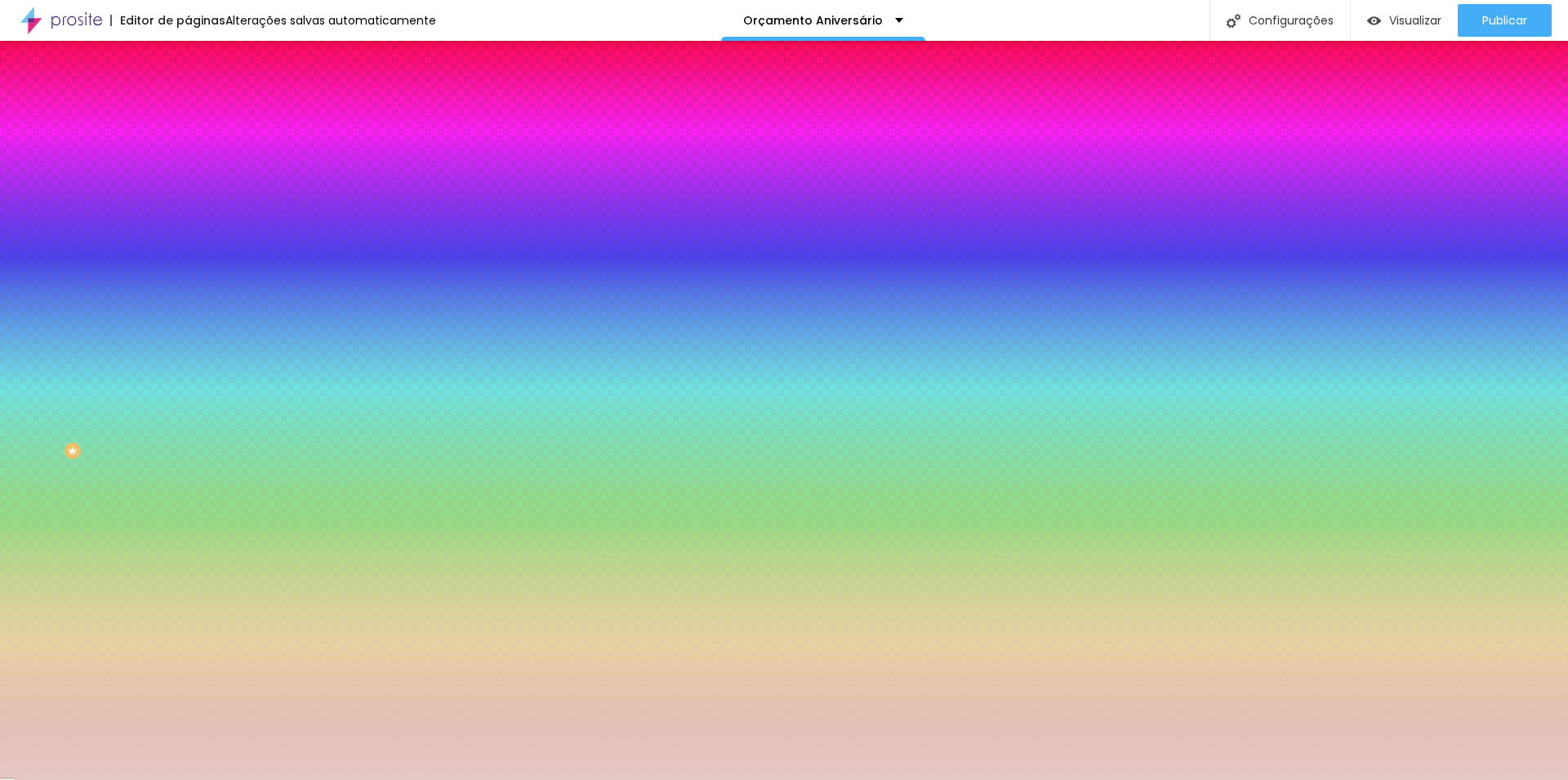
type input "79"
type input "86"
type input "92"
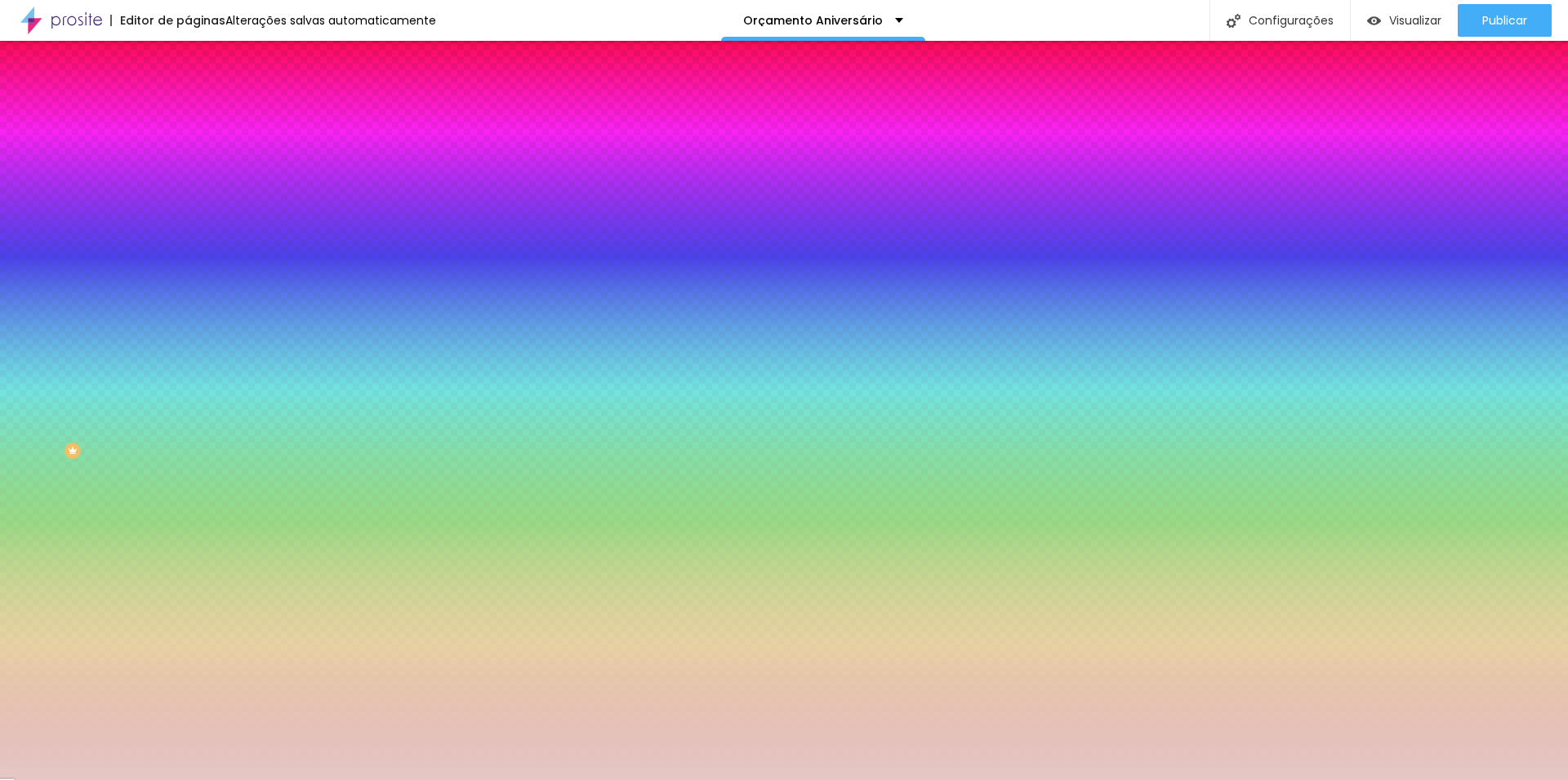
type input "96"
type input "108"
type input "116"
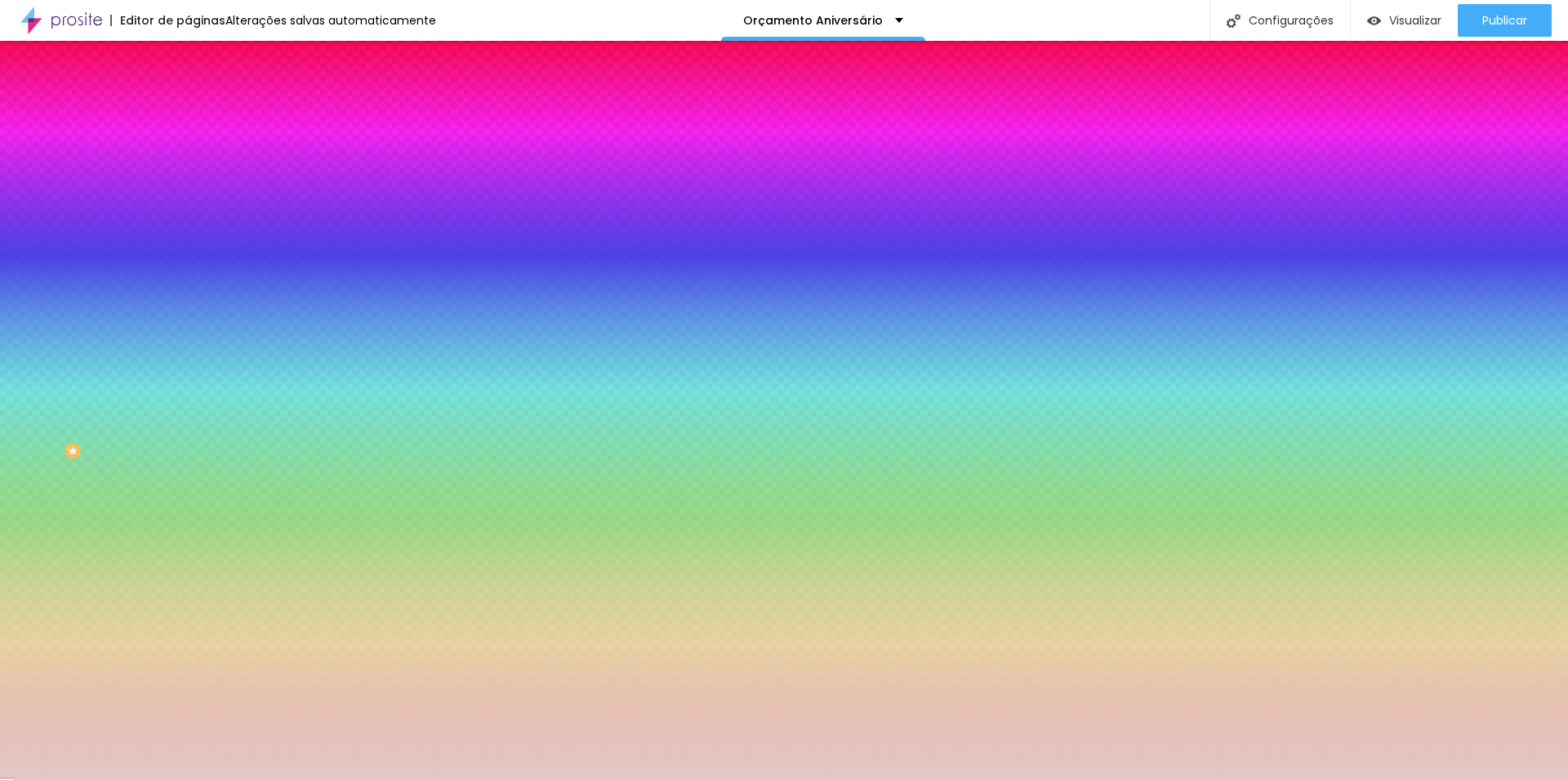
type input "116"
type input "129"
type input "136"
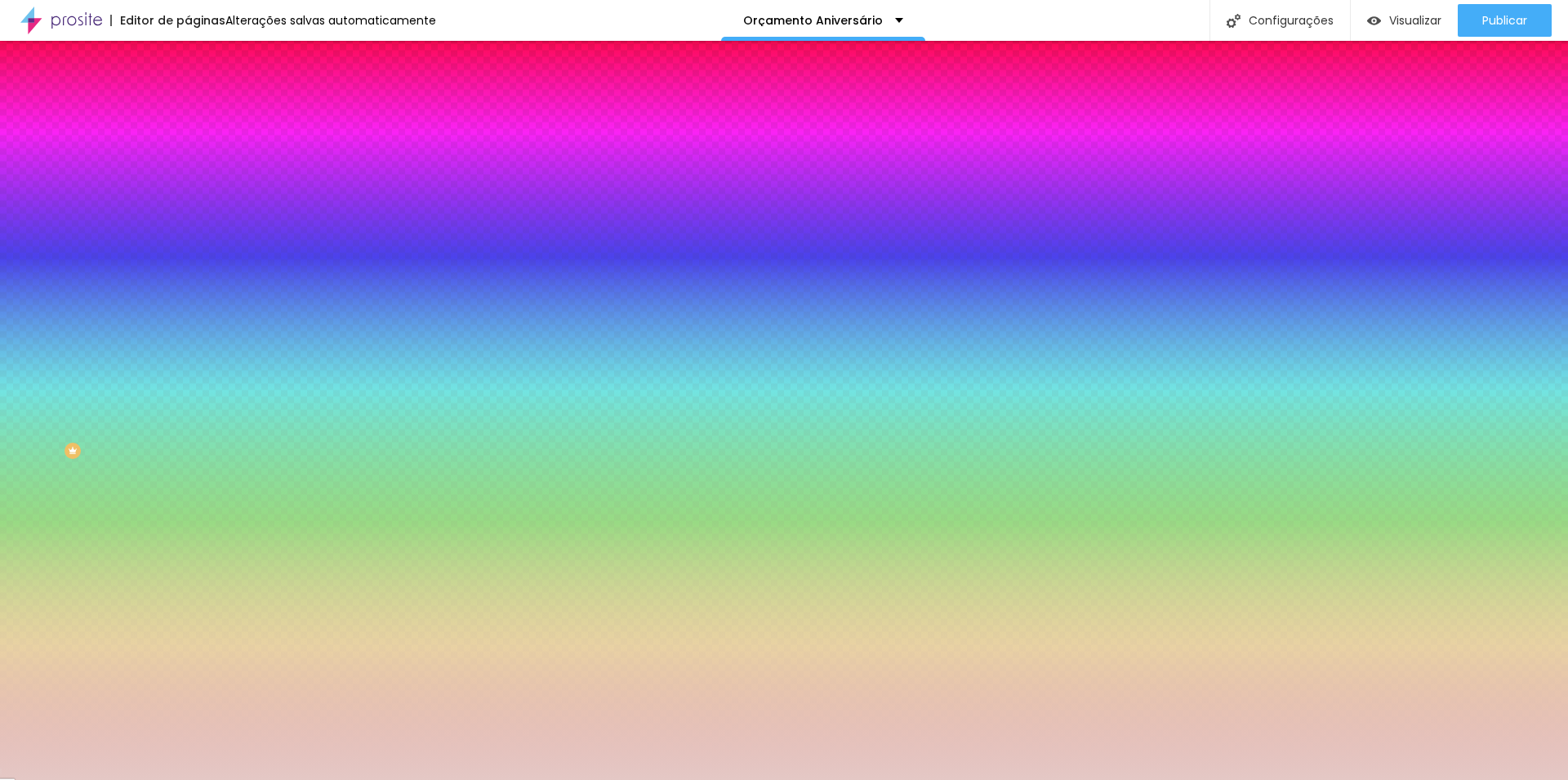
type input "141"
drag, startPoint x: 37, startPoint y: 201, endPoint x: 0, endPoint y: 199, distance: 37.1
click at [188, 361] on input "range" at bounding box center [240, 367] width 105 height 13
click at [202, 96] on span "Conteúdo" at bounding box center [228, 89] width 50 height 14
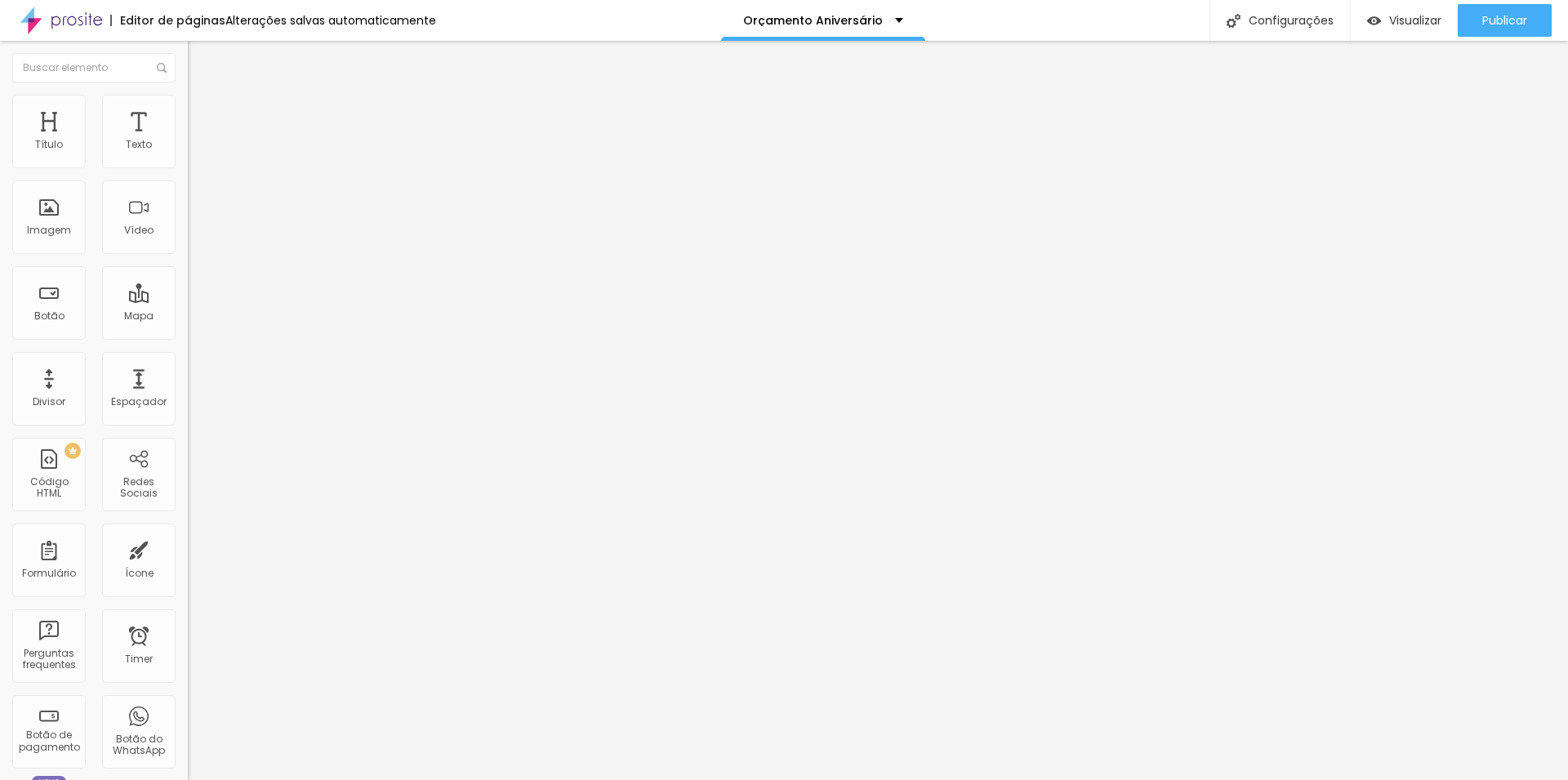
click at [188, 162] on img at bounding box center [193, 155] width 11 height 11
click at [188, 150] on div at bounding box center [281, 143] width 188 height 13
click at [188, 169] on img at bounding box center [193, 169] width 11 height 11
click at [188, 149] on img at bounding box center [193, 142] width 11 height 11
click at [1480, 21] on button "Publicar" at bounding box center [1505, 21] width 94 height 33
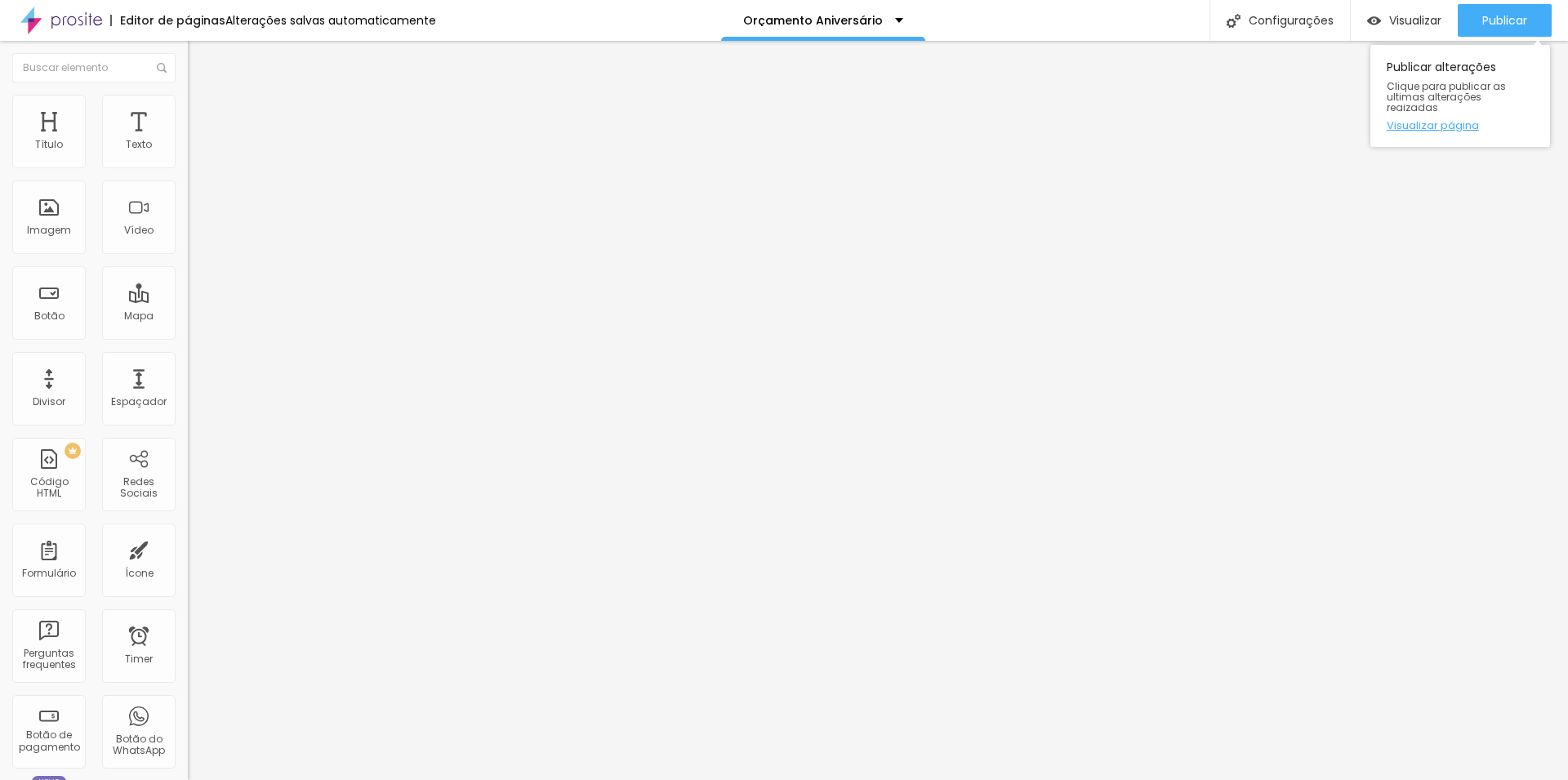
click at [1448, 120] on link "Visualizar página" at bounding box center [1459, 125] width 147 height 10
click at [59, 121] on div "Título" at bounding box center [49, 131] width 74 height 74
click at [1523, 19] on span "Publicar" at bounding box center [1505, 20] width 45 height 13
click at [1437, 120] on link "Visualizar página" at bounding box center [1459, 125] width 147 height 10
click at [202, 112] on span "Avançado" at bounding box center [229, 106] width 54 height 14
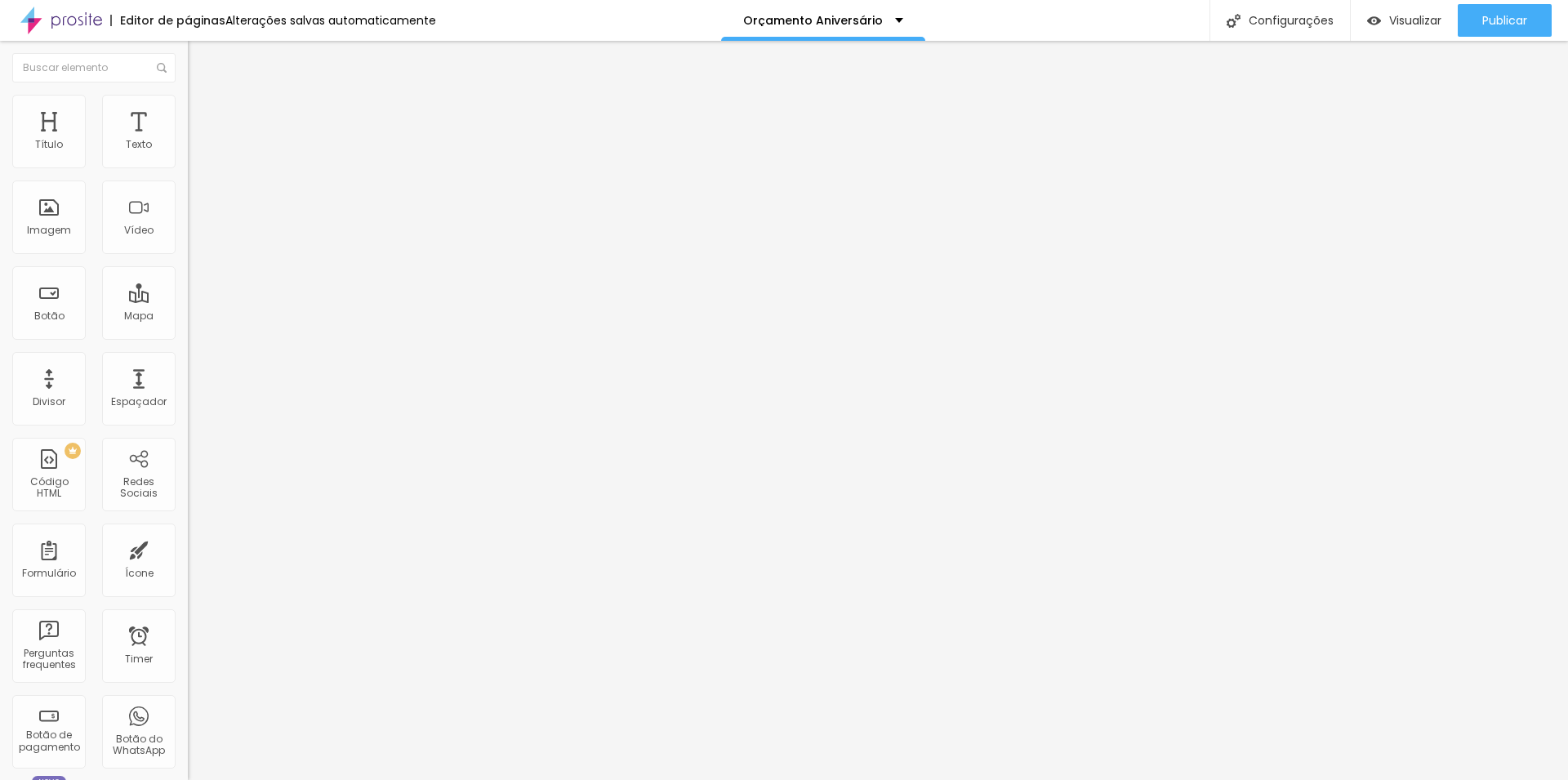
click at [202, 96] on span "Estilo" at bounding box center [215, 89] width 25 height 14
click at [72, 143] on div "Título" at bounding box center [49, 131] width 74 height 74
click at [188, 102] on li "Avançado" at bounding box center [281, 102] width 188 height 17
click at [72, 141] on div "Título" at bounding box center [49, 131] width 74 height 74
click at [202, 113] on span "Avançado" at bounding box center [229, 106] width 54 height 14
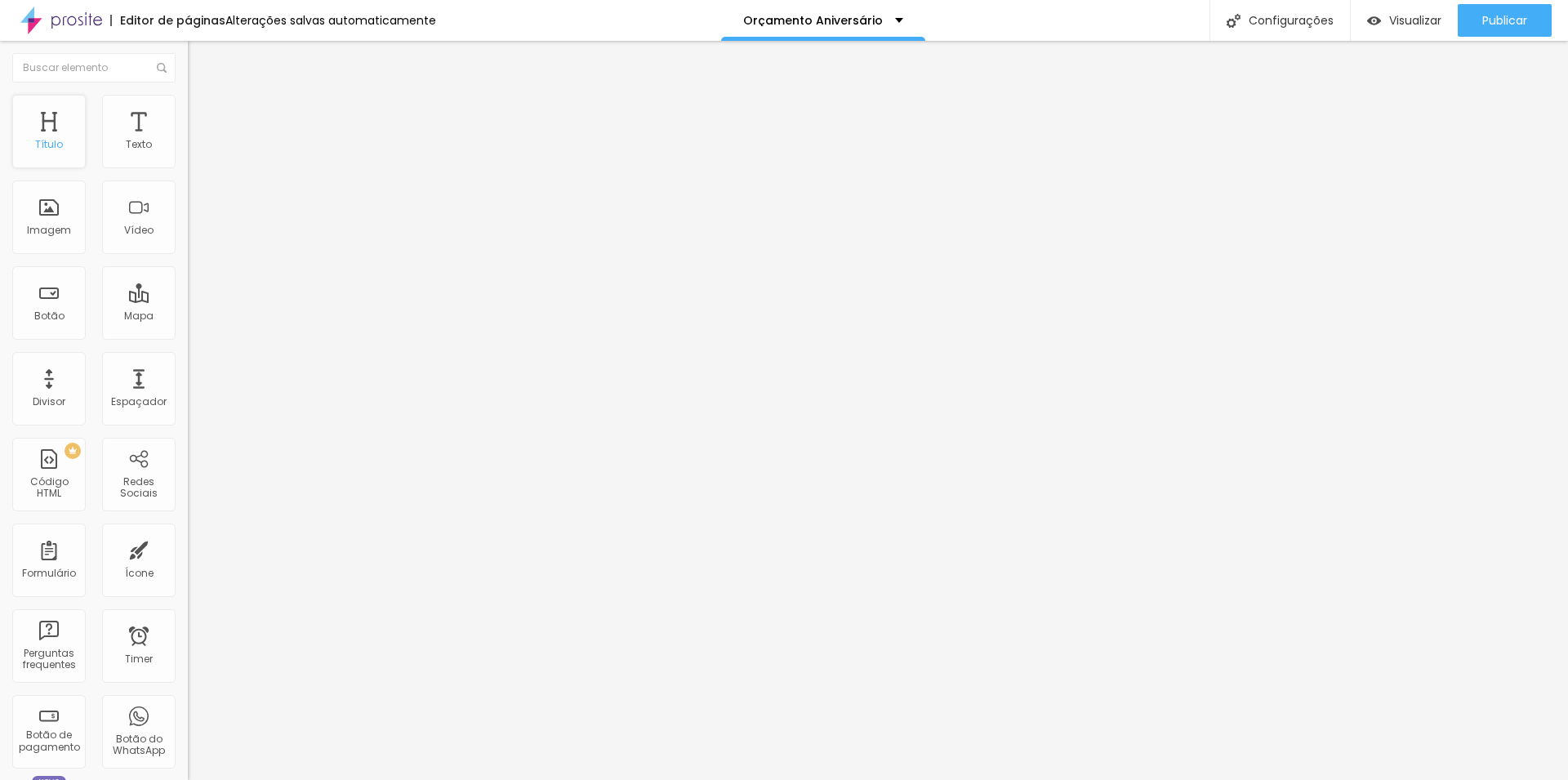
click at [60, 147] on div "Título" at bounding box center [49, 144] width 28 height 11
click at [202, 113] on span "Avançado" at bounding box center [229, 106] width 54 height 14
click at [188, 532] on input "range" at bounding box center [240, 538] width 105 height 13
click at [1418, 21] on span "Visualizar" at bounding box center [1415, 20] width 52 height 13
click at [188, 386] on input "range" at bounding box center [240, 392] width 105 height 13
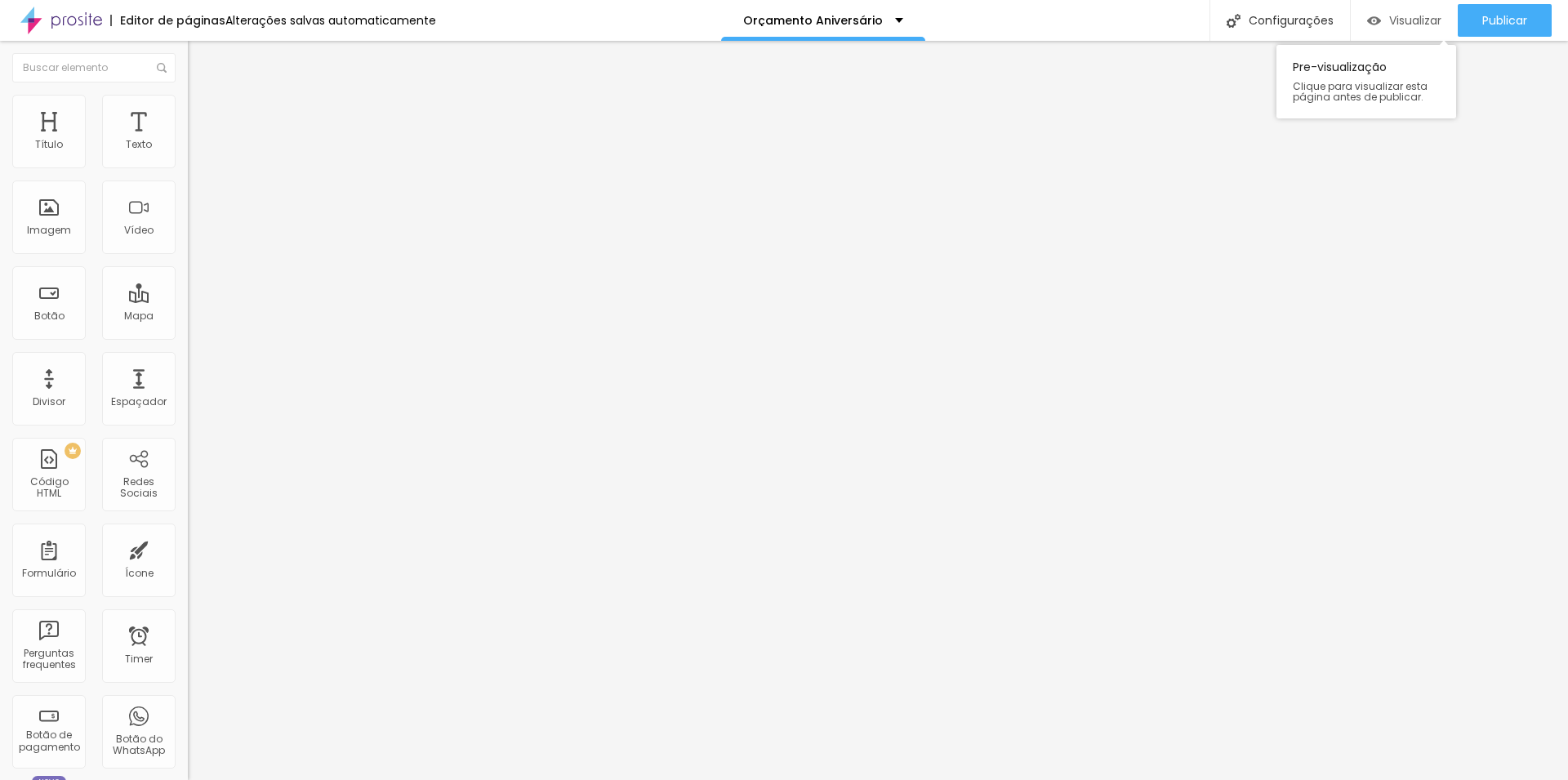
click at [1389, 26] on span "Visualizar" at bounding box center [1415, 20] width 52 height 13
click at [1482, 27] on span "Publicar" at bounding box center [1505, 20] width 45 height 13
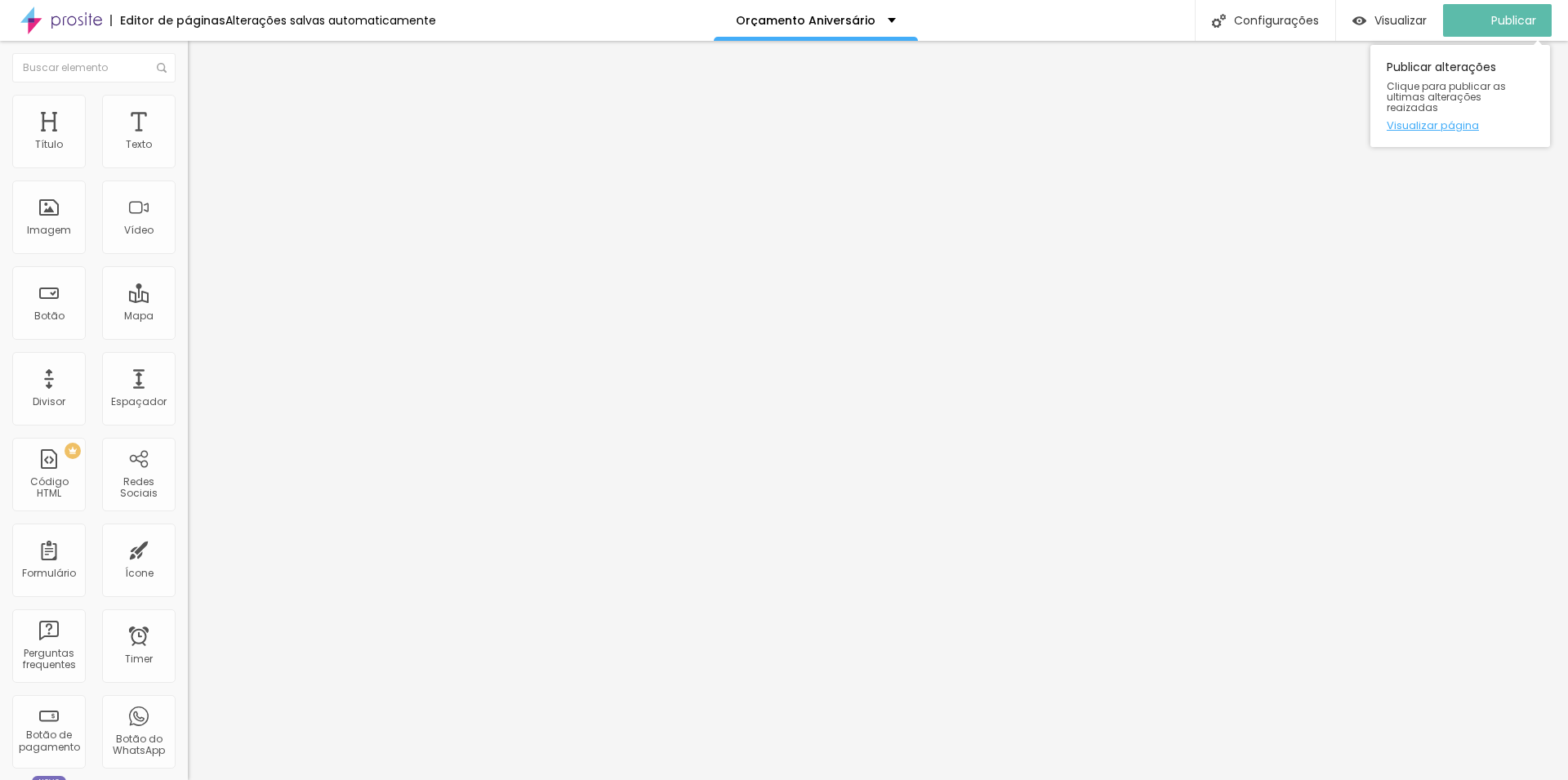
click at [1450, 120] on link "Visualizar página" at bounding box center [1459, 125] width 147 height 10
click at [1495, 27] on span "Publicar" at bounding box center [1505, 20] width 45 height 13
